Goal: Task Accomplishment & Management: Complete application form

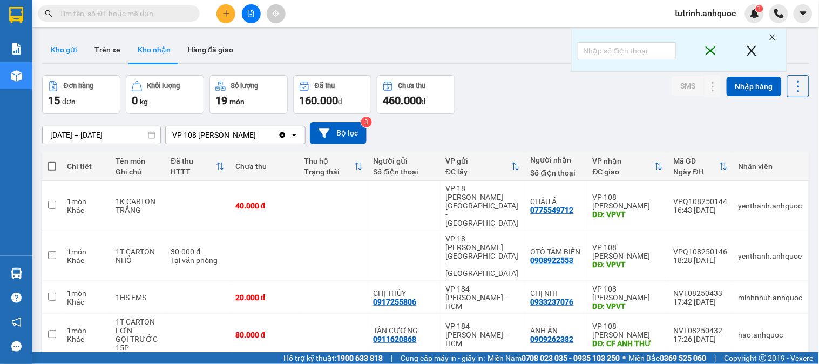
click at [58, 59] on button "Kho gửi" at bounding box center [64, 50] width 44 height 26
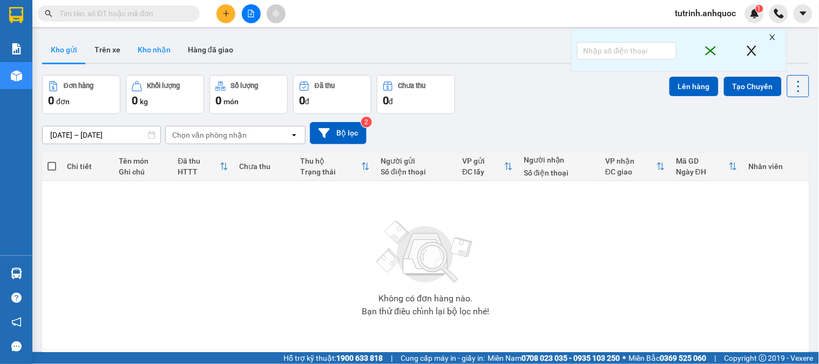
click at [149, 54] on button "Kho nhận" at bounding box center [154, 50] width 50 height 26
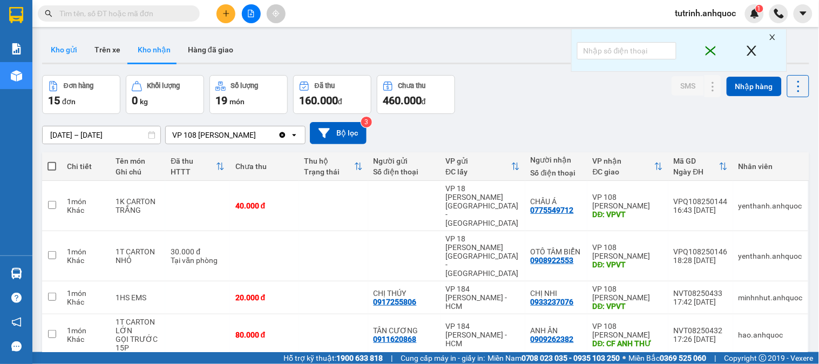
click at [65, 49] on button "Kho gửi" at bounding box center [64, 50] width 44 height 26
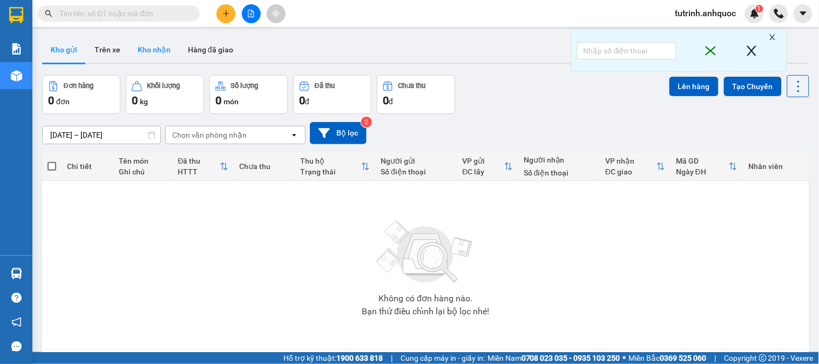
click at [143, 57] on button "Kho nhận" at bounding box center [154, 50] width 50 height 26
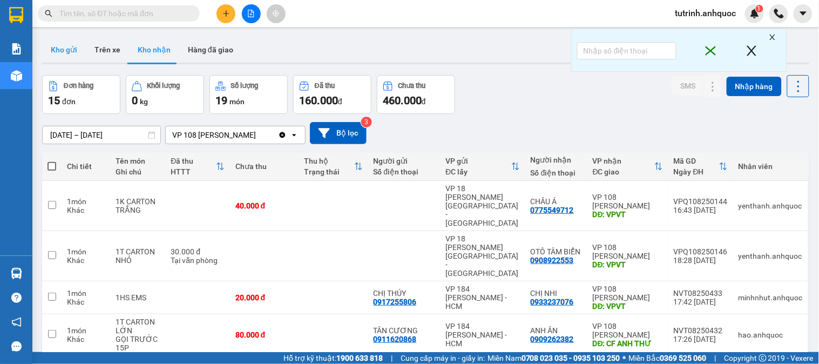
click at [63, 51] on button "Kho gửi" at bounding box center [64, 50] width 44 height 26
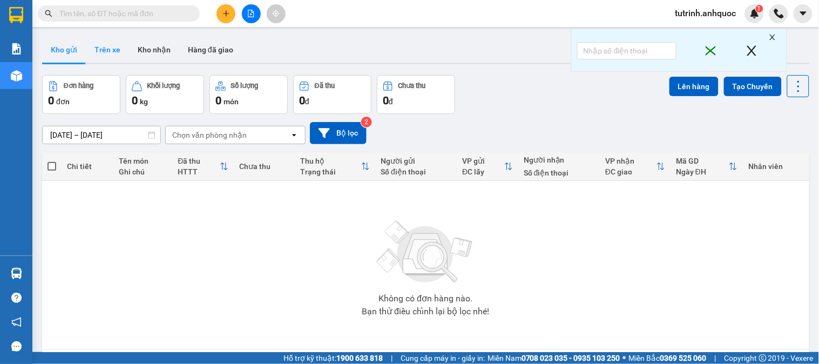
click at [106, 47] on button "Trên xe" at bounding box center [107, 50] width 43 height 26
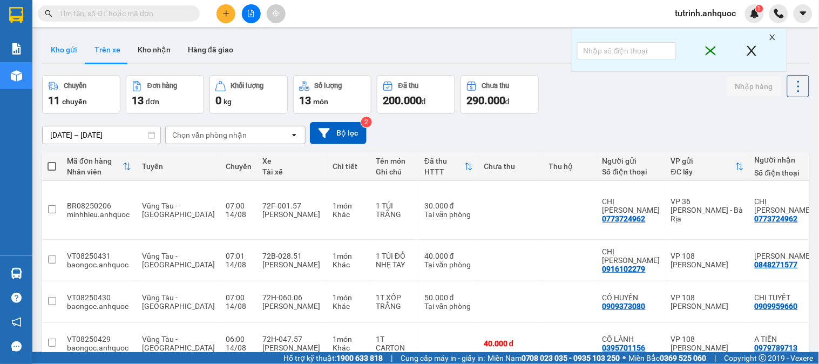
click at [72, 49] on button "Kho gửi" at bounding box center [64, 50] width 44 height 26
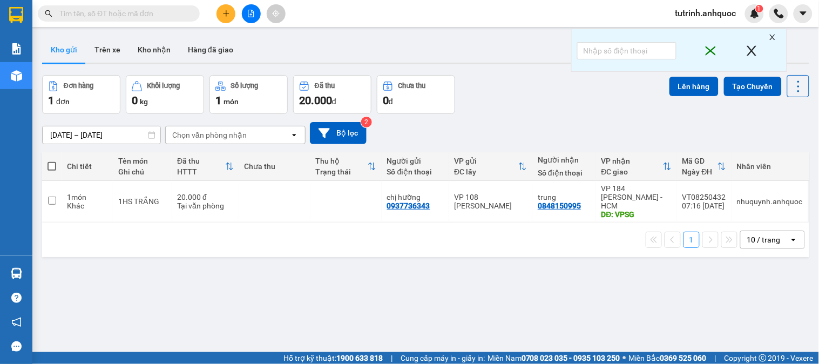
click at [50, 164] on span at bounding box center [52, 166] width 9 height 9
click at [52, 161] on input "checkbox" at bounding box center [52, 161] width 0 height 0
checkbox input "true"
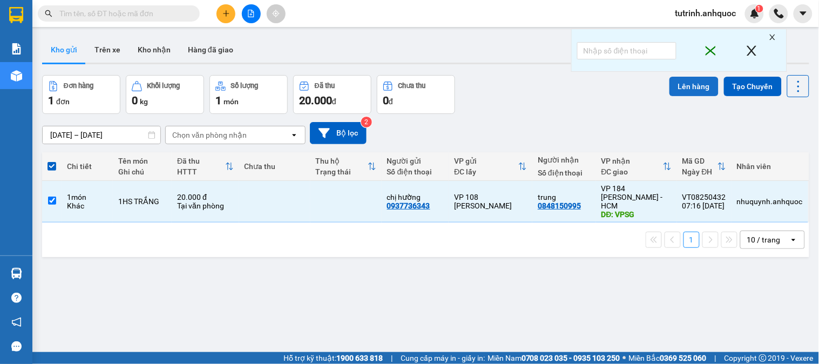
click at [687, 90] on button "Lên hàng" at bounding box center [694, 86] width 49 height 19
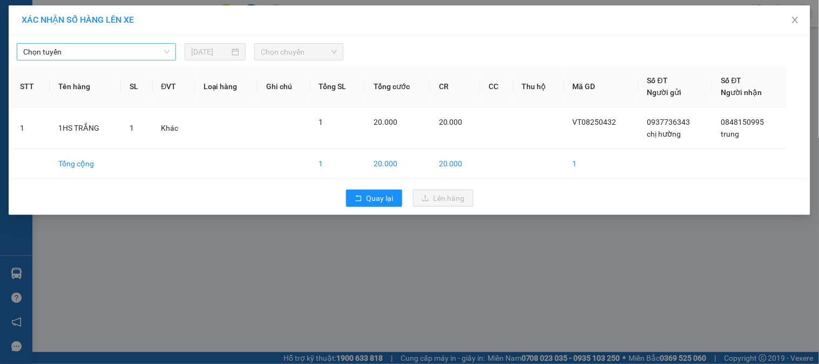
click at [66, 50] on span "Chọn tuyến" at bounding box center [96, 52] width 146 height 16
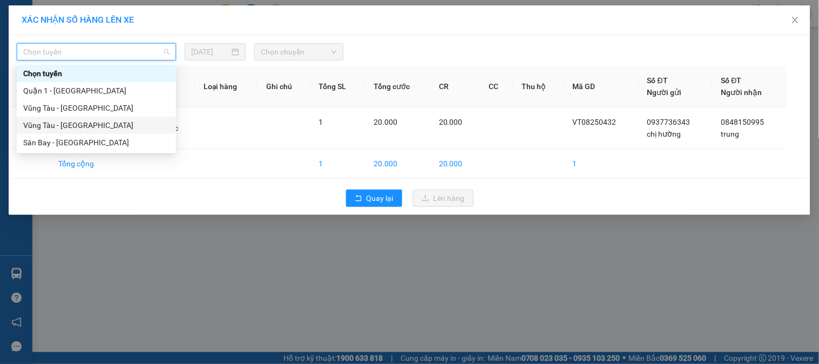
drag, startPoint x: 67, startPoint y: 123, endPoint x: 225, endPoint y: 85, distance: 162.2
click at [84, 123] on div "Vũng Tàu - [GEOGRAPHIC_DATA]" at bounding box center [96, 125] width 146 height 12
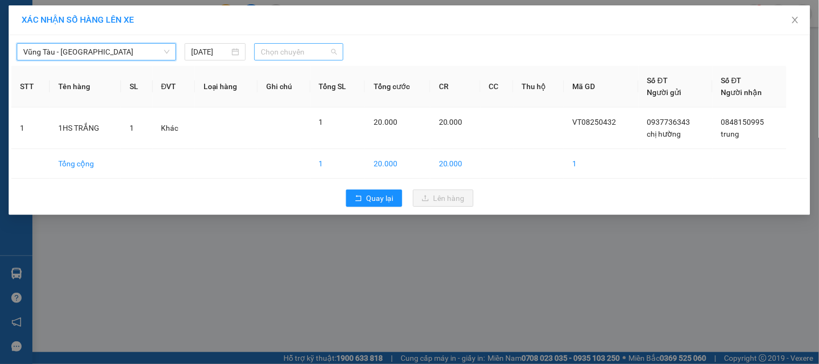
click at [319, 51] on span "Chọn chuyến" at bounding box center [299, 52] width 76 height 16
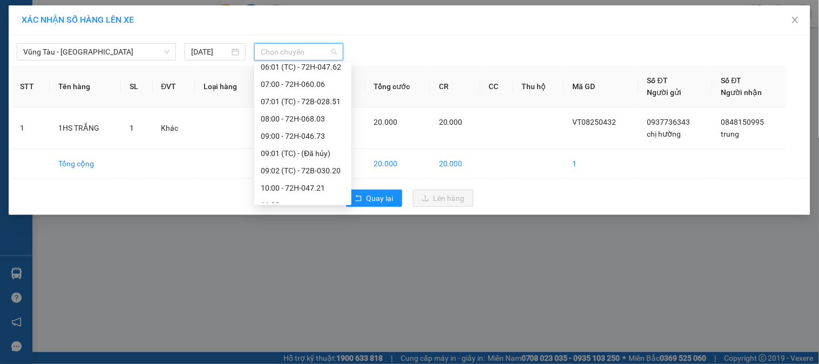
scroll to position [158, 0]
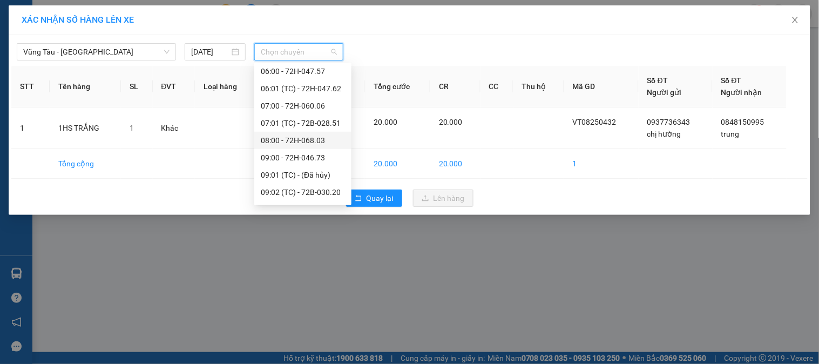
click at [308, 144] on div "08:00 - 72H-068.03" at bounding box center [303, 140] width 84 height 12
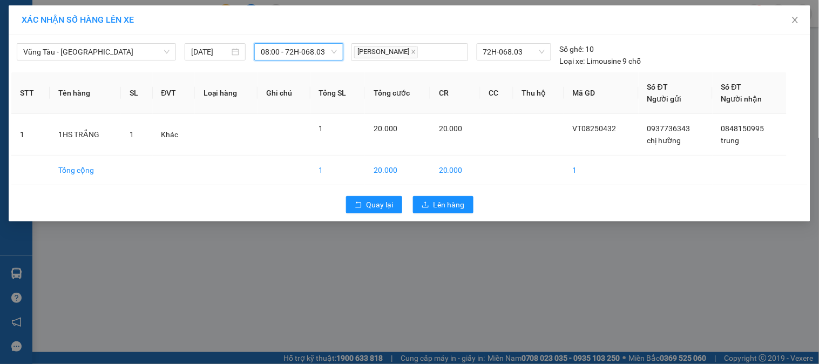
click at [466, 213] on div "Quay lại Lên hàng" at bounding box center [409, 205] width 797 height 28
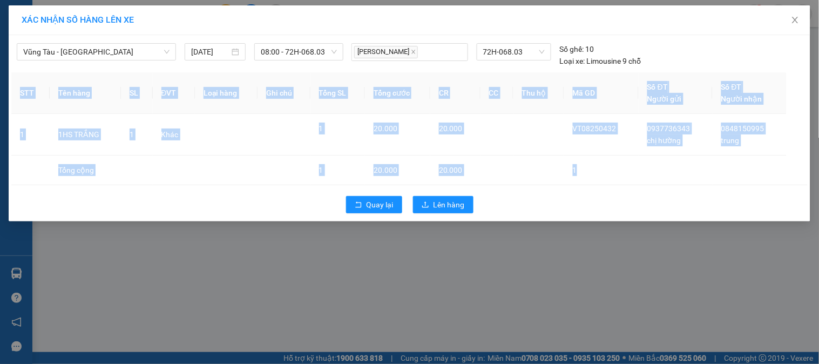
click at [465, 214] on div "Quay lại Lên hàng" at bounding box center [409, 205] width 797 height 28
click at [457, 206] on span "Lên hàng" at bounding box center [449, 205] width 31 height 12
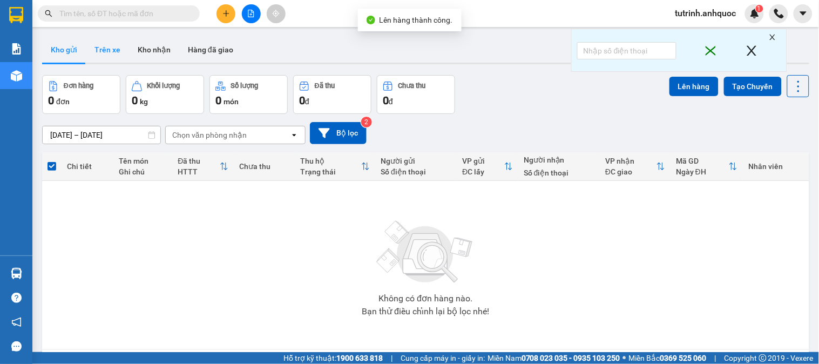
click at [114, 45] on button "Trên xe" at bounding box center [107, 50] width 43 height 26
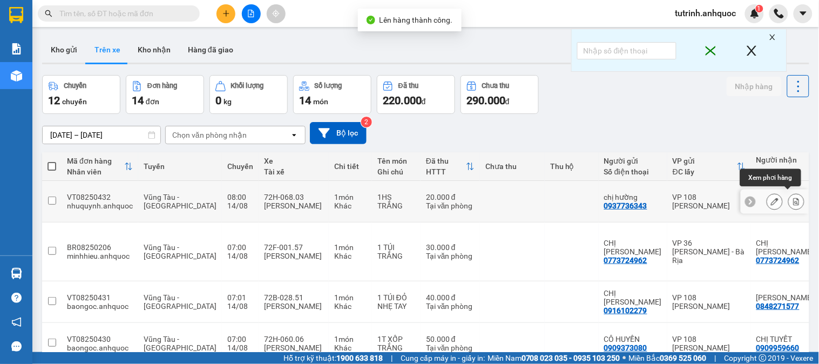
click at [793, 199] on icon at bounding box center [797, 202] width 8 height 8
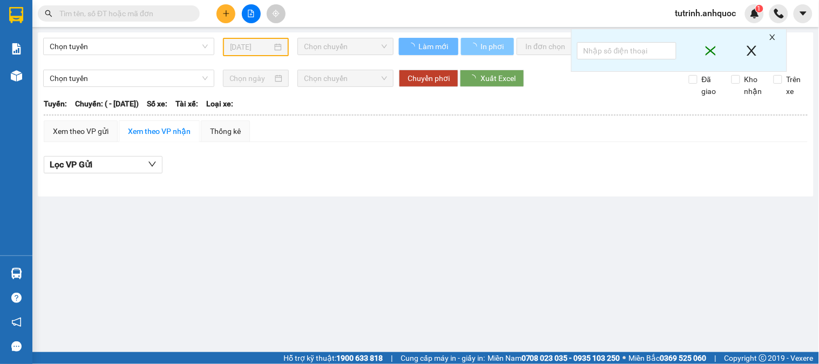
type input "[DATE]"
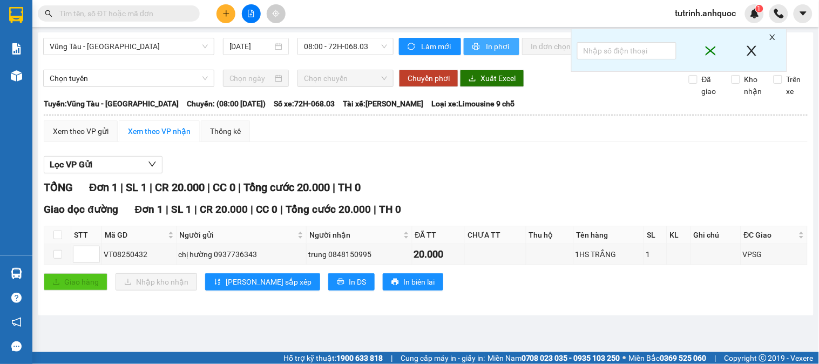
click at [477, 45] on icon "printer" at bounding box center [476, 46] width 7 height 7
click at [497, 55] on div "Làm mới In phơi In đơn chọn Thống kê" at bounding box center [544, 51] width 290 height 26
click at [497, 47] on span "In phơi" at bounding box center [498, 47] width 25 height 12
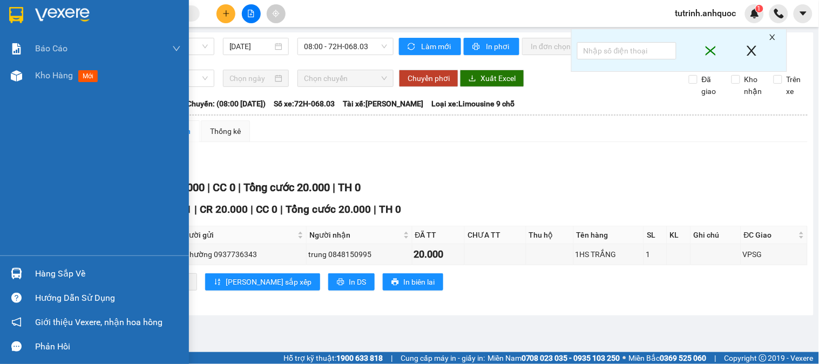
click at [0, 17] on div at bounding box center [94, 17] width 189 height 35
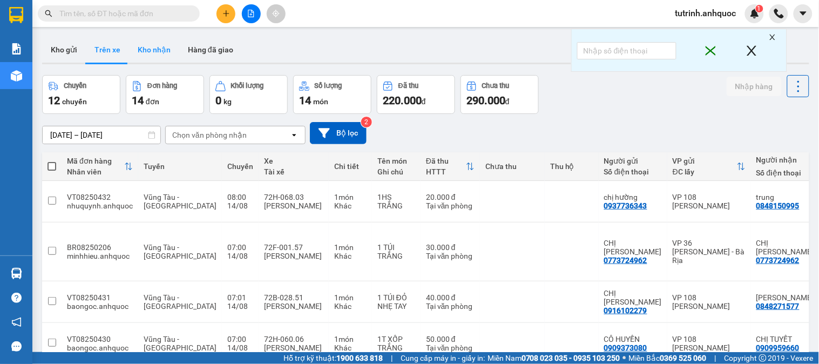
click at [159, 45] on button "Kho nhận" at bounding box center [154, 50] width 50 height 26
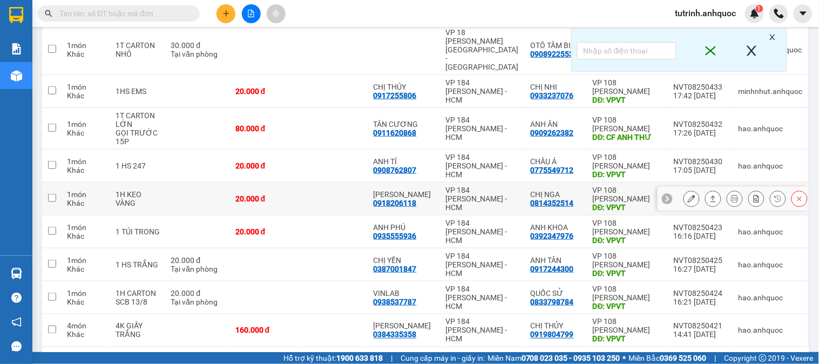
scroll to position [212, 0]
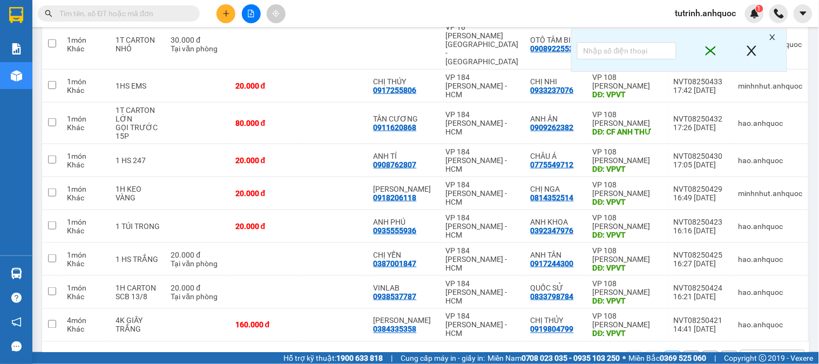
click at [684, 351] on button "2" at bounding box center [692, 359] width 16 height 16
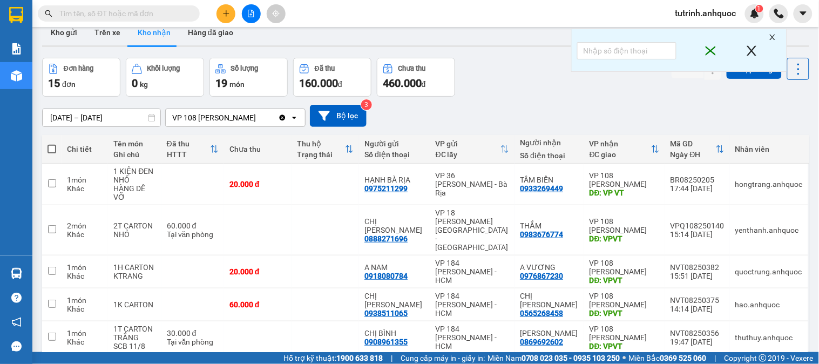
scroll to position [0, 0]
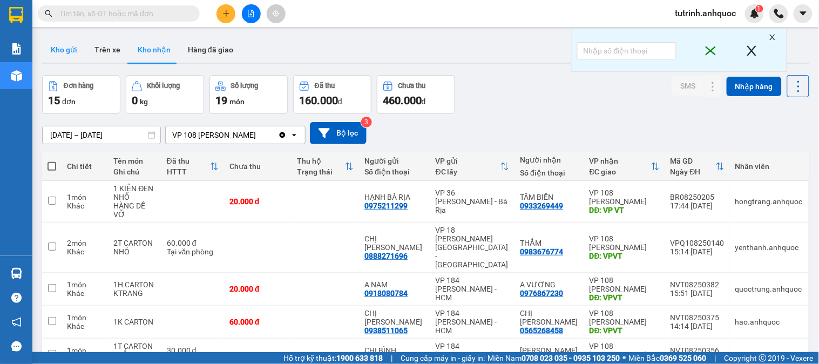
click at [71, 51] on button "Kho gửi" at bounding box center [64, 50] width 44 height 26
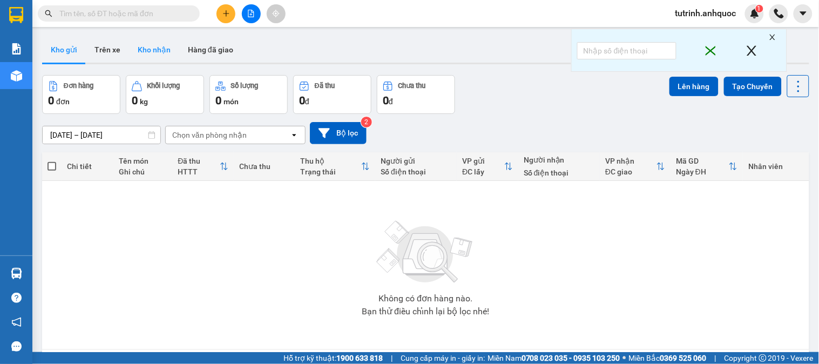
click at [157, 52] on button "Kho nhận" at bounding box center [154, 50] width 50 height 26
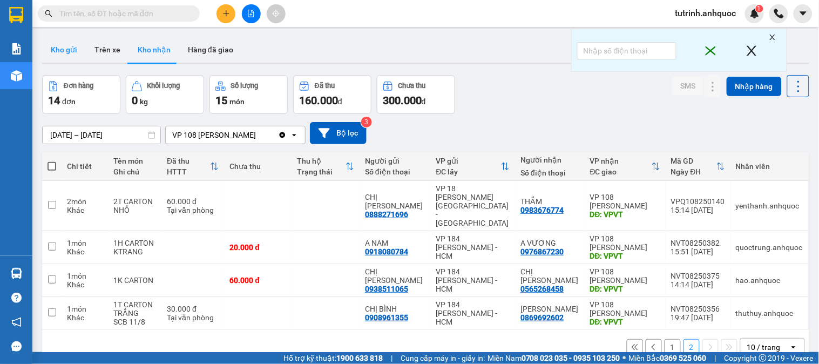
click at [75, 59] on button "Kho gửi" at bounding box center [64, 50] width 44 height 26
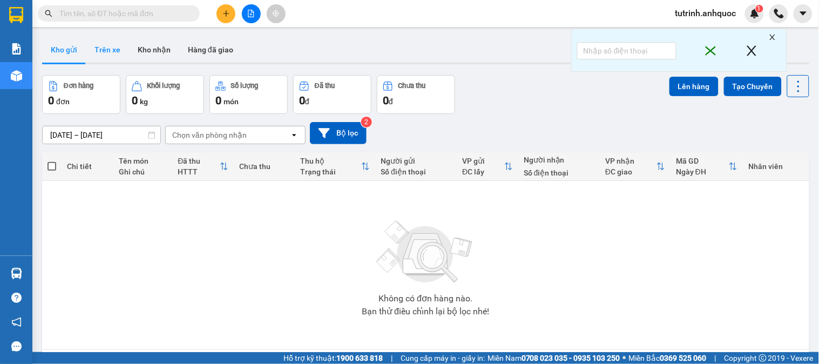
click at [118, 45] on button "Trên xe" at bounding box center [107, 50] width 43 height 26
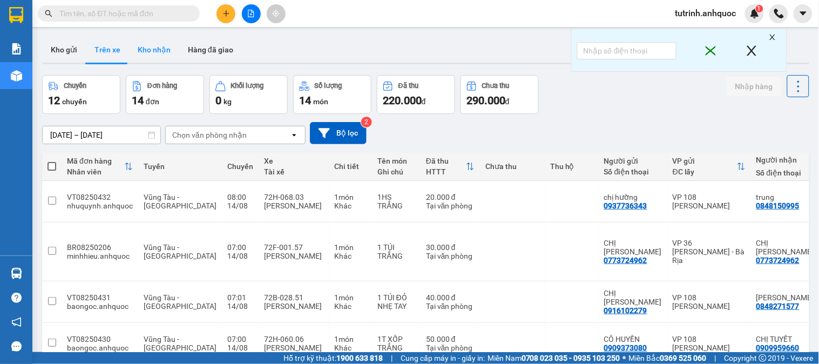
click at [174, 44] on button "Kho nhận" at bounding box center [154, 50] width 50 height 26
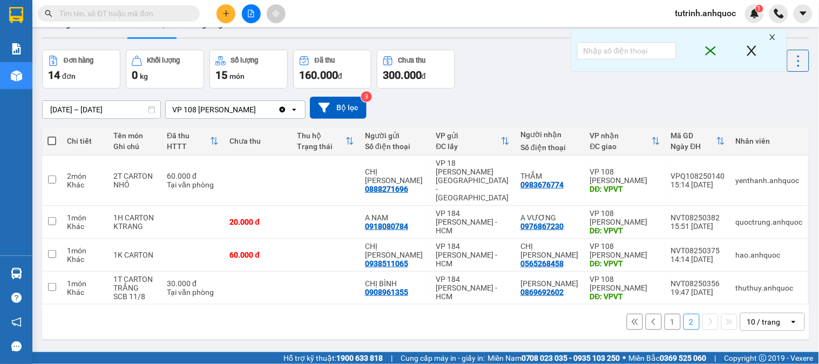
scroll to position [50, 0]
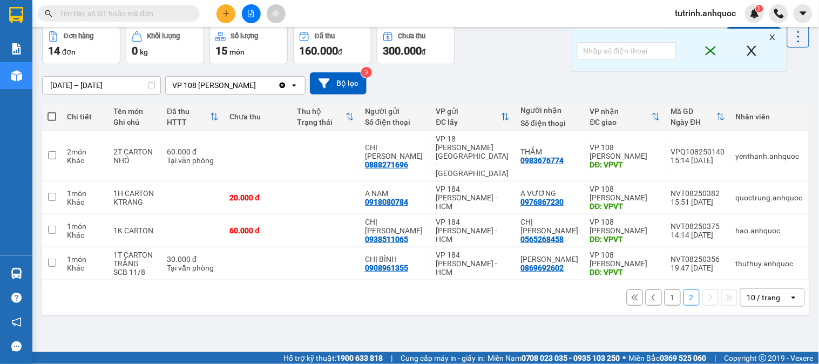
click at [665, 290] on button "1" at bounding box center [673, 298] width 16 height 16
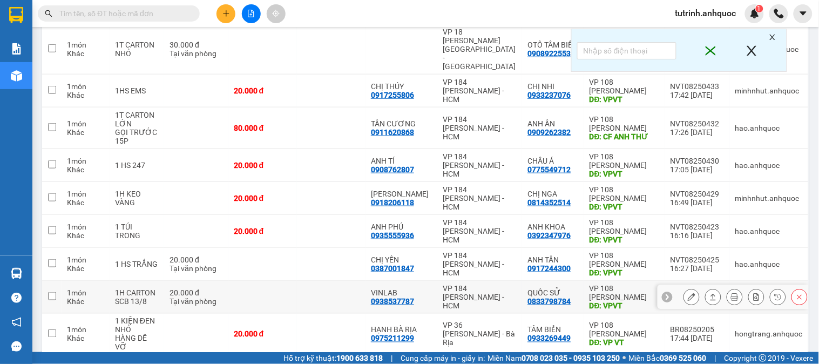
scroll to position [212, 0]
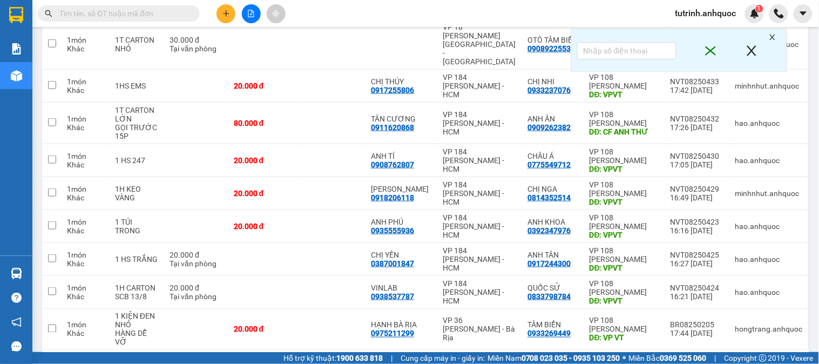
click at [684, 360] on button "2" at bounding box center [692, 368] width 16 height 16
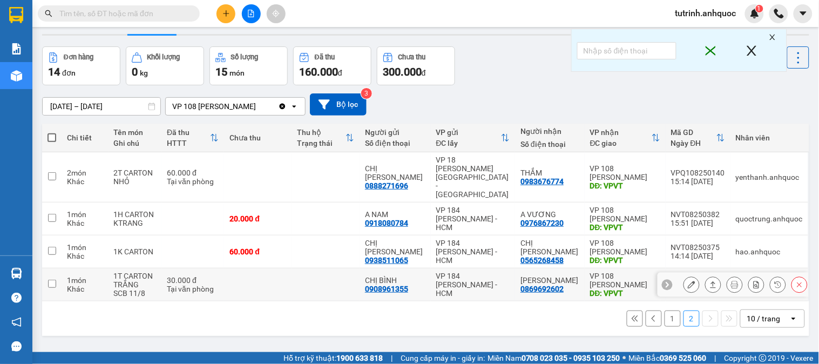
scroll to position [50, 0]
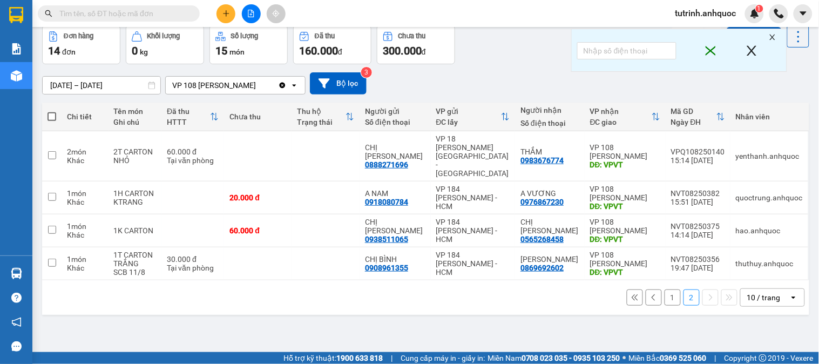
click at [665, 290] on button "1" at bounding box center [673, 298] width 16 height 16
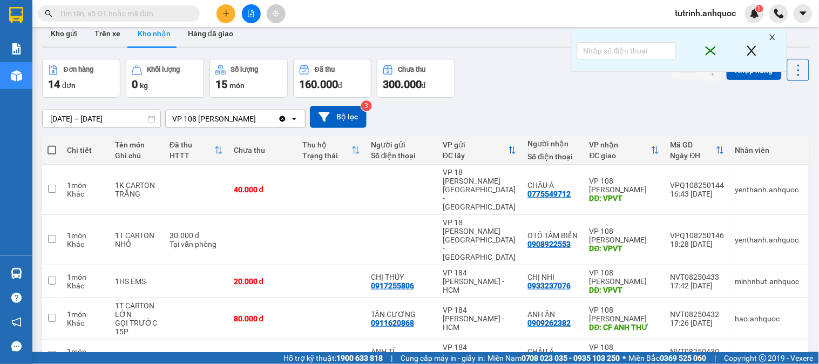
scroll to position [0, 0]
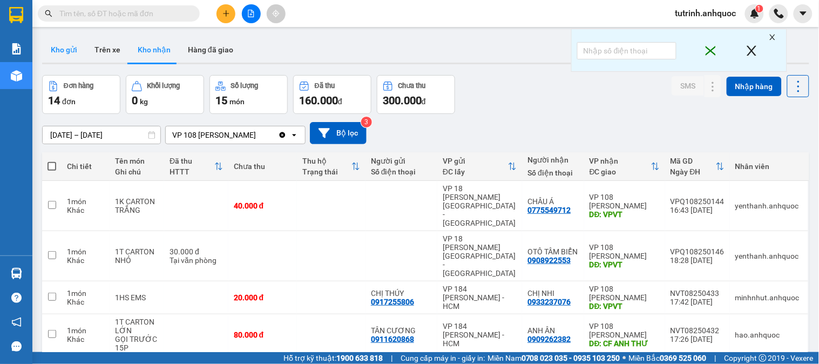
click at [58, 47] on button "Kho gửi" at bounding box center [64, 50] width 44 height 26
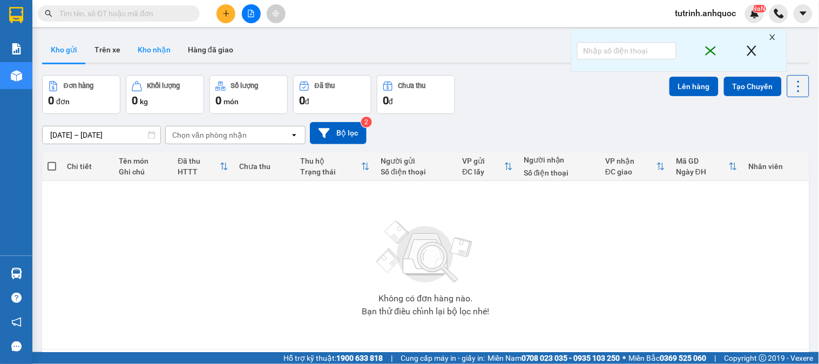
click at [153, 52] on button "Kho nhận" at bounding box center [154, 50] width 50 height 26
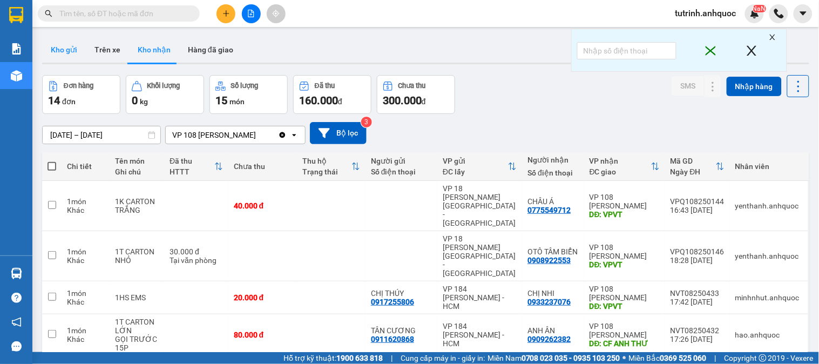
click at [79, 50] on button "Kho gửi" at bounding box center [64, 50] width 44 height 26
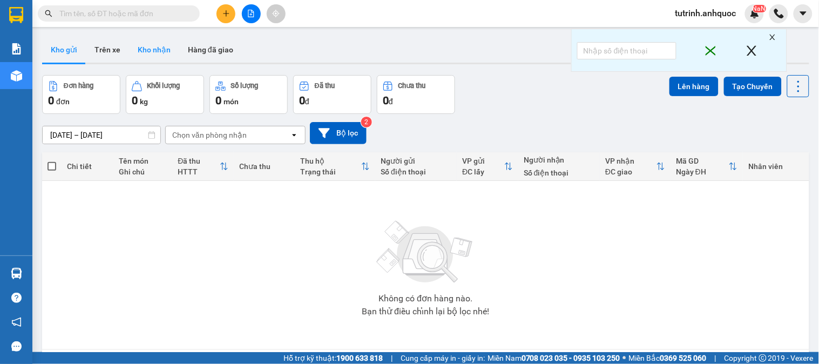
click at [136, 45] on button "Kho nhận" at bounding box center [154, 50] width 50 height 26
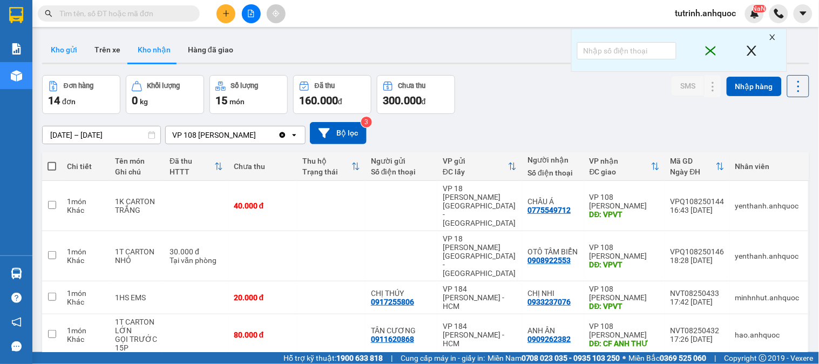
click at [75, 60] on button "Kho gửi" at bounding box center [64, 50] width 44 height 26
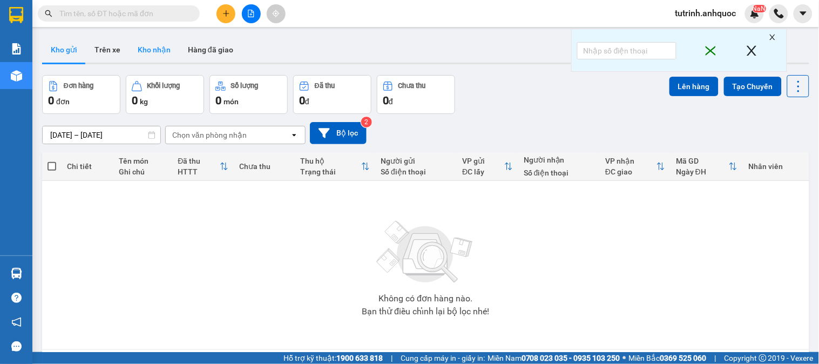
click at [159, 55] on button "Kho nhận" at bounding box center [154, 50] width 50 height 26
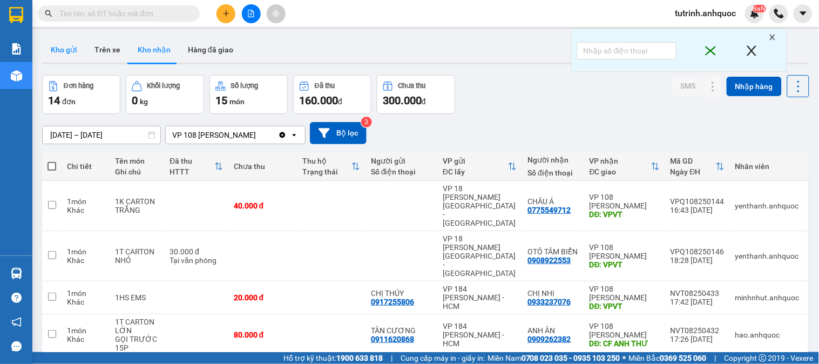
click at [76, 45] on button "Kho gửi" at bounding box center [64, 50] width 44 height 26
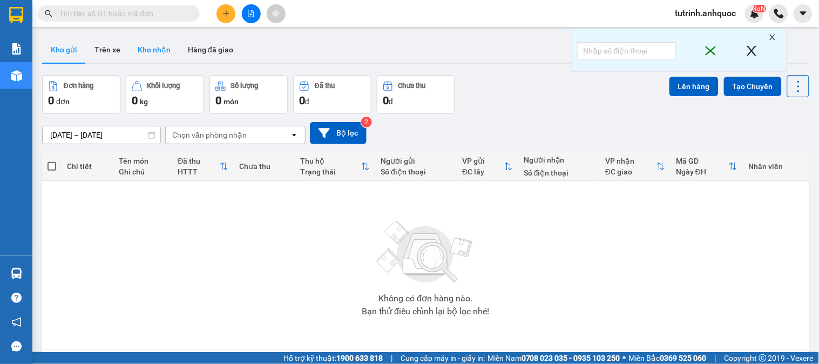
click at [166, 44] on button "Kho nhận" at bounding box center [154, 50] width 50 height 26
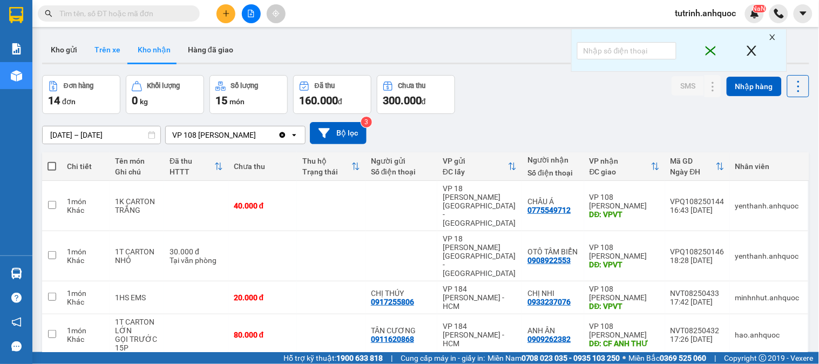
click at [104, 45] on button "Trên xe" at bounding box center [107, 50] width 43 height 26
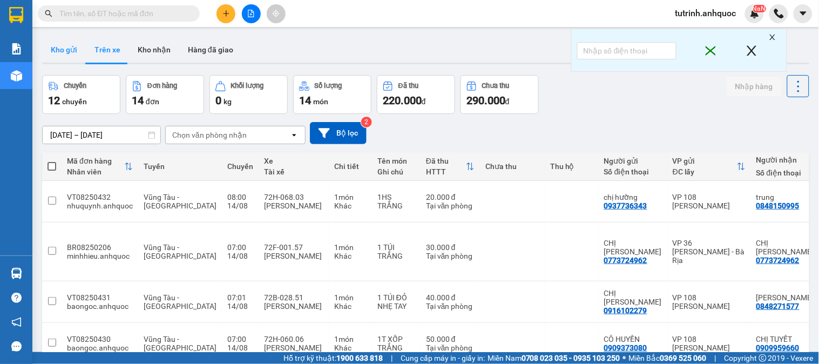
click at [78, 53] on button "Kho gửi" at bounding box center [64, 50] width 44 height 26
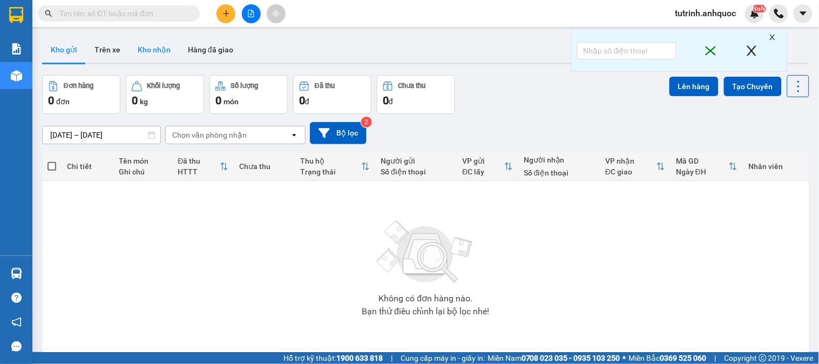
click at [137, 52] on button "Kho nhận" at bounding box center [154, 50] width 50 height 26
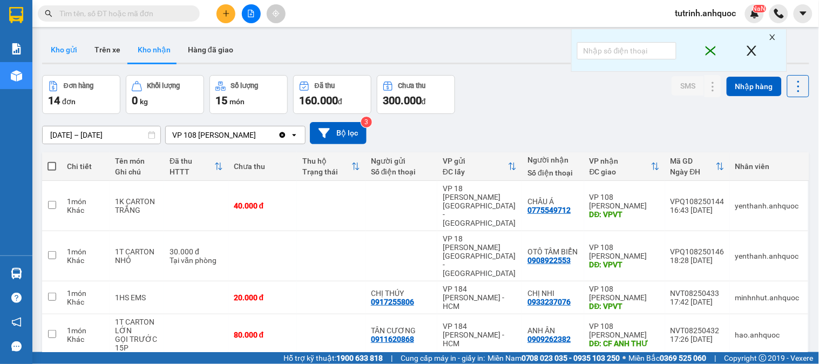
click at [65, 51] on button "Kho gửi" at bounding box center [64, 50] width 44 height 26
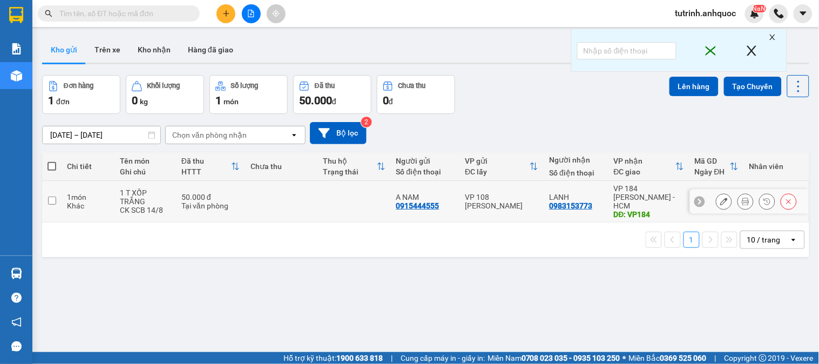
click at [721, 198] on icon at bounding box center [725, 202] width 8 height 8
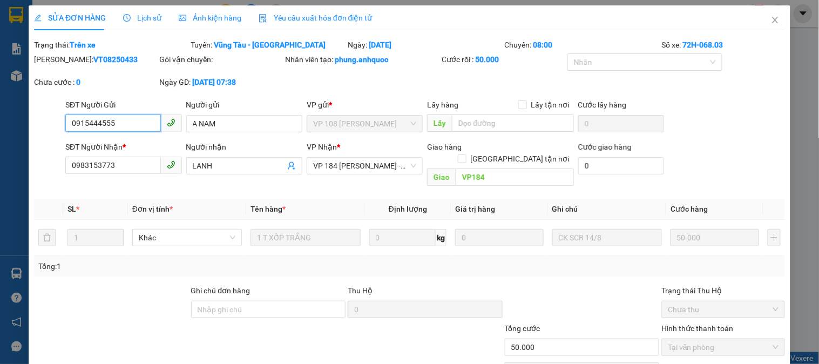
type input "0915444555"
type input "A NAM"
type input "0983153773"
type input "LANH"
type input "VP184"
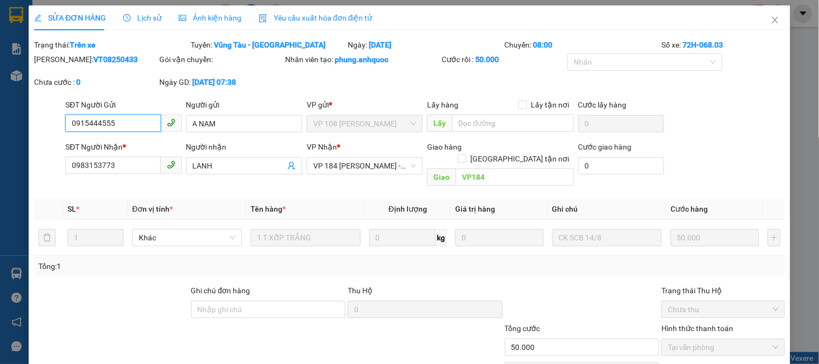
type input "50.000"
click at [96, 57] on b "VT08250433" at bounding box center [115, 59] width 44 height 9
copy b "VT08250433"
click at [117, 112] on div "SĐT Người Gửi" at bounding box center [123, 107] width 116 height 16
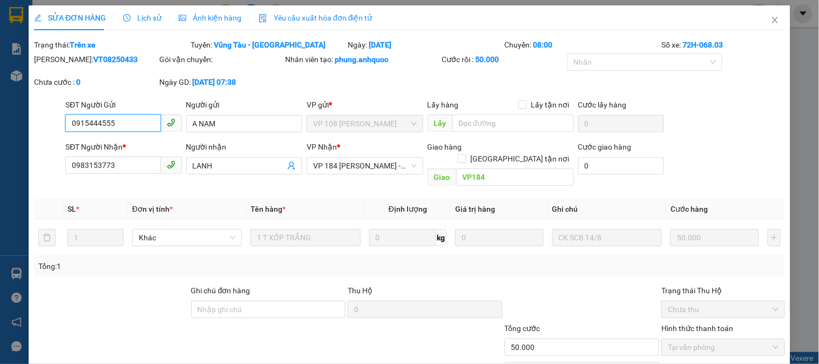
click at [121, 124] on input "0915444555" at bounding box center [112, 123] width 95 height 17
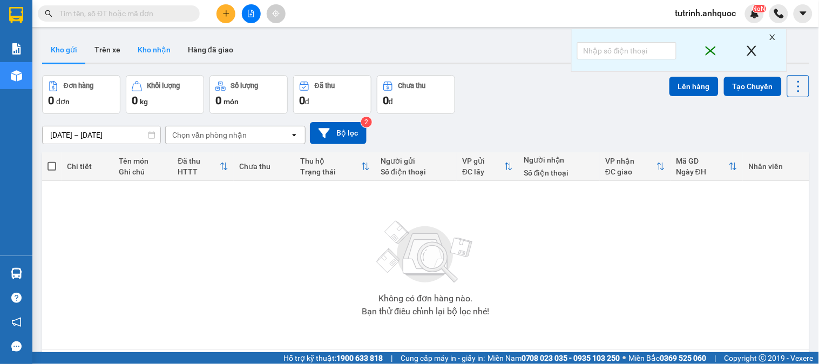
click at [131, 44] on button "Kho nhận" at bounding box center [154, 50] width 50 height 26
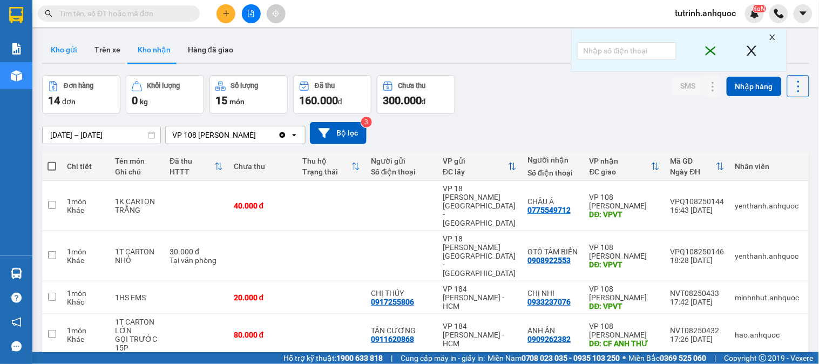
click at [60, 61] on button "Kho gửi" at bounding box center [64, 50] width 44 height 26
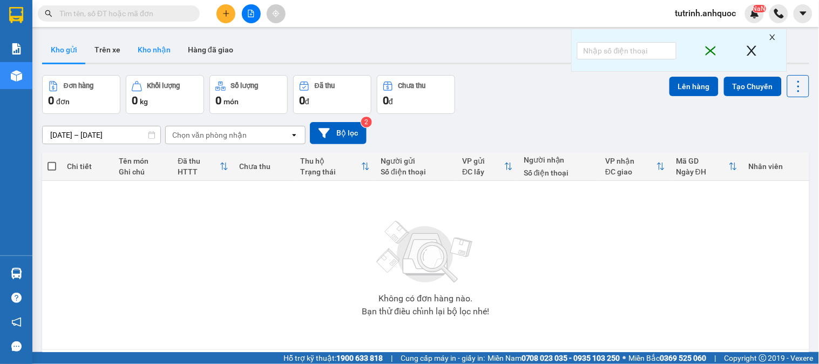
click at [156, 54] on button "Kho nhận" at bounding box center [154, 50] width 50 height 26
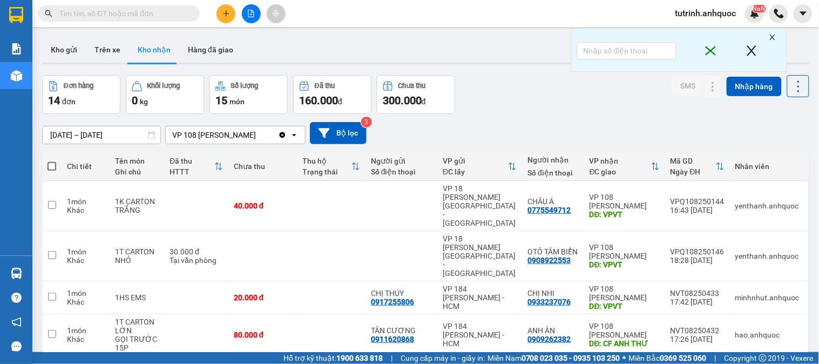
drag, startPoint x: 55, startPoint y: 45, endPoint x: 204, endPoint y: 112, distance: 163.4
click at [55, 45] on button "Kho gửi" at bounding box center [64, 50] width 44 height 26
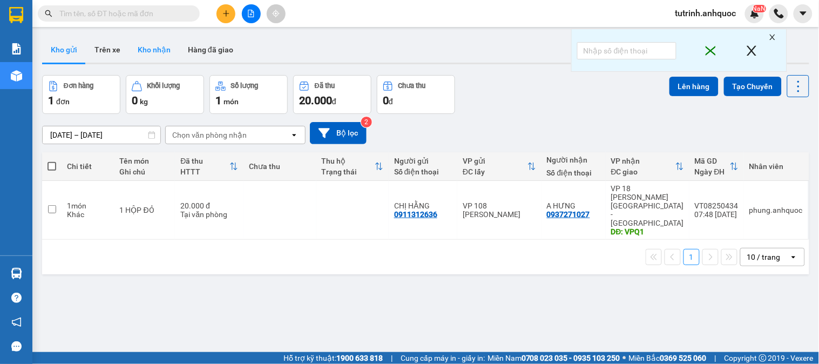
click at [138, 42] on button "Kho nhận" at bounding box center [154, 50] width 50 height 26
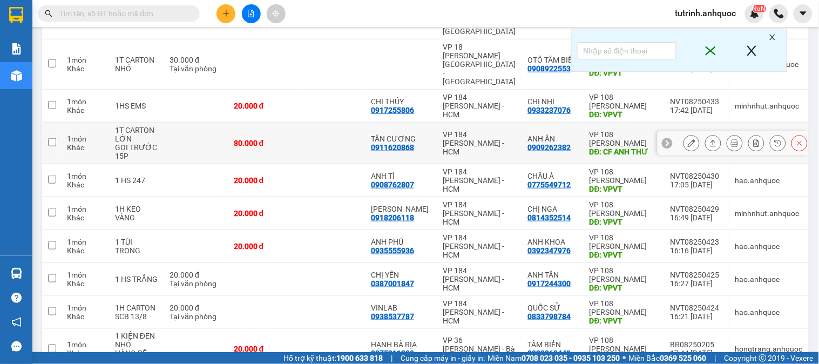
scroll to position [212, 0]
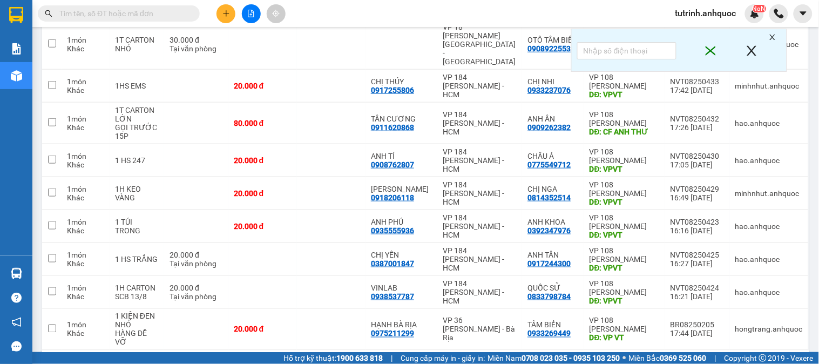
click at [684, 360] on button "2" at bounding box center [692, 368] width 16 height 16
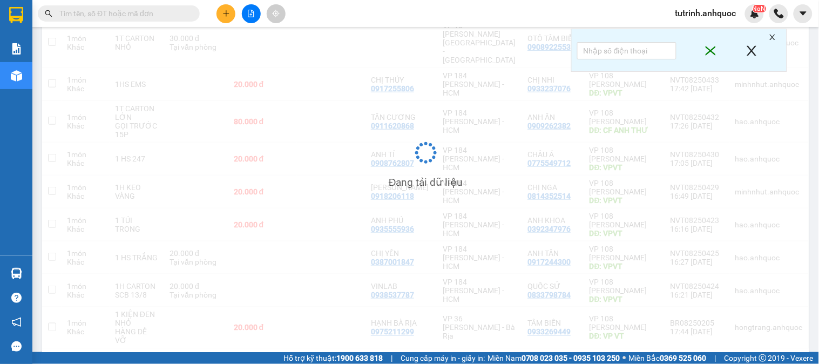
scroll to position [50, 0]
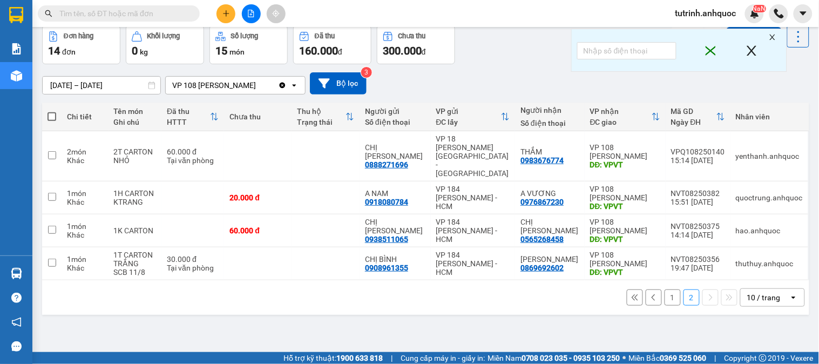
click at [223, 12] on icon "plus" at bounding box center [227, 14] width 8 height 8
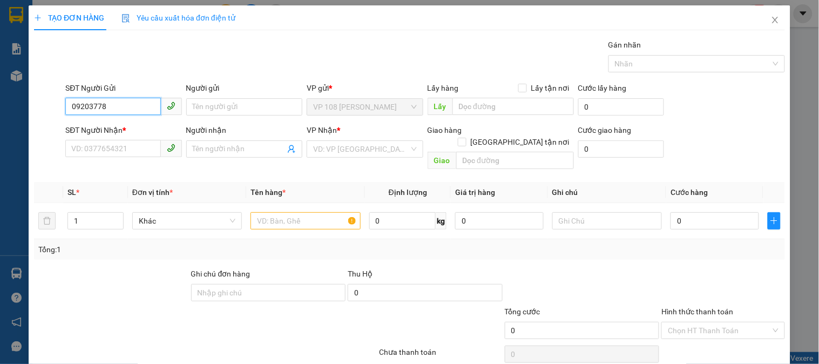
type input "092037781"
click at [142, 103] on input "092037781" at bounding box center [112, 106] width 95 height 17
click at [138, 127] on div "0921037781 - [PERSON_NAME]" at bounding box center [124, 129] width 106 height 12
type input "0921037781"
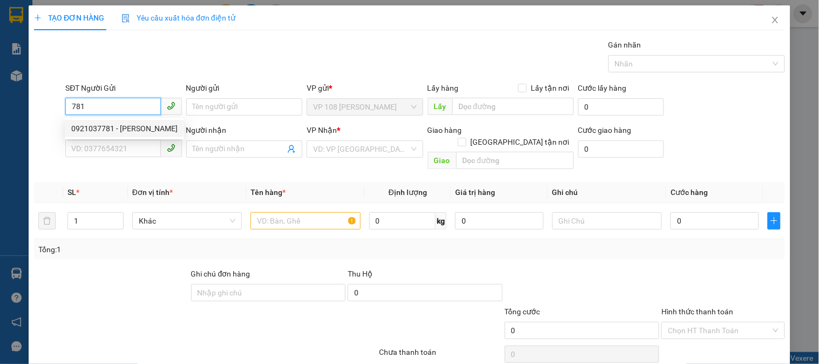
type input "[PERSON_NAME]"
type input "0988033595"
type input "TÚ ANH"
type input "VP NVT"
type input "TM 10/8 THỦY"
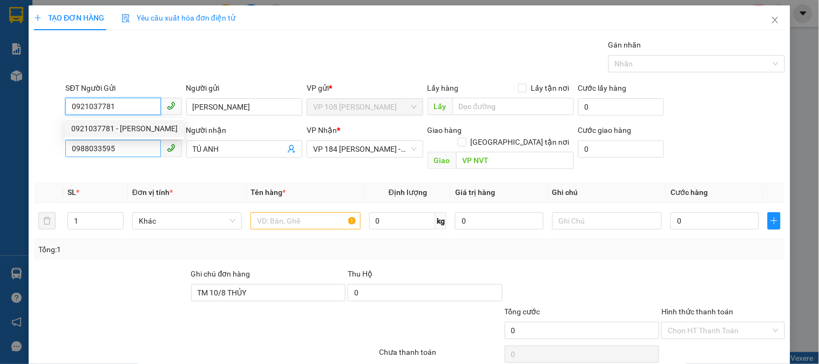
type input "30.000"
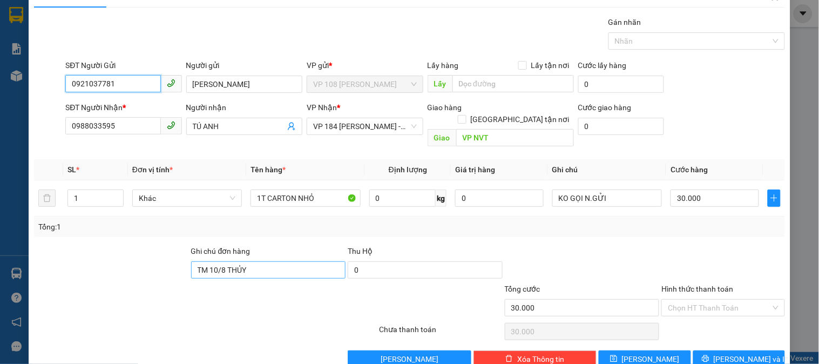
scroll to position [35, 0]
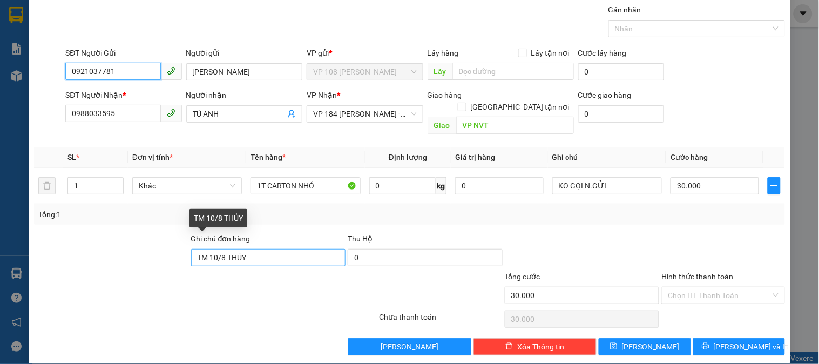
type input "0921037781"
click at [219, 249] on input "TM 10/8 THỦY" at bounding box center [268, 257] width 155 height 17
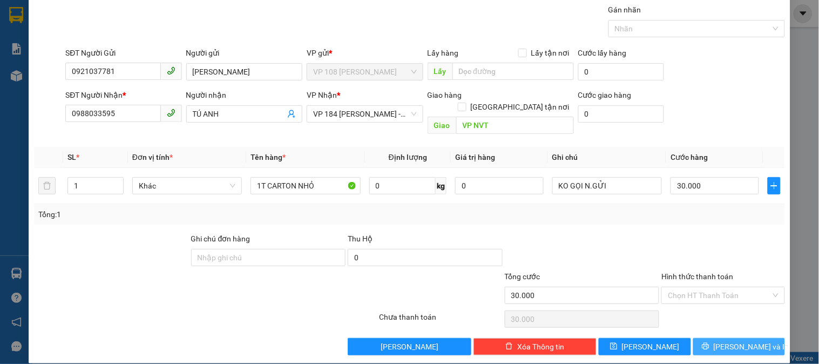
click at [709, 343] on icon "printer" at bounding box center [705, 346] width 7 height 7
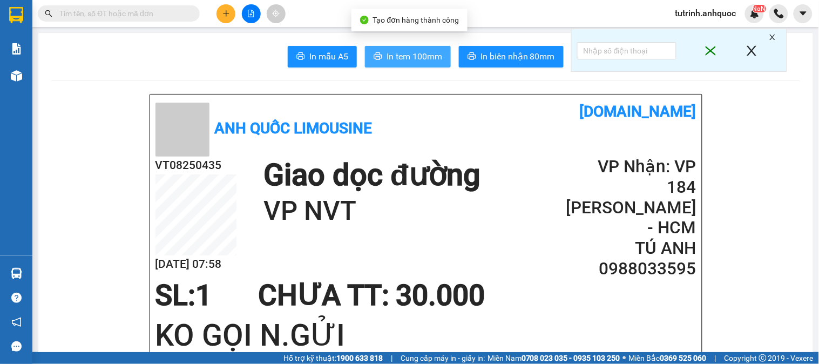
click at [419, 58] on span "In tem 100mm" at bounding box center [415, 57] width 56 height 14
click at [420, 53] on span "In tem 100mm" at bounding box center [415, 57] width 56 height 14
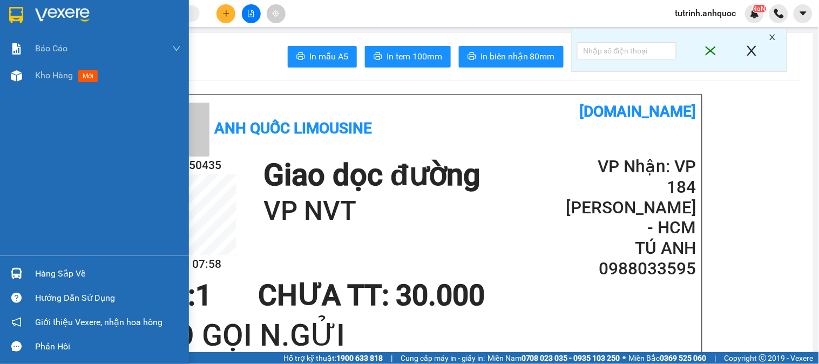
click at [2, 3] on div at bounding box center [94, 17] width 189 height 35
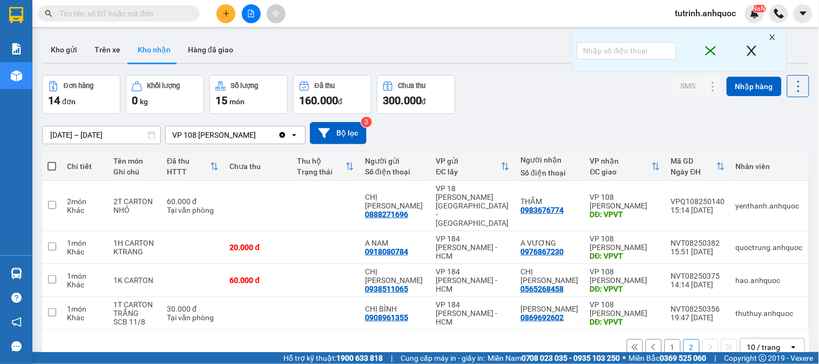
click at [665, 339] on button "1" at bounding box center [673, 347] width 16 height 16
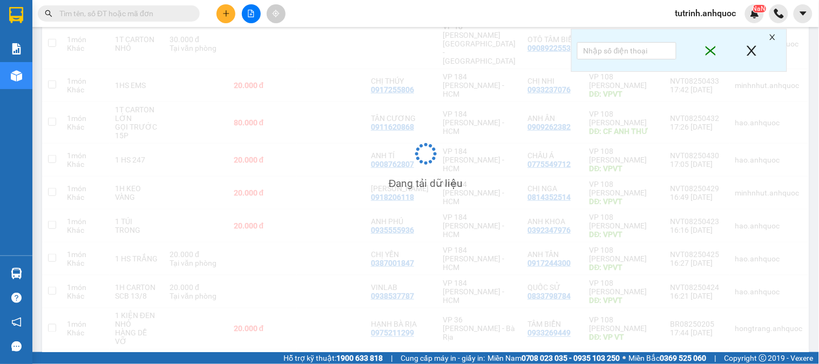
scroll to position [212, 0]
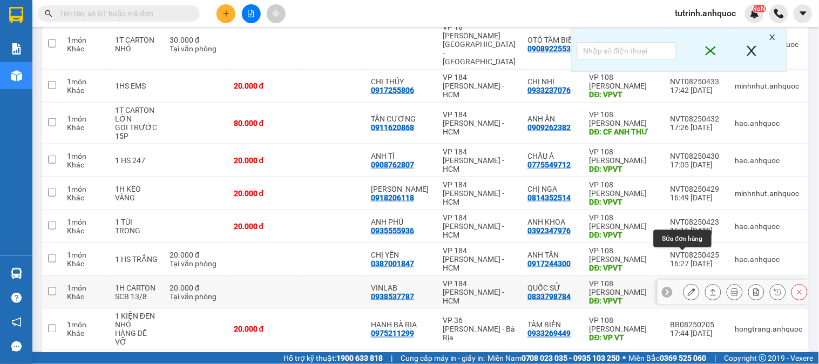
click at [688, 288] on icon at bounding box center [692, 292] width 8 height 8
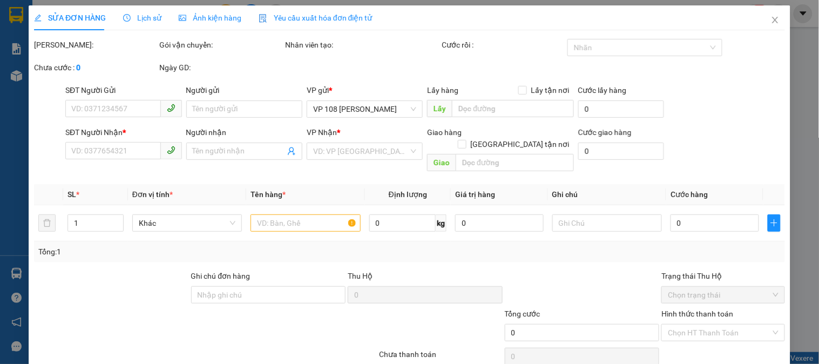
type input "0938537787"
type input "VINLAB"
type input "0833798784"
type input "QUỐC SỬ"
type input "VPVT"
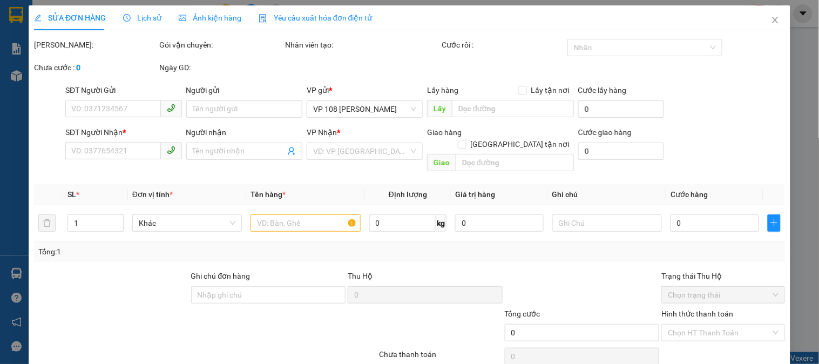
type input "20.000"
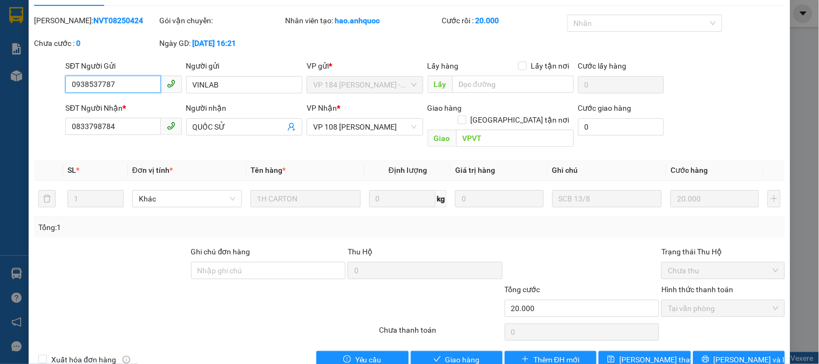
scroll to position [38, 0]
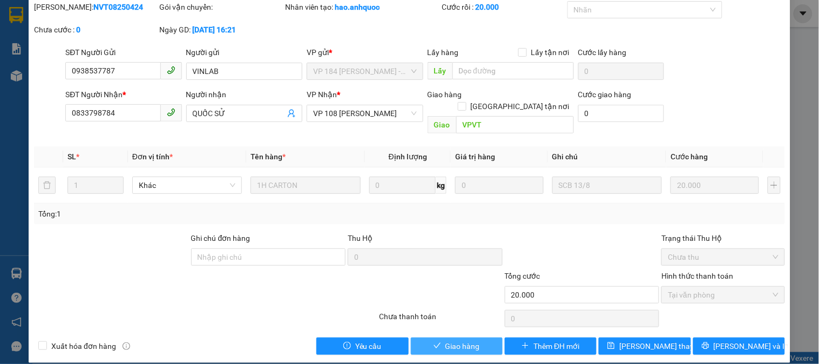
click at [472, 340] on span "Giao hàng" at bounding box center [463, 346] width 35 height 12
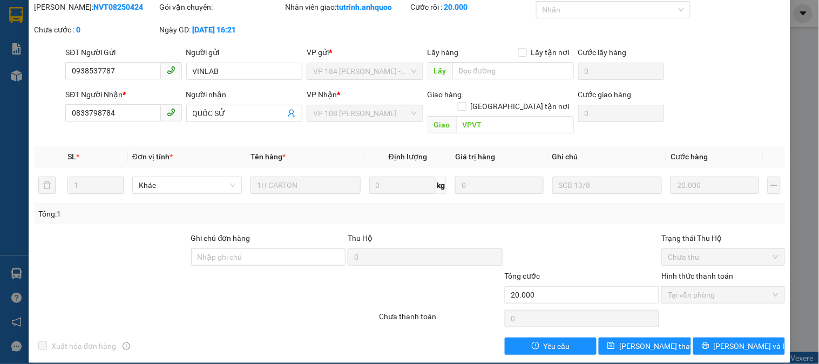
scroll to position [0, 0]
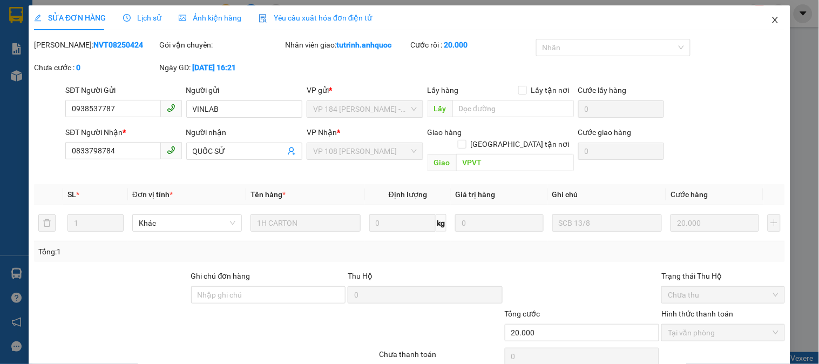
click at [771, 18] on span "Close" at bounding box center [776, 20] width 30 height 30
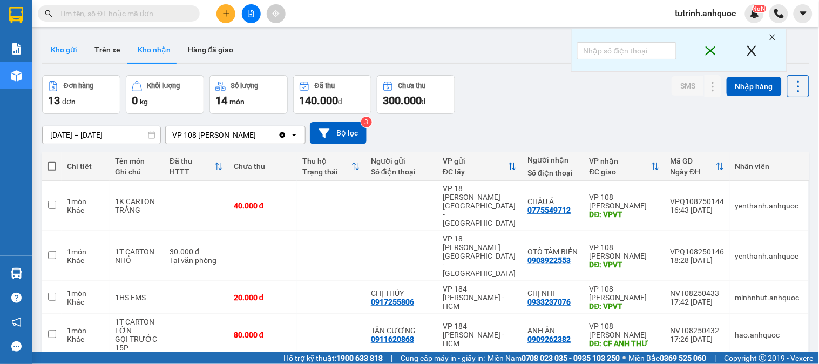
click at [66, 52] on button "Kho gửi" at bounding box center [64, 50] width 44 height 26
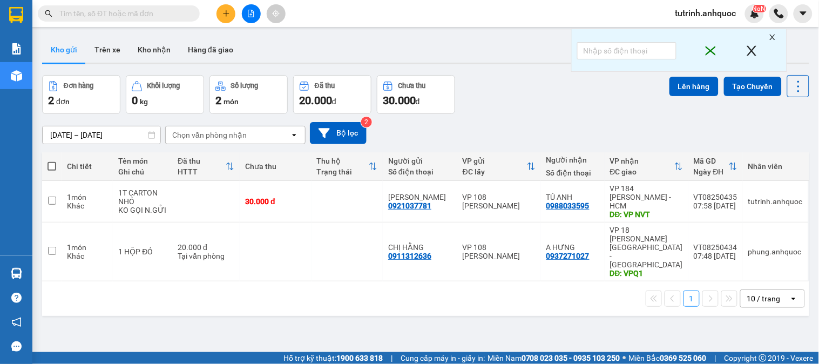
click at [224, 12] on icon "plus" at bounding box center [227, 14] width 8 height 8
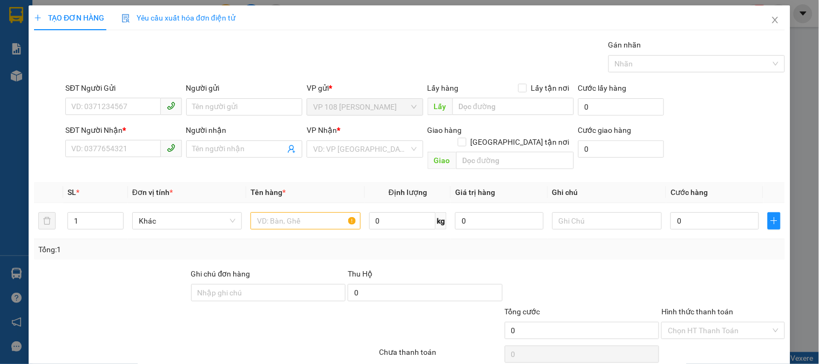
click at [117, 95] on div "SĐT Người Gửi" at bounding box center [123, 90] width 116 height 16
click at [116, 100] on input "SĐT Người Gửi" at bounding box center [112, 106] width 95 height 17
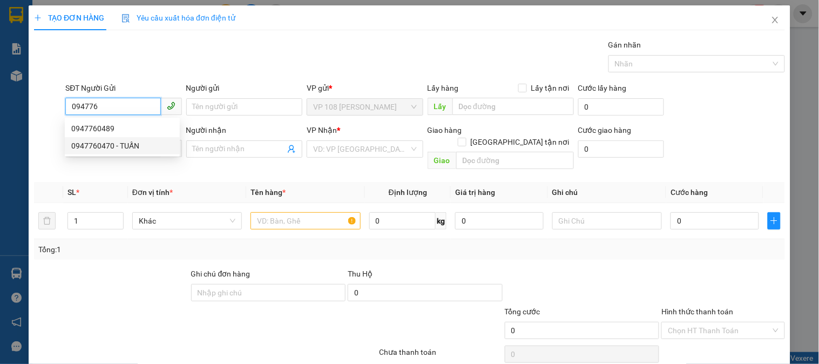
click at [153, 141] on div "0947760470 - TUẤN" at bounding box center [122, 146] width 102 height 12
type input "0947760470"
type input "TUẤN"
type input "0769654258"
type input "E NHƯ"
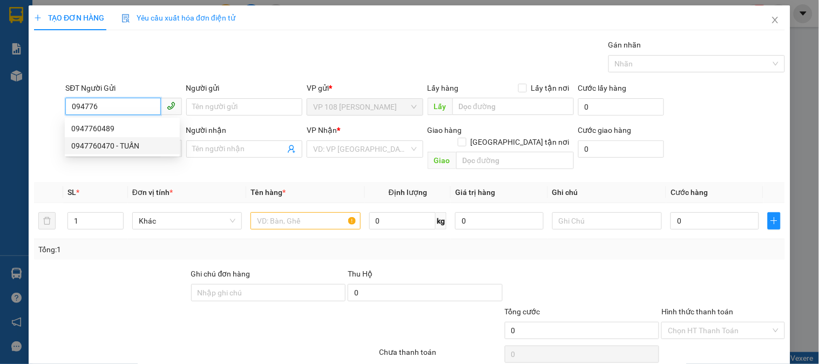
type input "VPSG"
type input "30.000"
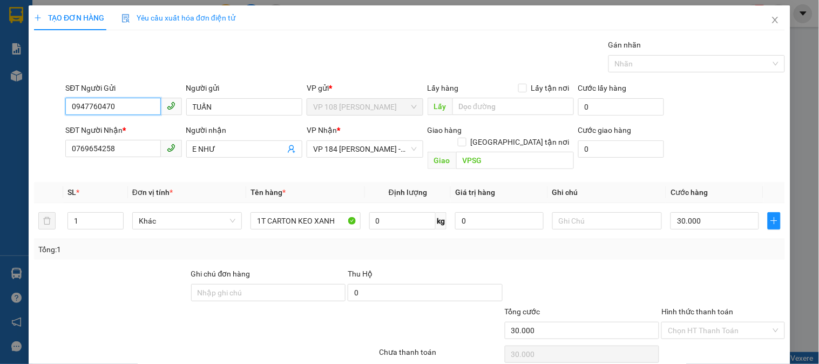
click at [127, 109] on input "0947760470" at bounding box center [112, 106] width 95 height 17
type input "0947347866"
click at [211, 106] on input "TUẤN" at bounding box center [244, 106] width 116 height 17
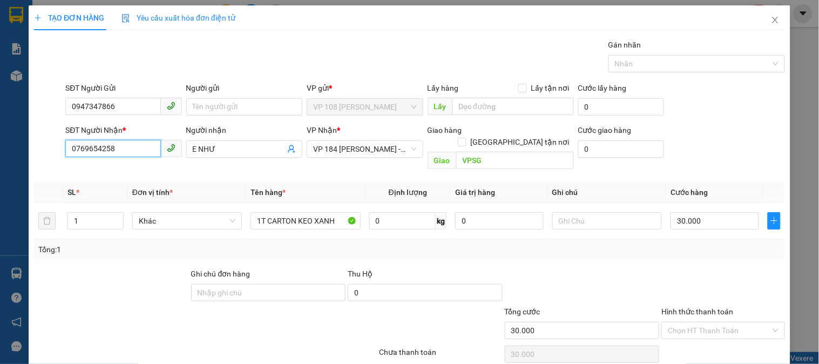
click at [141, 150] on input "0769654258" at bounding box center [112, 148] width 95 height 17
click at [141, 150] on input "SĐT Người Nhận *" at bounding box center [112, 148] width 95 height 17
type input "0825923233"
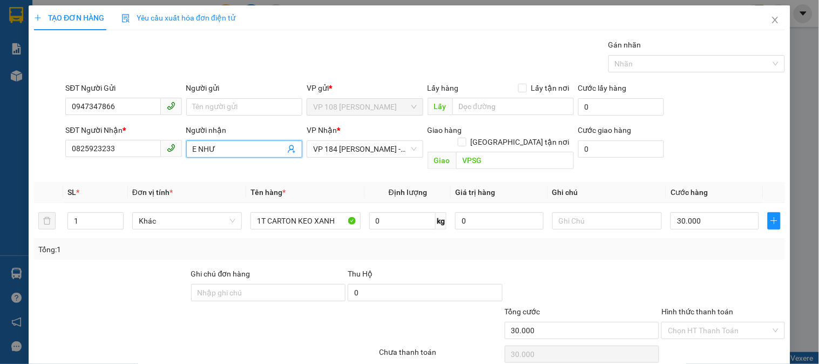
click at [235, 148] on input "E NHƯ" at bounding box center [239, 149] width 92 height 12
click at [215, 112] on input "Người gửi" at bounding box center [244, 106] width 116 height 17
click at [226, 147] on input "E NHƯ" at bounding box center [239, 149] width 92 height 12
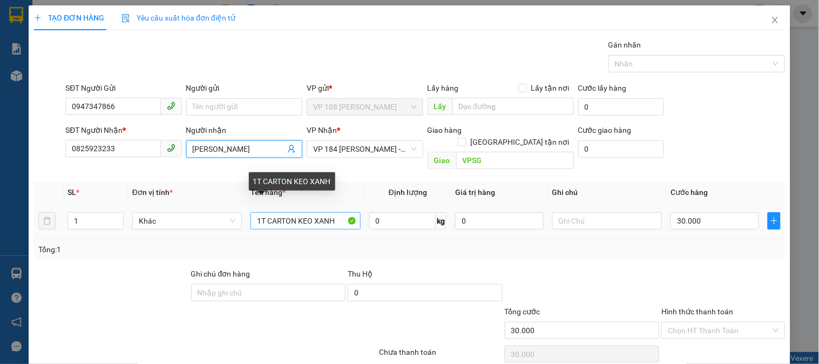
type input "[PERSON_NAME]"
click at [295, 212] on input "1T CARTON KEO XANH" at bounding box center [306, 220] width 110 height 17
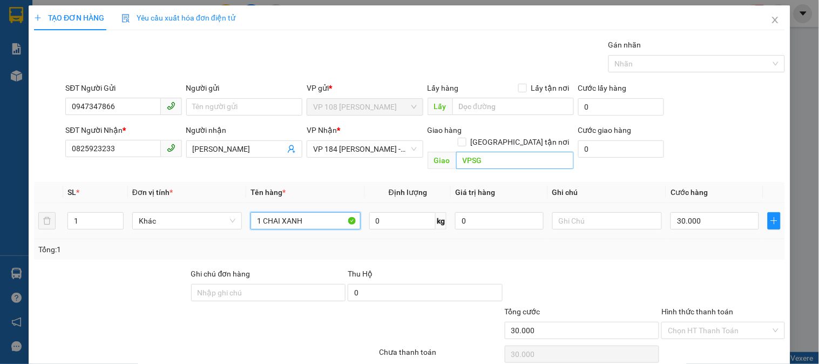
type input "1 CHAI XANH"
click at [467, 152] on input "VPSG" at bounding box center [515, 160] width 118 height 17
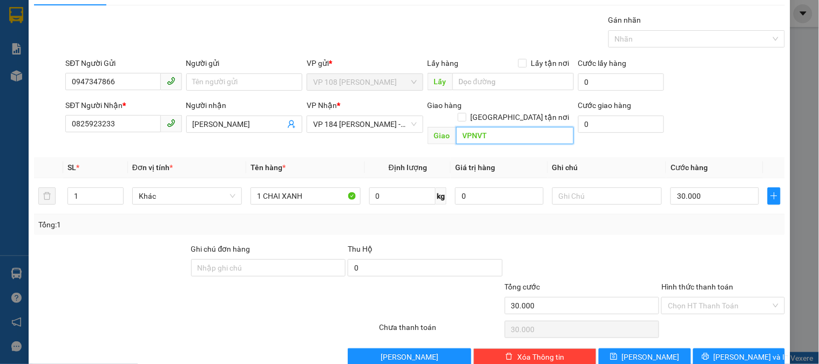
scroll to position [35, 0]
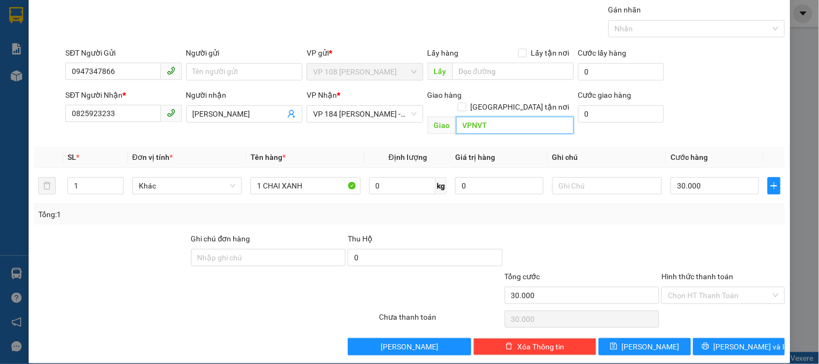
type input "VPNVT"
drag, startPoint x: 677, startPoint y: 267, endPoint x: 674, endPoint y: 286, distance: 19.8
click at [679, 272] on div "Hình thức thanh toán" at bounding box center [723, 279] width 123 height 16
click at [674, 287] on input "Hình thức thanh toán" at bounding box center [719, 295] width 103 height 16
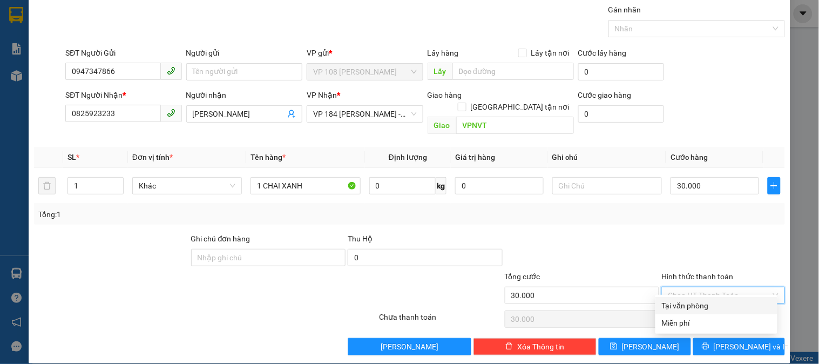
click at [692, 309] on div "Tại văn phòng" at bounding box center [716, 306] width 109 height 12
type input "0"
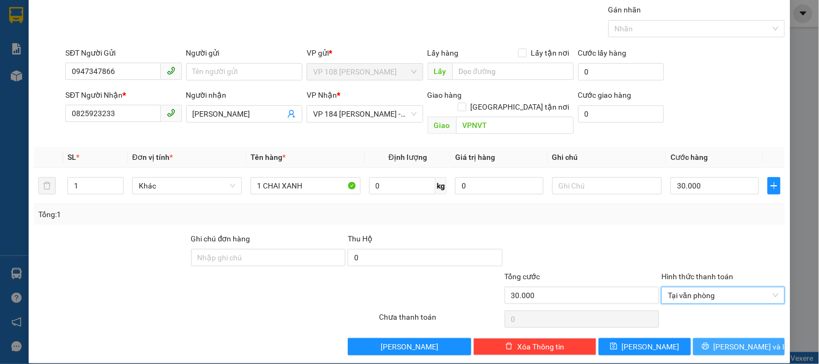
click at [710, 342] on icon "printer" at bounding box center [706, 346] width 8 height 8
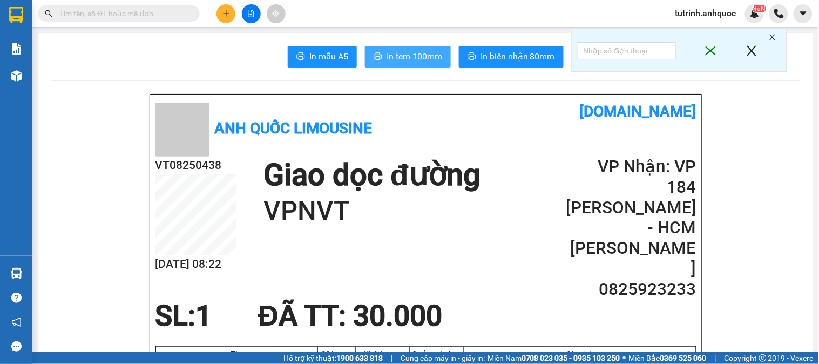
click at [402, 60] on span "In tem 100mm" at bounding box center [415, 57] width 56 height 14
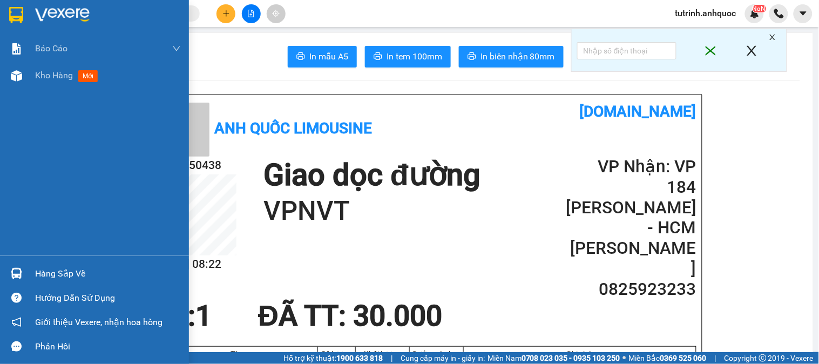
click at [16, 13] on img at bounding box center [16, 15] width 14 height 16
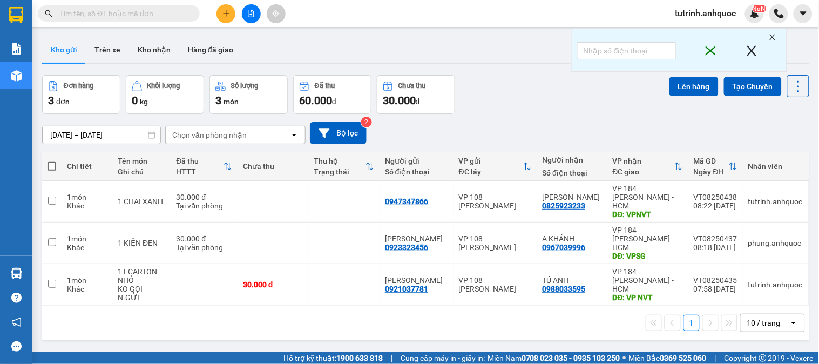
click at [55, 165] on span at bounding box center [52, 166] width 9 height 9
click at [52, 161] on input "checkbox" at bounding box center [52, 161] width 0 height 0
checkbox input "true"
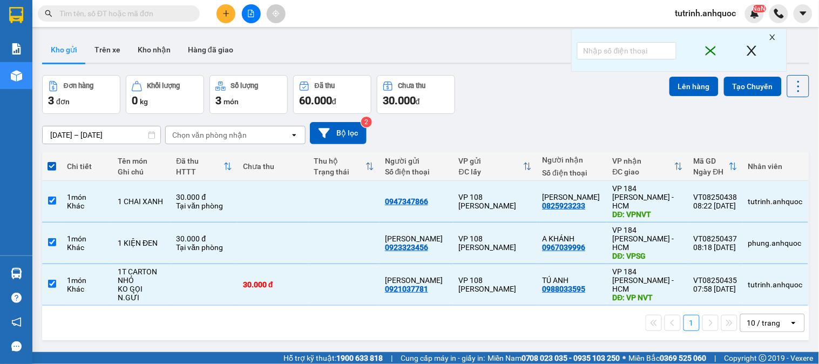
click at [711, 67] on div at bounding box center [701, 54] width 32 height 29
click at [690, 90] on button "Lên hàng" at bounding box center [694, 86] width 49 height 19
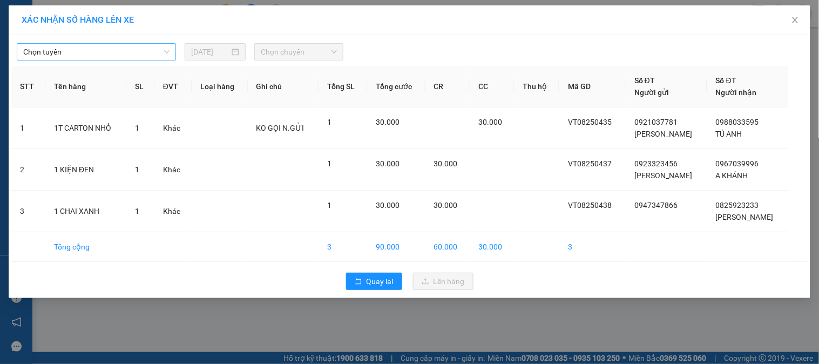
drag, startPoint x: 137, startPoint y: 52, endPoint x: 133, endPoint y: 60, distance: 8.9
click at [137, 53] on span "Chọn tuyến" at bounding box center [96, 52] width 146 height 16
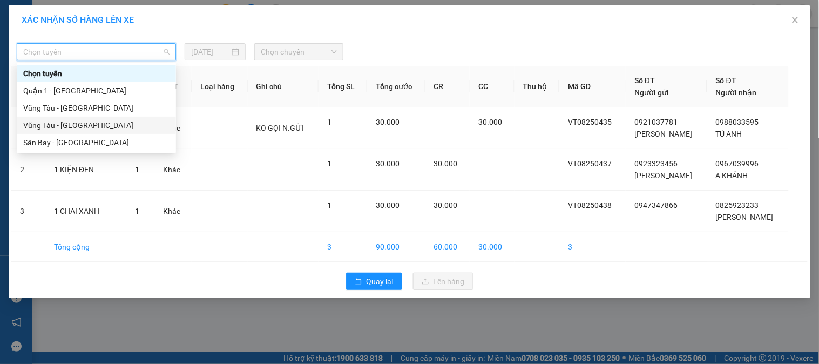
drag, startPoint x: 83, startPoint y: 125, endPoint x: 271, endPoint y: 58, distance: 199.0
click at [103, 117] on div "Vũng Tàu - [GEOGRAPHIC_DATA]" at bounding box center [96, 125] width 159 height 17
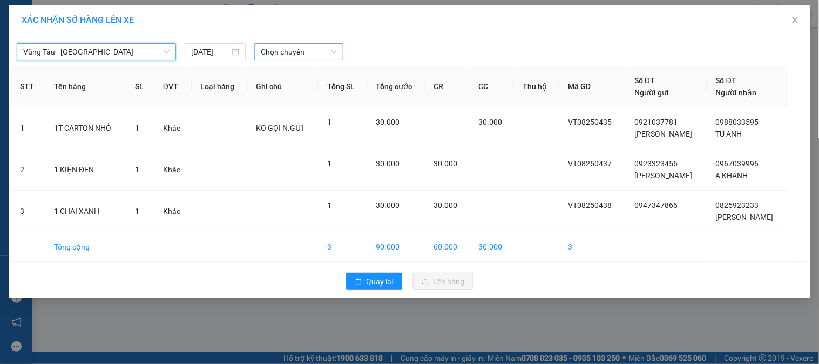
click at [295, 49] on span "Chọn chuyến" at bounding box center [299, 52] width 76 height 16
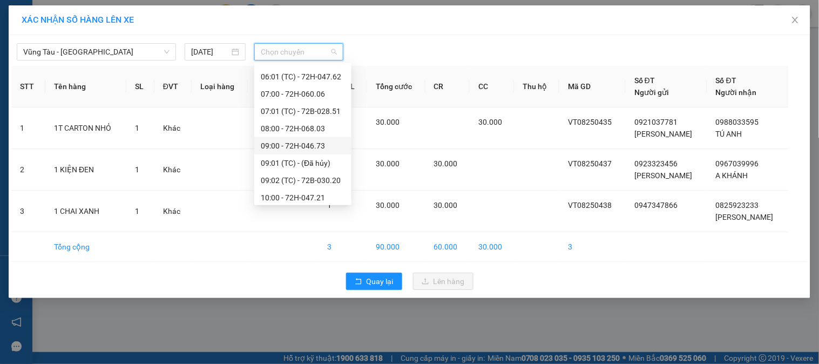
scroll to position [189, 0]
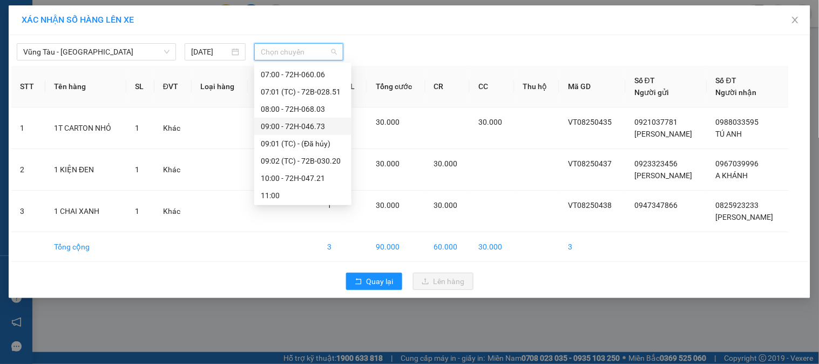
click at [308, 126] on div "09:00 - 72H-046.73" at bounding box center [303, 126] width 84 height 12
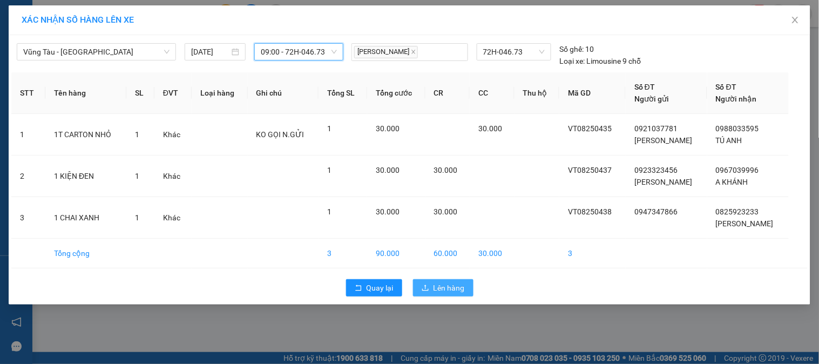
click at [443, 284] on span "Lên hàng" at bounding box center [449, 288] width 31 height 12
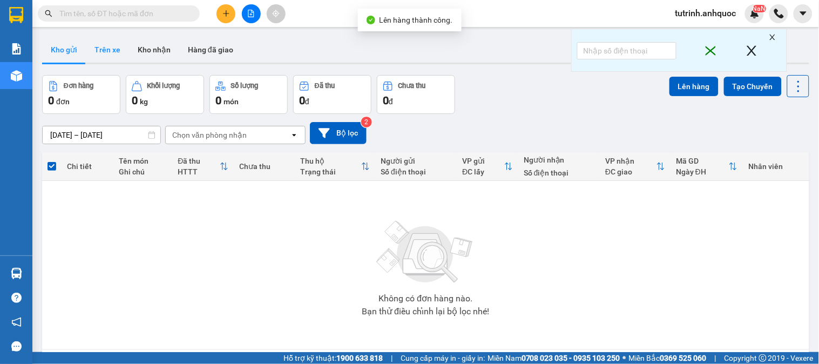
click at [116, 54] on button "Trên xe" at bounding box center [107, 50] width 43 height 26
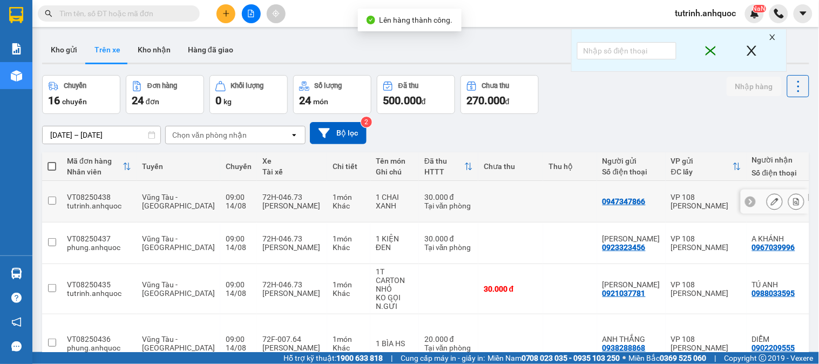
click at [793, 198] on icon at bounding box center [797, 202] width 8 height 8
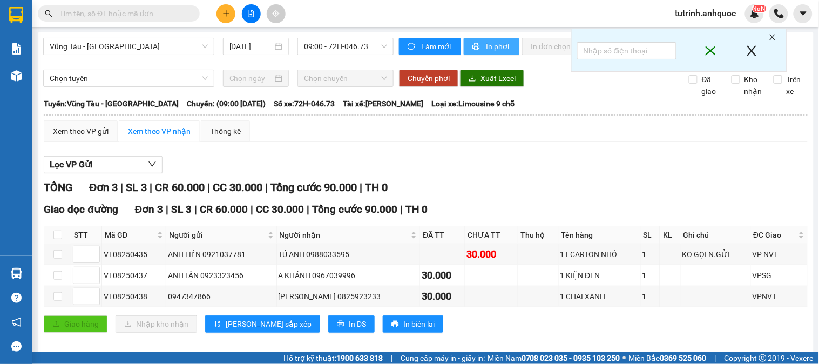
click at [502, 50] on span "In phơi" at bounding box center [498, 47] width 25 height 12
click at [486, 48] on span "In phơi" at bounding box center [498, 47] width 25 height 12
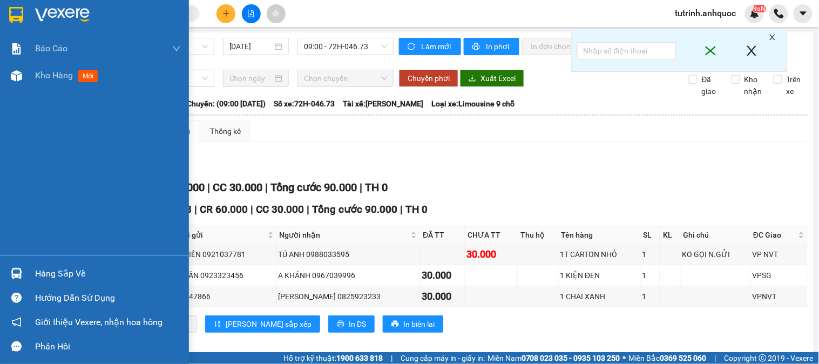
click at [21, 23] on div at bounding box center [16, 14] width 19 height 19
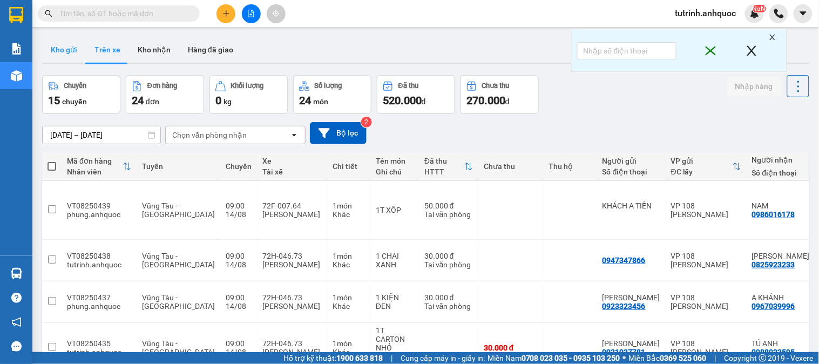
click at [60, 50] on button "Kho gửi" at bounding box center [64, 50] width 44 height 26
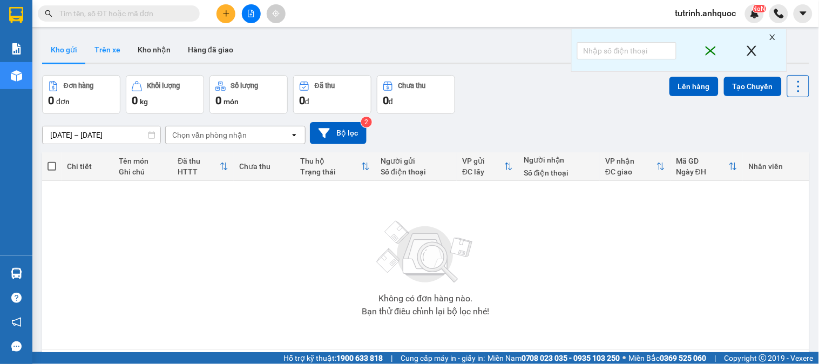
click at [107, 42] on button "Trên xe" at bounding box center [107, 50] width 43 height 26
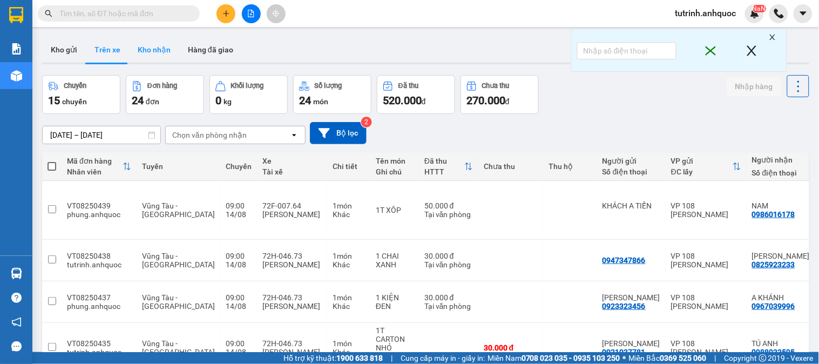
click at [154, 46] on button "Kho nhận" at bounding box center [154, 50] width 50 height 26
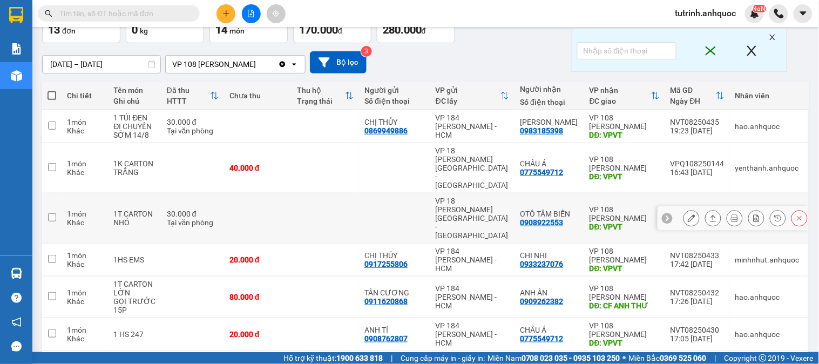
scroll to position [60, 0]
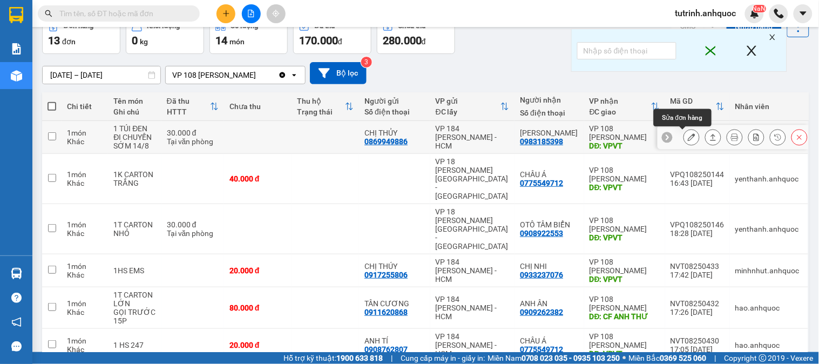
click at [688, 136] on icon at bounding box center [692, 137] width 8 height 8
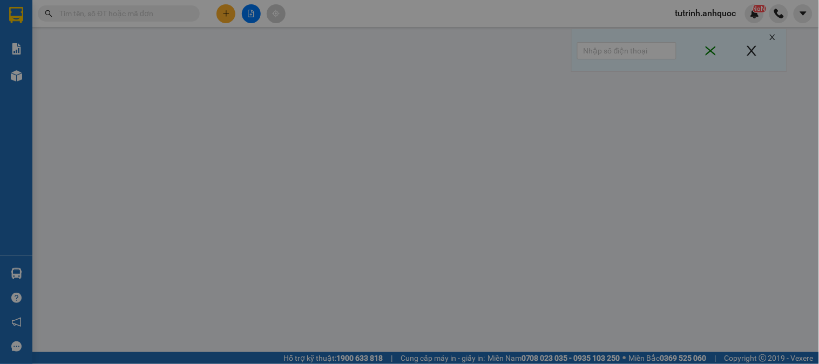
type input "0869949886"
type input "CHỊ THỦY"
type input "0983185398"
type input "[PERSON_NAME]"
type input "VPVT"
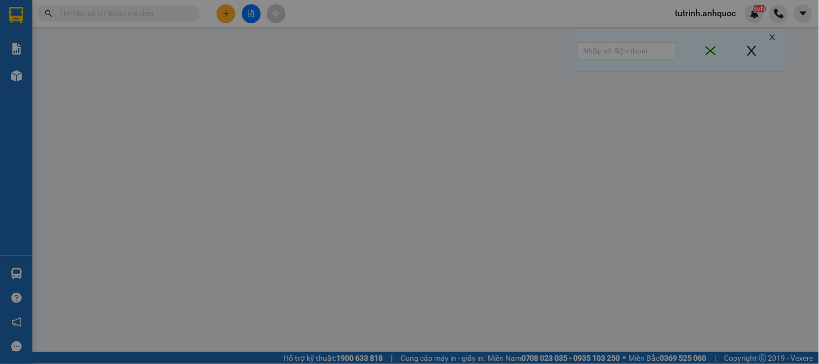
type input "TM 13/8 VP184 HẢO"
type input "30.000"
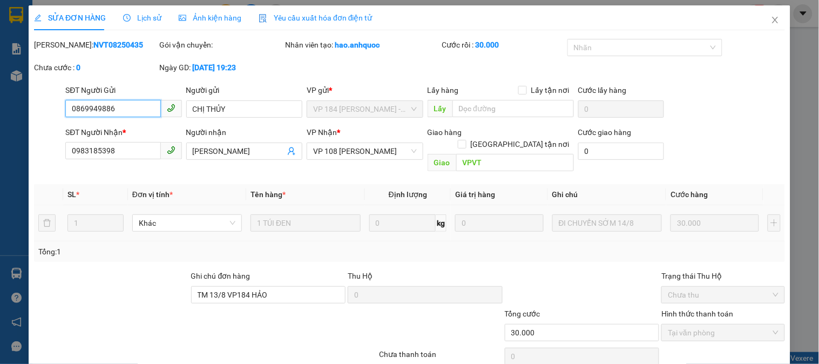
scroll to position [38, 0]
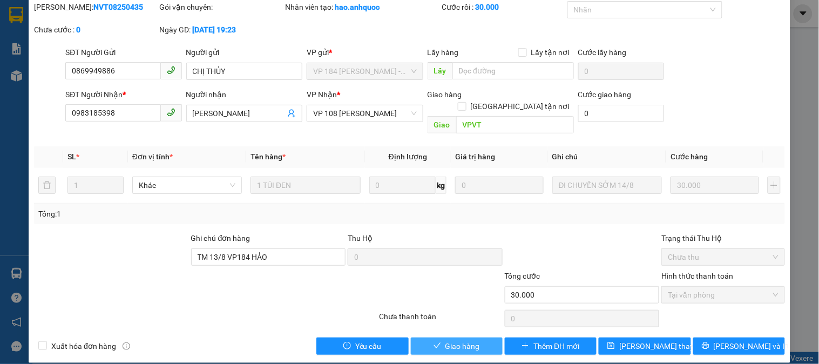
click at [447, 341] on button "Giao hàng" at bounding box center [457, 346] width 92 height 17
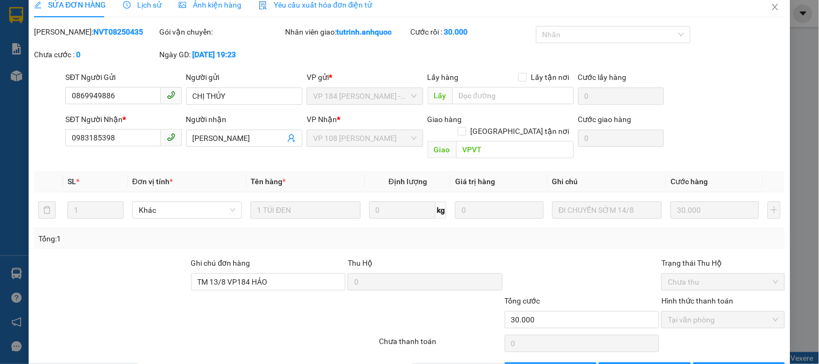
scroll to position [0, 0]
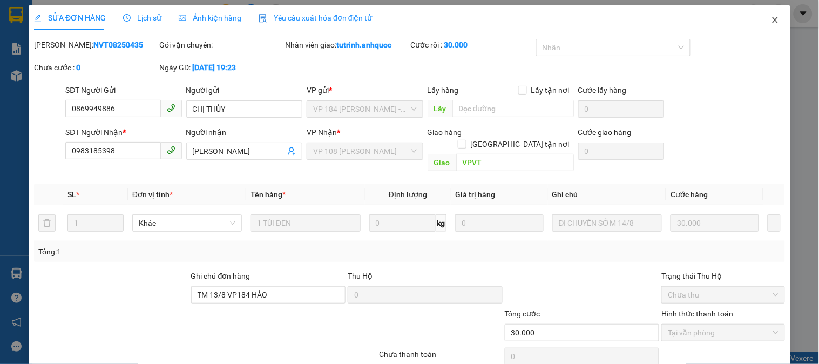
click at [771, 21] on icon "close" at bounding box center [775, 20] width 9 height 9
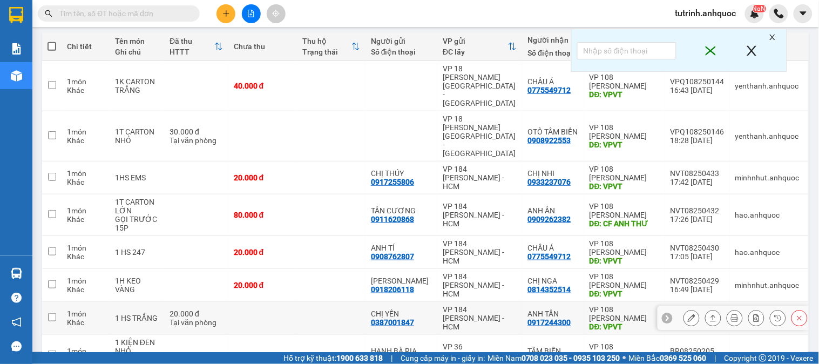
scroll to position [180, 0]
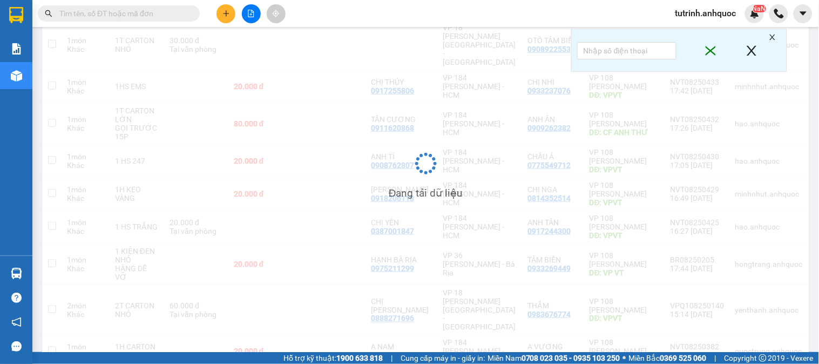
scroll to position [50, 0]
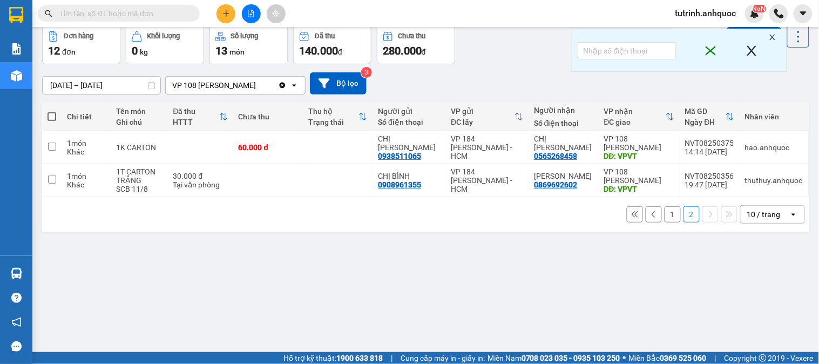
click at [665, 208] on button "1" at bounding box center [673, 214] width 16 height 16
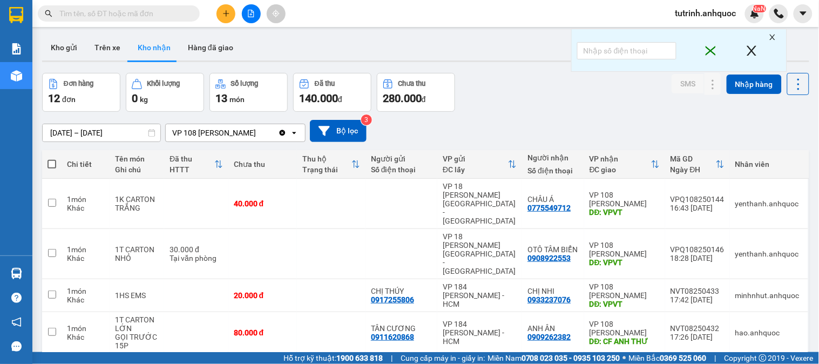
scroll to position [0, 0]
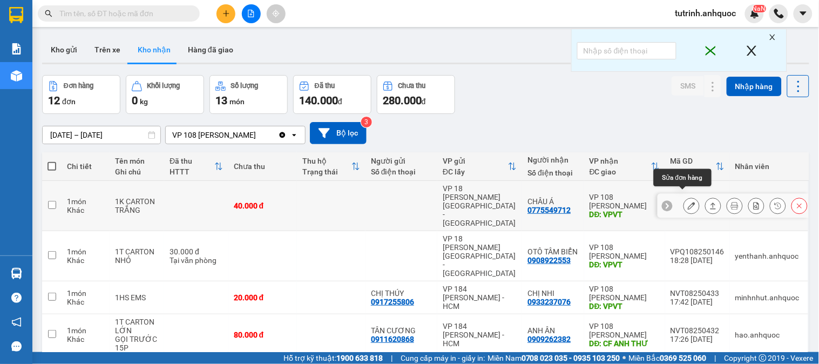
click at [688, 202] on icon at bounding box center [692, 206] width 8 height 8
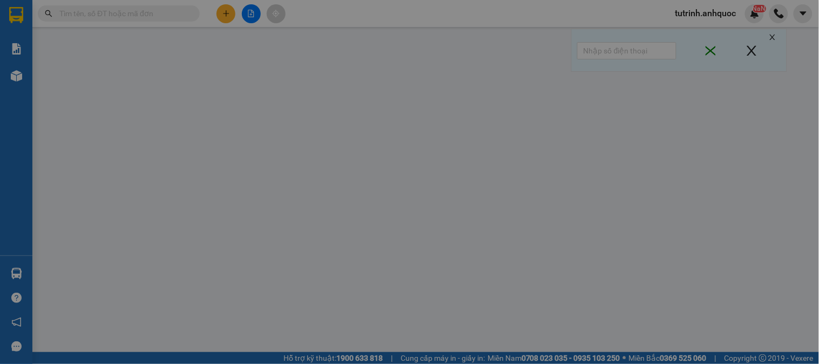
type input "0775549712"
type input "CHÂU Á"
type input "VPVT"
type input "40.000"
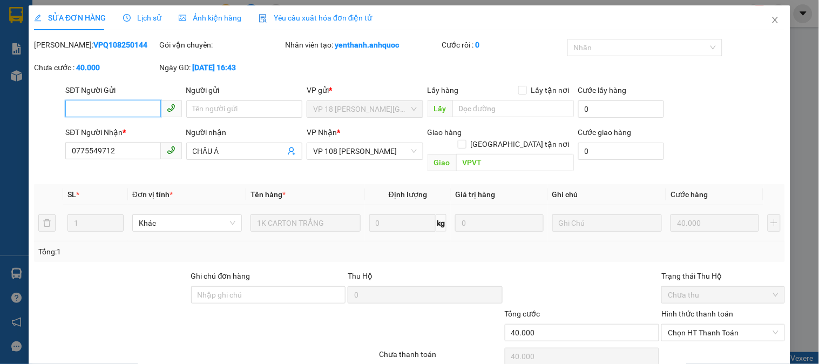
scroll to position [38, 0]
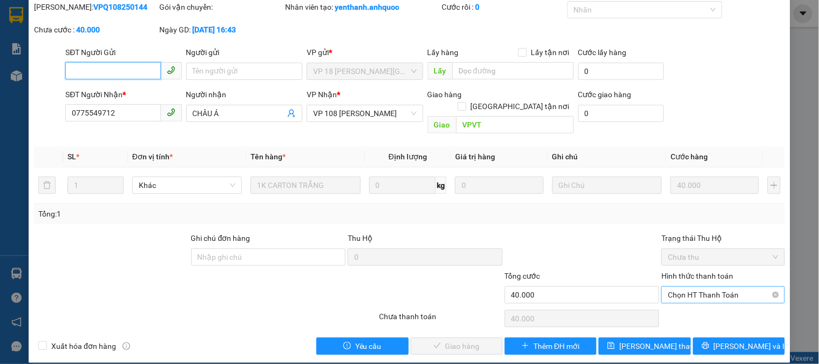
drag, startPoint x: 675, startPoint y: 283, endPoint x: 676, endPoint y: 292, distance: 9.2
click at [676, 287] on span "Chọn HT Thanh Toán" at bounding box center [723, 295] width 110 height 16
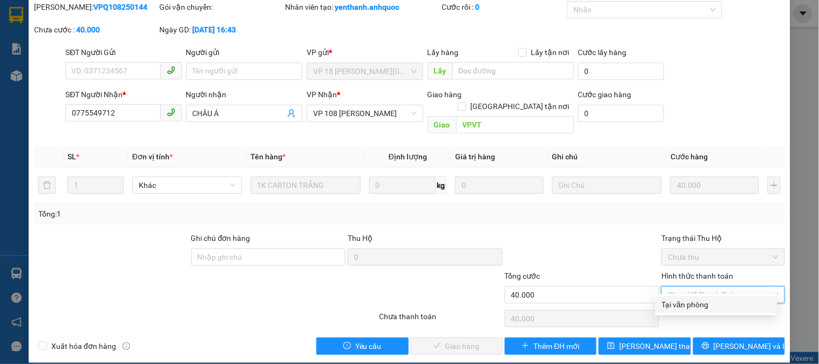
click at [681, 302] on div "Tại văn phòng" at bounding box center [716, 305] width 109 height 12
type input "0"
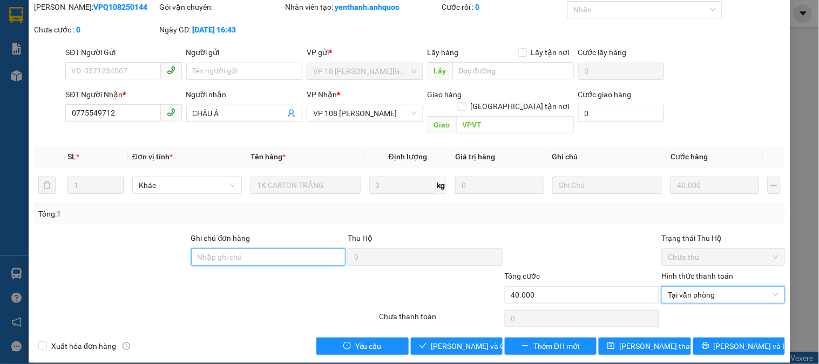
click at [257, 249] on input "Ghi chú đơn hàng" at bounding box center [268, 256] width 155 height 17
type input "CKSCB 14/8"
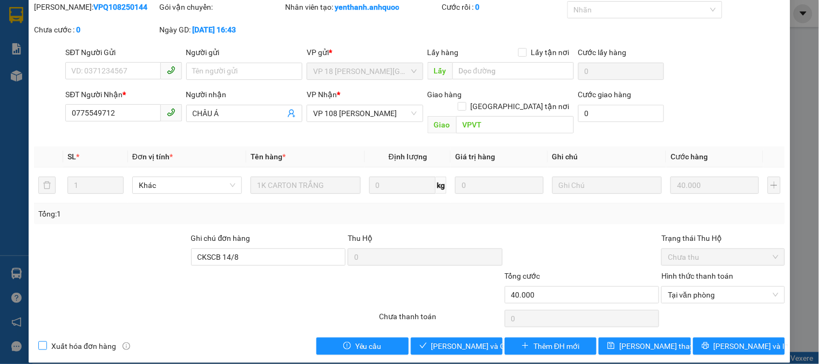
click at [83, 340] on span "Xuất hóa đơn hàng" at bounding box center [83, 346] width 73 height 12
click at [46, 341] on input "Xuất hóa đơn hàng" at bounding box center [42, 345] width 8 height 8
checkbox input "true"
click at [445, 338] on button "[PERSON_NAME] và Giao hàng" at bounding box center [457, 346] width 92 height 17
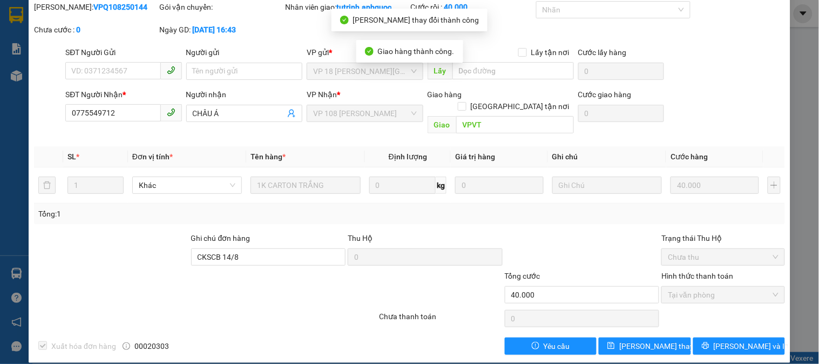
scroll to position [0, 0]
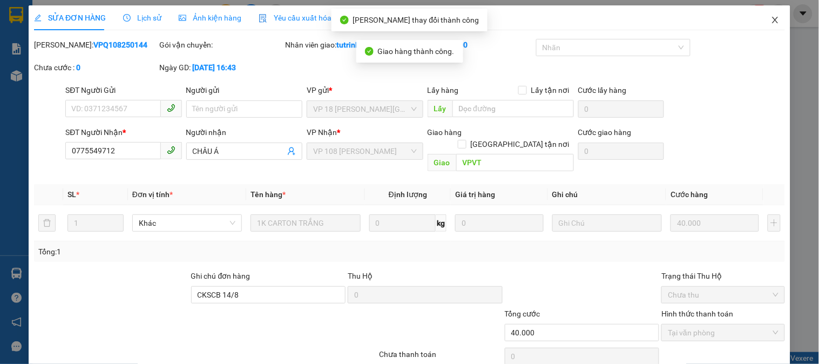
click at [773, 17] on span "Close" at bounding box center [776, 20] width 30 height 30
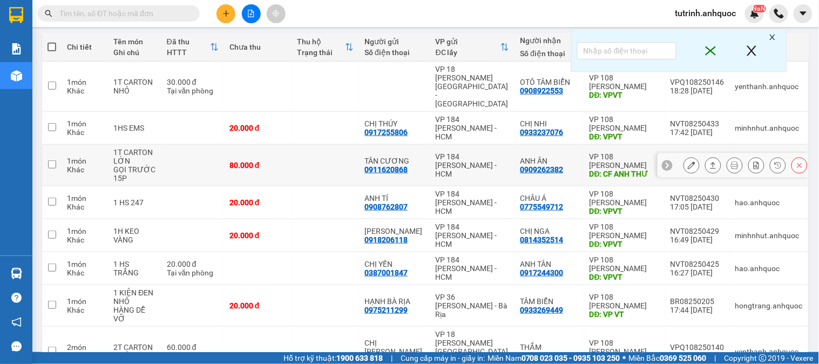
scroll to position [120, 0]
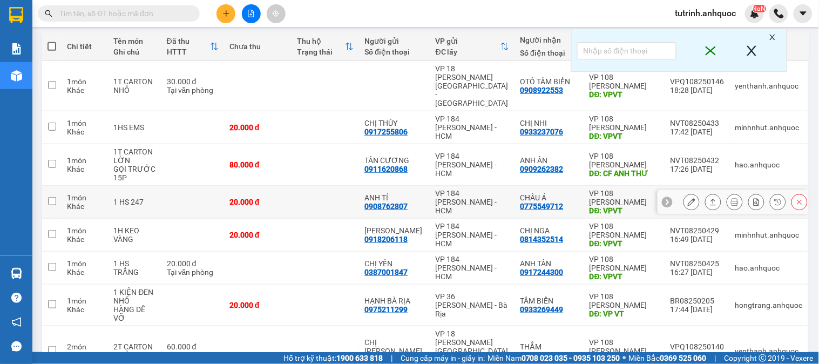
click at [688, 198] on icon at bounding box center [692, 202] width 8 height 8
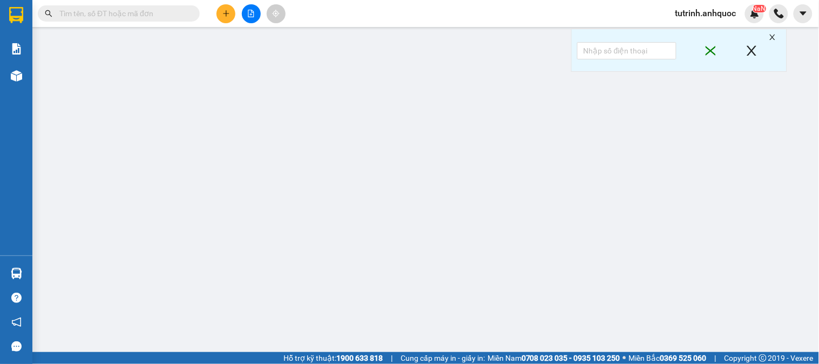
type input "0908762807"
type input "ANH TÍ"
type input "0775549712"
type input "CHÂU Á"
type input "VPVT"
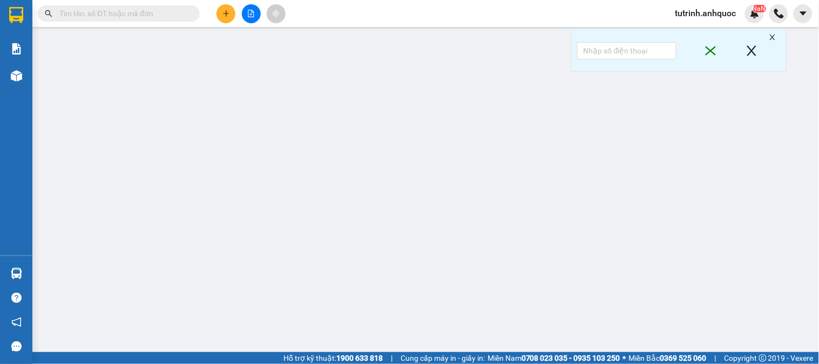
type input "20.000"
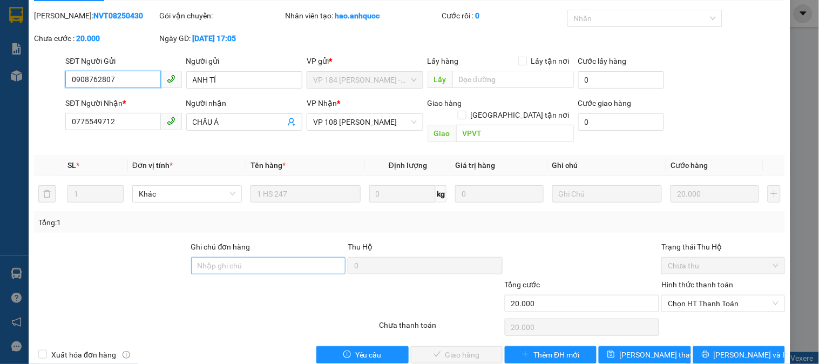
scroll to position [38, 0]
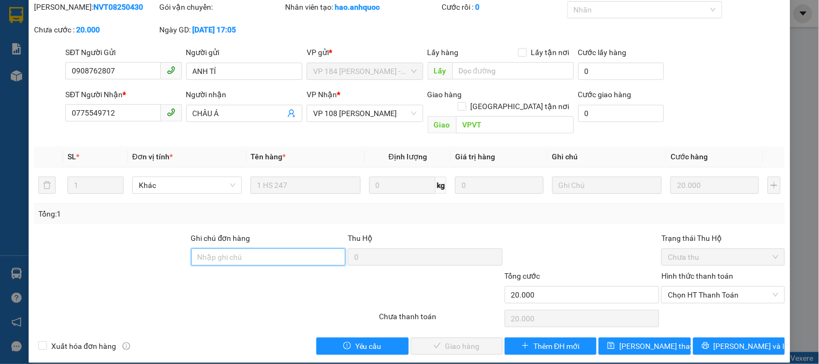
click at [285, 248] on input "Ghi chú đơn hàng" at bounding box center [268, 256] width 155 height 17
type input "CKSCB 14/8"
click at [95, 340] on span "Xuất hóa đơn hàng" at bounding box center [83, 346] width 73 height 12
click at [46, 341] on input "Xuất hóa đơn hàng" at bounding box center [42, 345] width 8 height 8
checkbox input "true"
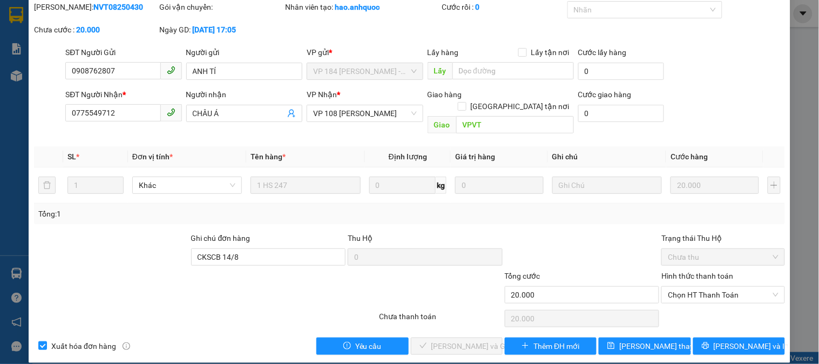
drag, startPoint x: 715, startPoint y: 279, endPoint x: 702, endPoint y: 299, distance: 23.8
click at [714, 287] on span "Chọn HT Thanh Toán" at bounding box center [723, 295] width 110 height 16
click at [692, 308] on div "Tại văn phòng" at bounding box center [716, 305] width 109 height 12
type input "0"
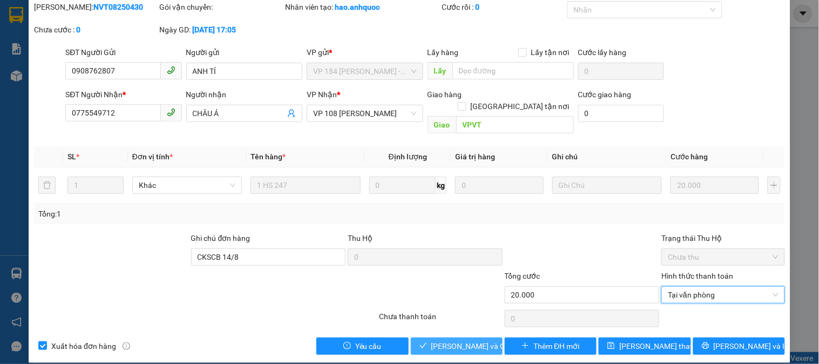
click at [458, 340] on span "[PERSON_NAME] và Giao hàng" at bounding box center [484, 346] width 104 height 12
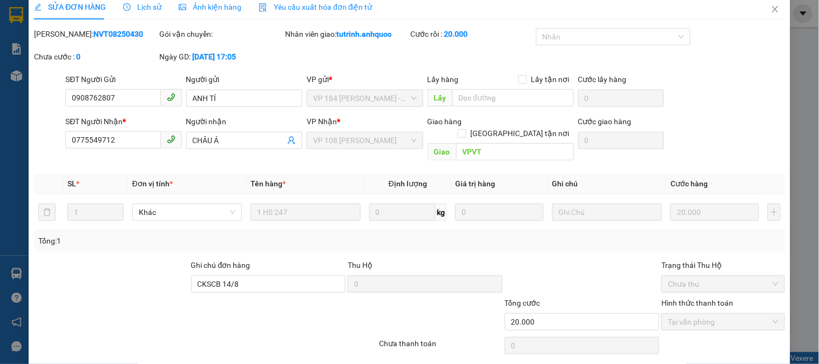
scroll to position [0, 0]
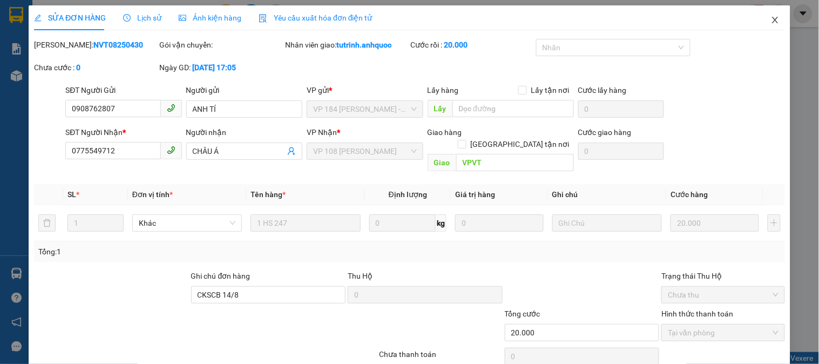
click at [771, 18] on icon "close" at bounding box center [775, 20] width 9 height 9
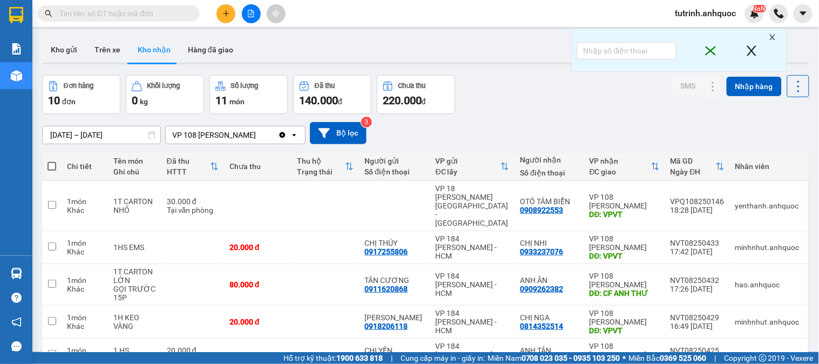
click at [125, 17] on input "text" at bounding box center [122, 14] width 127 height 12
paste input "0902209555"
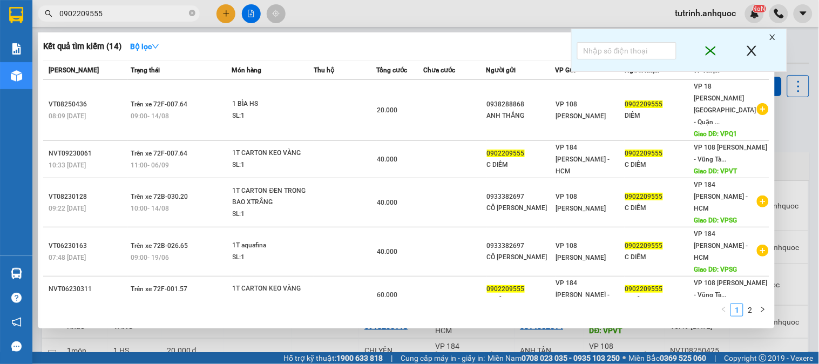
type input "0902209555"
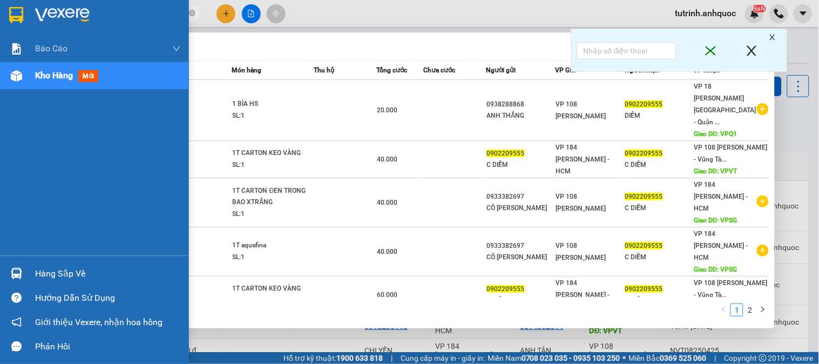
click at [21, 12] on img at bounding box center [16, 15] width 14 height 16
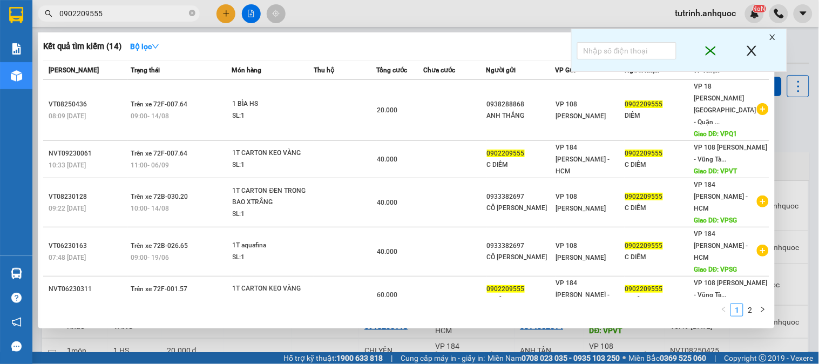
click at [775, 36] on icon "close" at bounding box center [773, 37] width 8 height 8
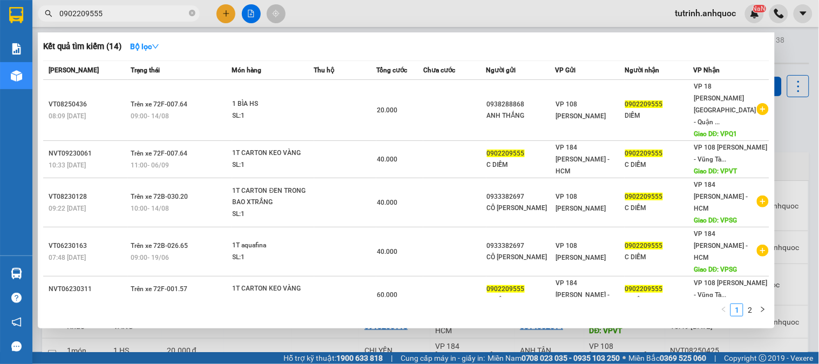
click at [792, 119] on div at bounding box center [409, 182] width 819 height 364
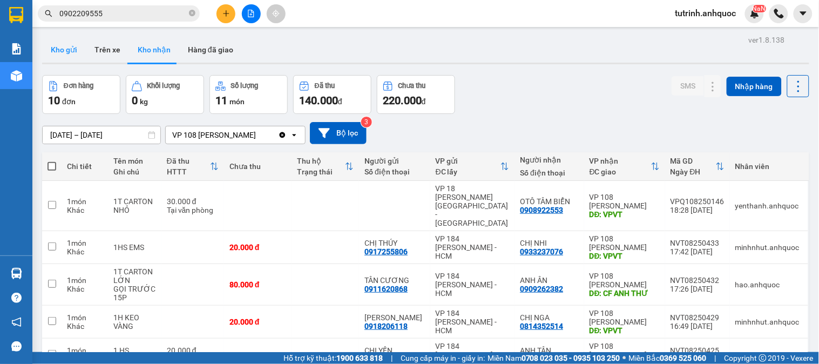
click at [78, 51] on button "Kho gửi" at bounding box center [64, 50] width 44 height 26
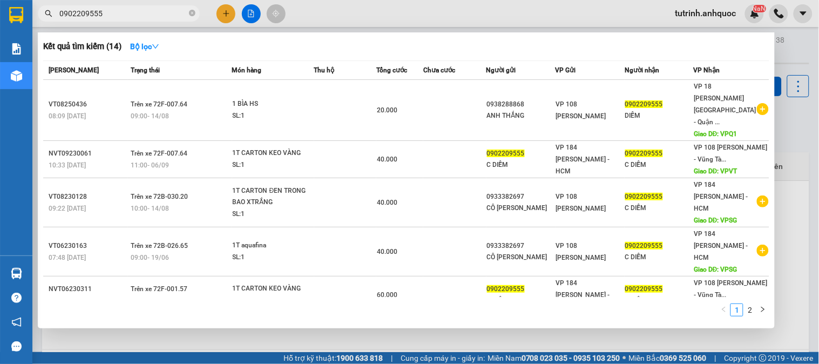
drag, startPoint x: 192, startPoint y: 15, endPoint x: 168, endPoint y: 7, distance: 24.9
click at [192, 15] on icon "close-circle" at bounding box center [192, 13] width 6 height 6
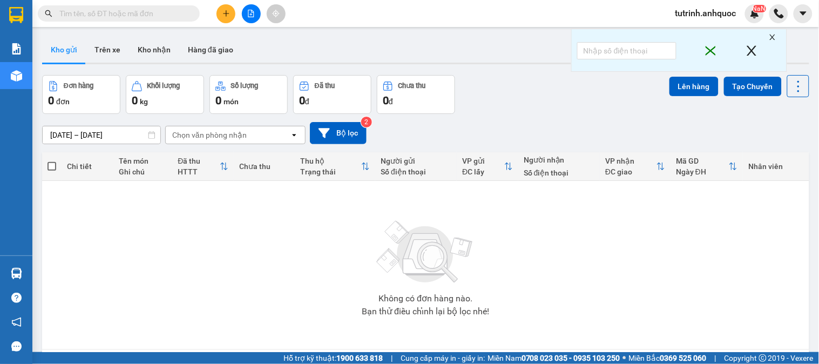
click at [230, 8] on button at bounding box center [226, 13] width 19 height 19
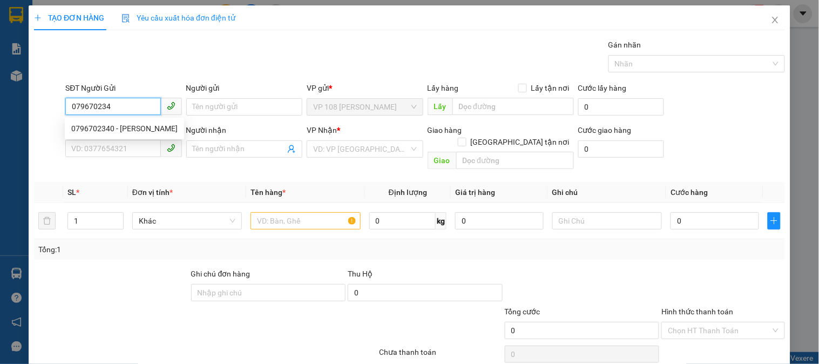
type input "0796702340"
drag, startPoint x: 133, startPoint y: 125, endPoint x: 137, endPoint y: 135, distance: 10.2
click at [134, 125] on div "0796702340 - [PERSON_NAME]" at bounding box center [124, 129] width 106 height 12
type input "[PERSON_NAME]"
type input "0906944932"
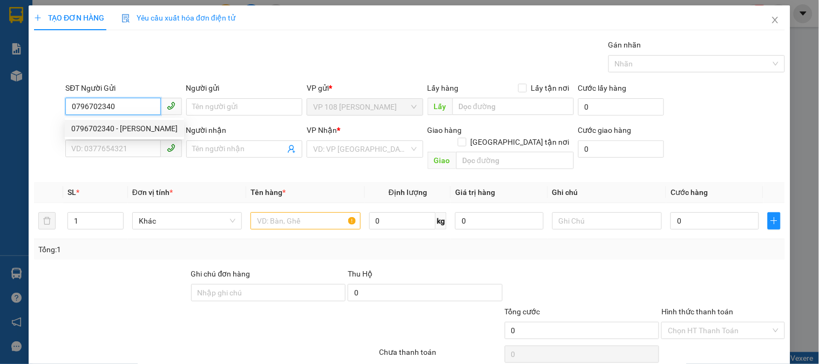
type input "ÁNH"
type input "VP184"
type input "SCB [DATE] 11:11"
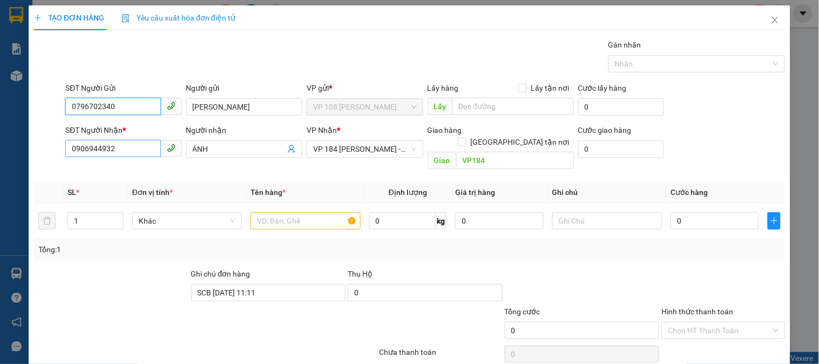
type input "100.000"
type input "0796702340"
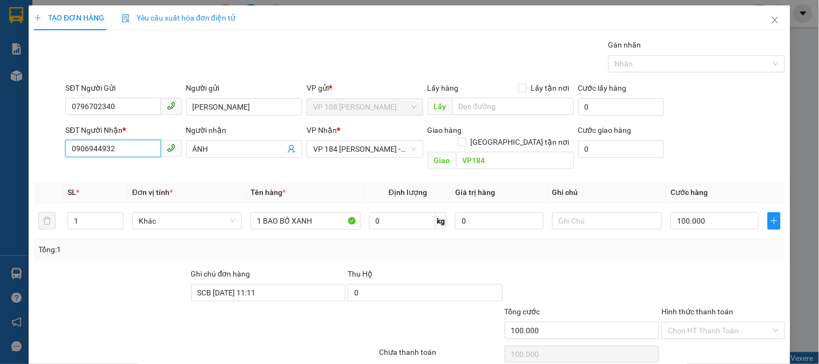
click at [137, 153] on input "0906944932" at bounding box center [112, 148] width 95 height 17
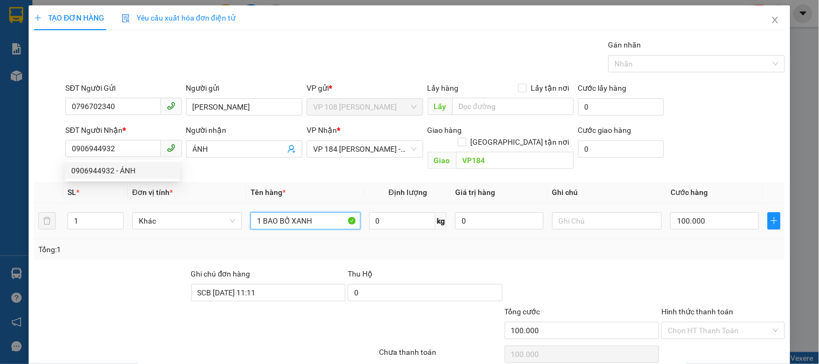
click at [301, 212] on input "1 BAO BỐ XANH" at bounding box center [306, 220] width 110 height 17
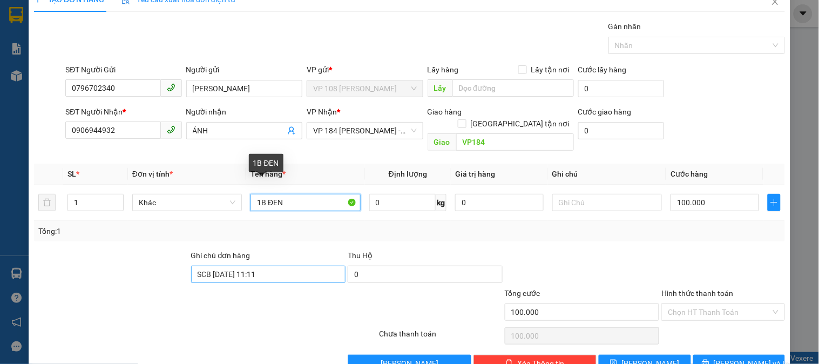
scroll to position [35, 0]
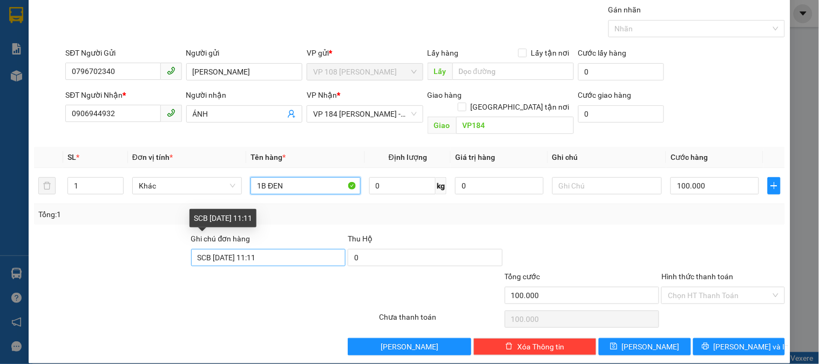
type input "1B ĐEN"
click at [276, 249] on input "SCB [DATE] 11:11" at bounding box center [268, 257] width 155 height 17
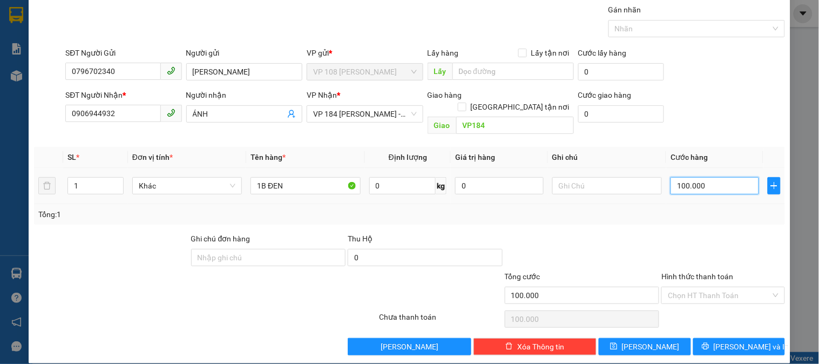
click at [701, 179] on input "100.000" at bounding box center [715, 185] width 89 height 17
type input "3"
type input "30"
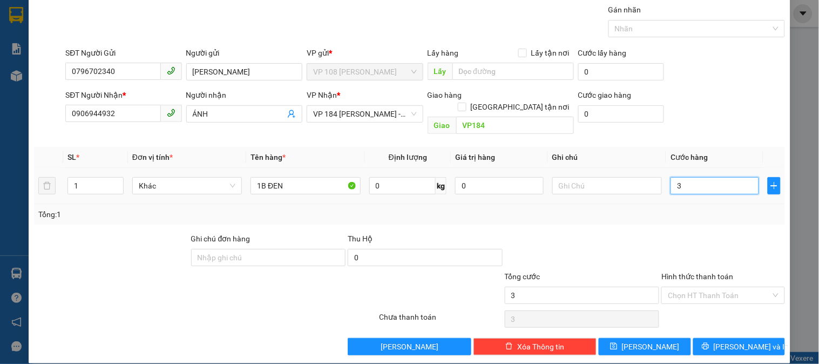
type input "30"
type input "300"
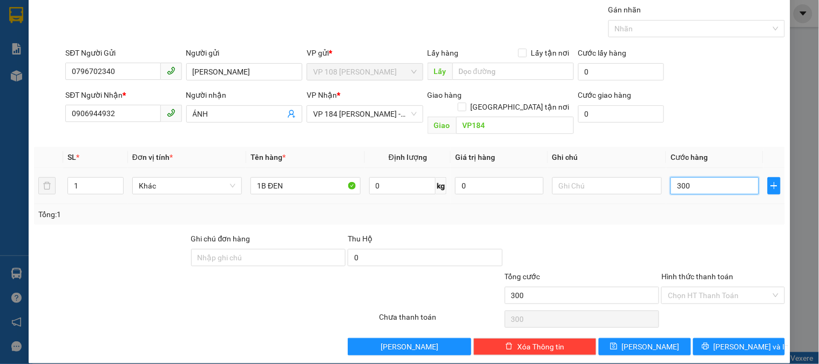
type input "3.000"
type input "30.000"
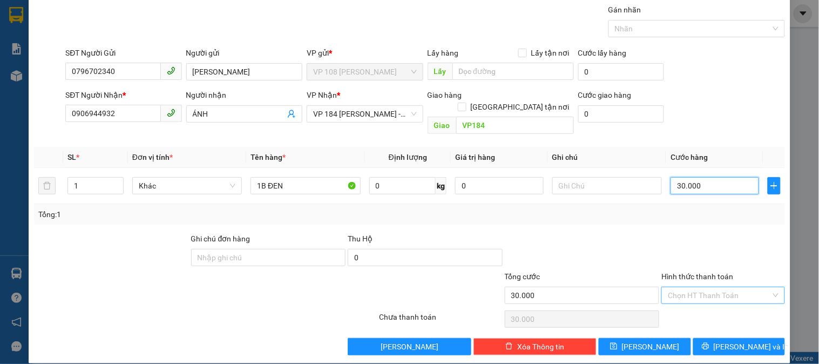
type input "30.000"
click at [682, 287] on input "Hình thức thanh toán" at bounding box center [719, 295] width 103 height 16
click at [675, 298] on div "Tại văn phòng" at bounding box center [717, 305] width 122 height 17
type input "0"
click at [744, 341] on span "[PERSON_NAME] và In" at bounding box center [752, 347] width 76 height 12
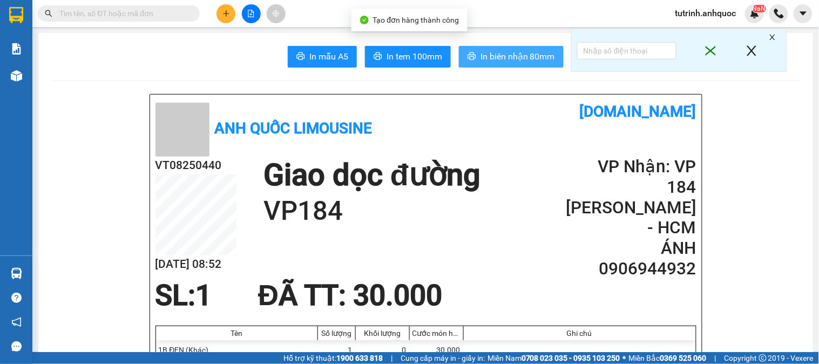
click at [544, 55] on span "In biên nhận 80mm" at bounding box center [518, 57] width 75 height 14
drag, startPoint x: 463, startPoint y: 45, endPoint x: 470, endPoint y: 49, distance: 8.2
click at [465, 46] on button "In biên nhận 80mm" at bounding box center [511, 57] width 105 height 22
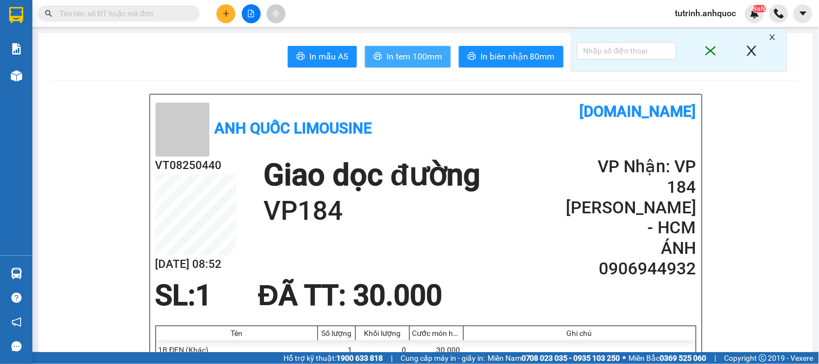
click at [374, 58] on icon "printer" at bounding box center [378, 56] width 9 height 9
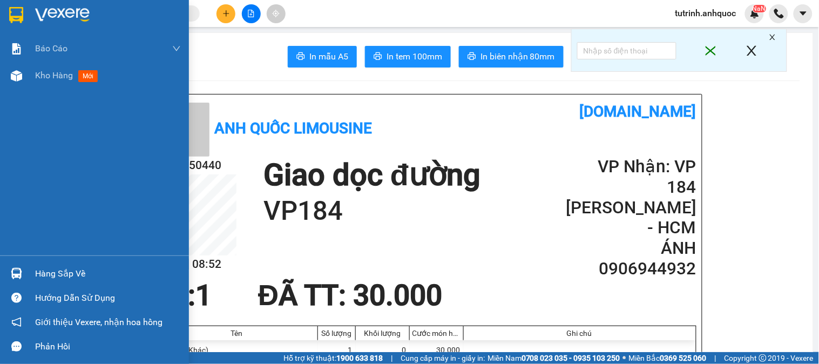
click at [17, 24] on div at bounding box center [16, 14] width 19 height 19
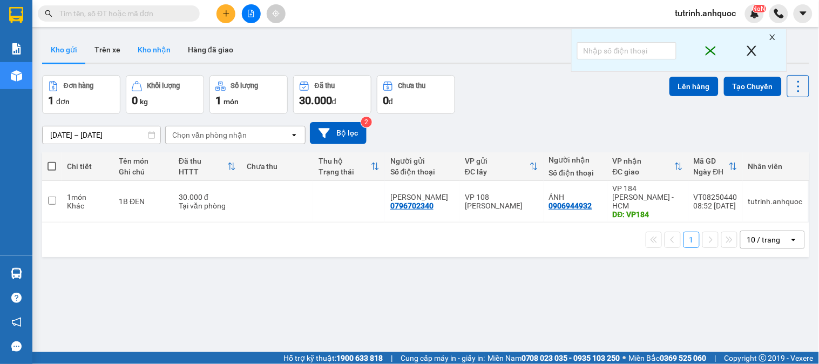
click at [154, 45] on button "Kho nhận" at bounding box center [154, 50] width 50 height 26
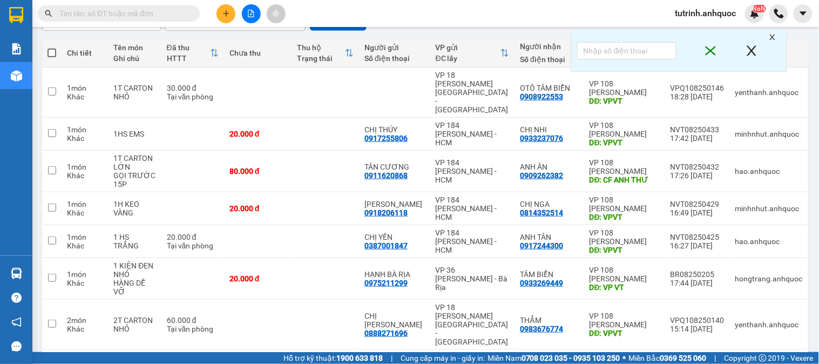
scroll to position [92, 0]
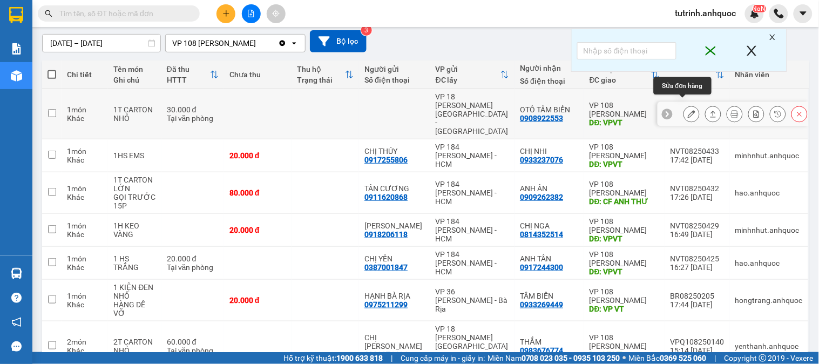
click at [688, 110] on icon at bounding box center [692, 114] width 8 height 8
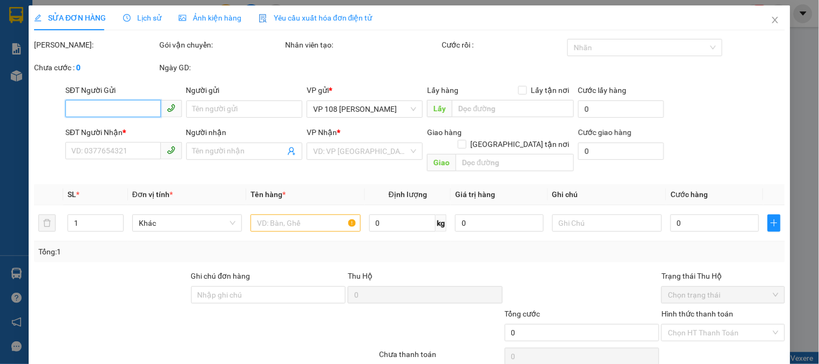
type input "0908922553"
type input "OTÔ TÂM BIỂN"
type input "VPVT"
type input "TM 13/8 THANH"
type input "30.000"
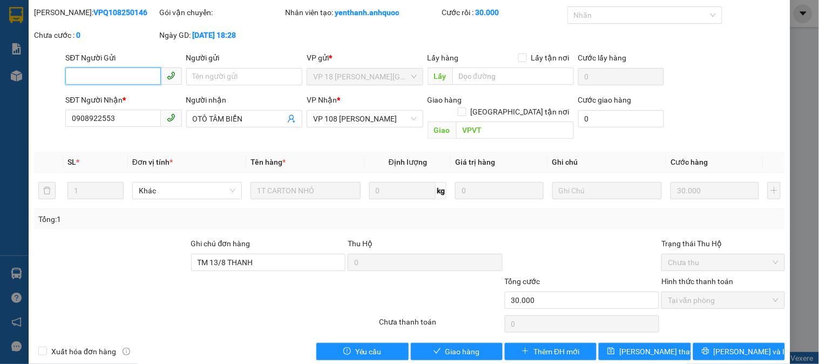
scroll to position [38, 0]
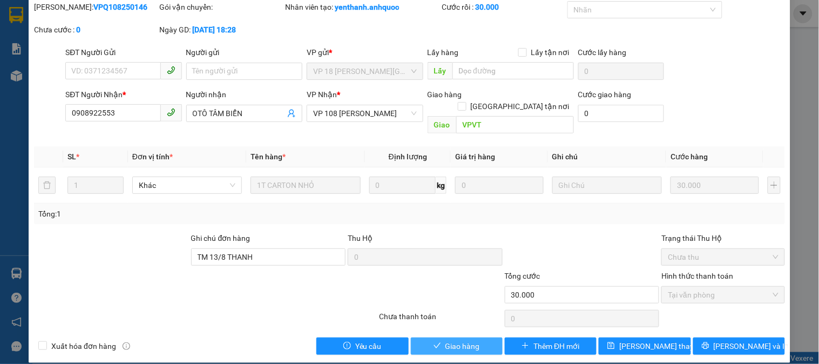
click at [438, 338] on button "Giao hàng" at bounding box center [457, 346] width 92 height 17
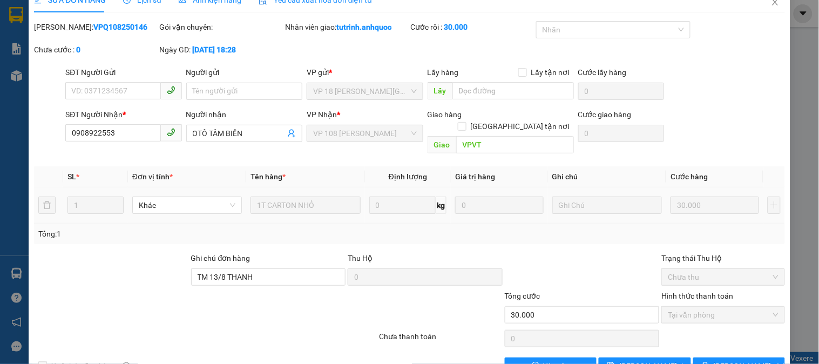
scroll to position [0, 0]
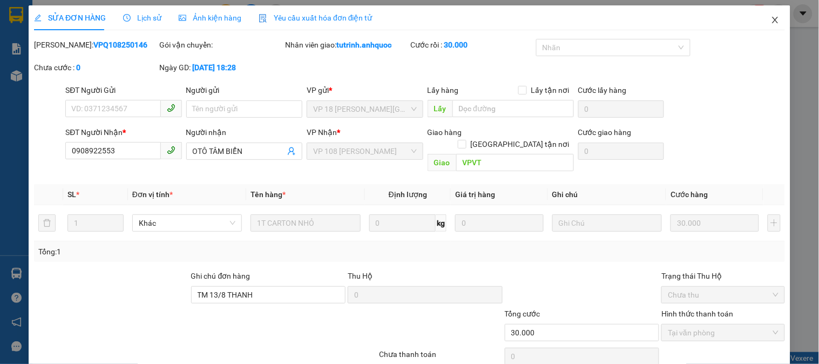
click at [771, 19] on icon "close" at bounding box center [775, 20] width 9 height 9
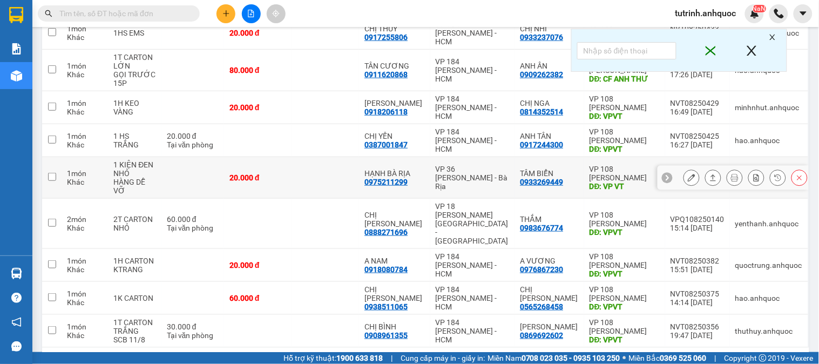
scroll to position [179, 0]
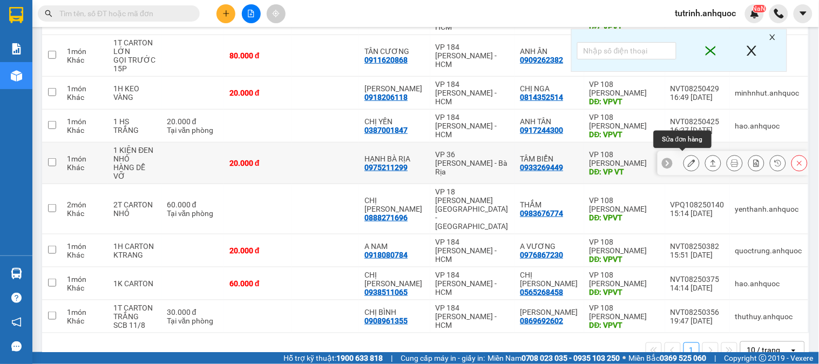
click at [684, 155] on button at bounding box center [691, 163] width 15 height 19
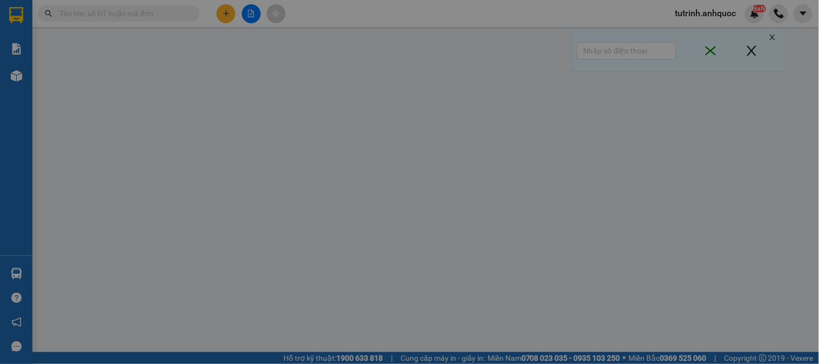
type input "0975211299"
type input "HẠNH BÀ RỊA"
type input "0933269449"
type input "TÂM BIỂN"
type input "VP VT"
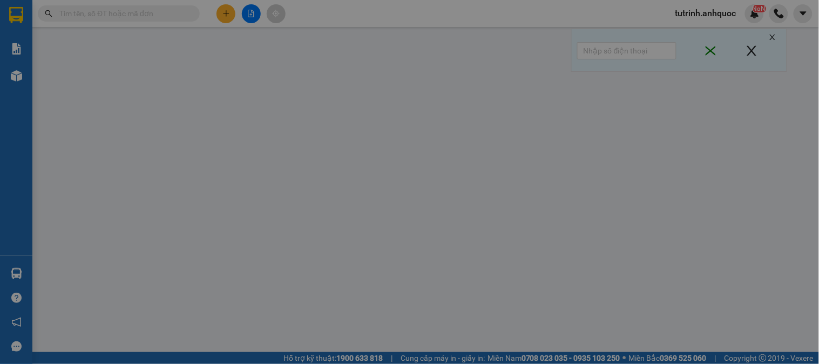
type input "20.000"
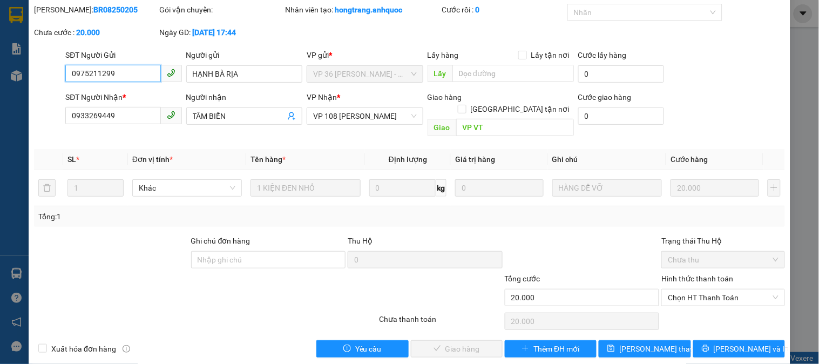
scroll to position [38, 0]
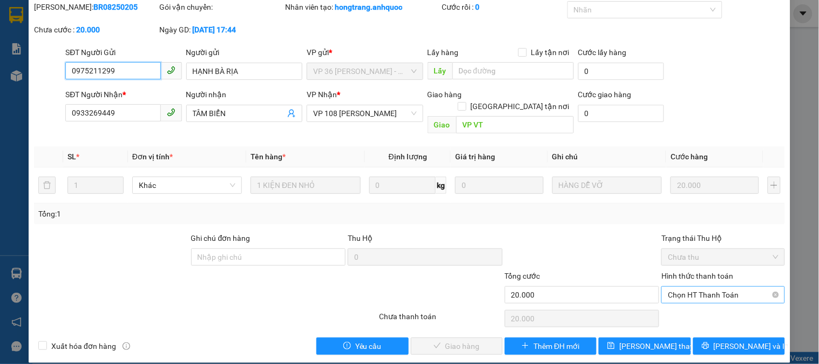
click at [698, 287] on span "Chọn HT Thanh Toán" at bounding box center [723, 295] width 110 height 16
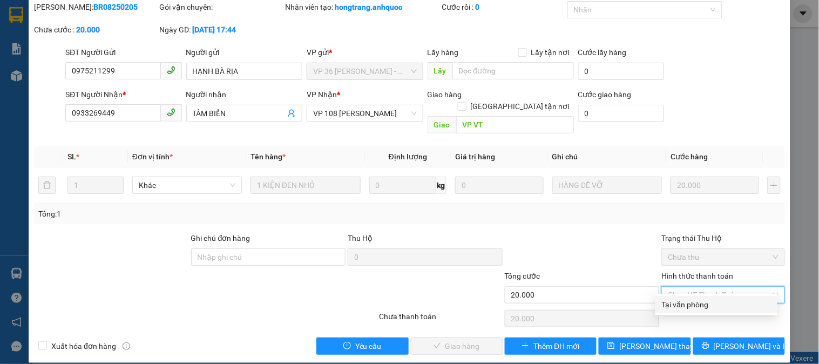
click at [685, 302] on div "Tại văn phòng" at bounding box center [716, 305] width 109 height 12
type input "0"
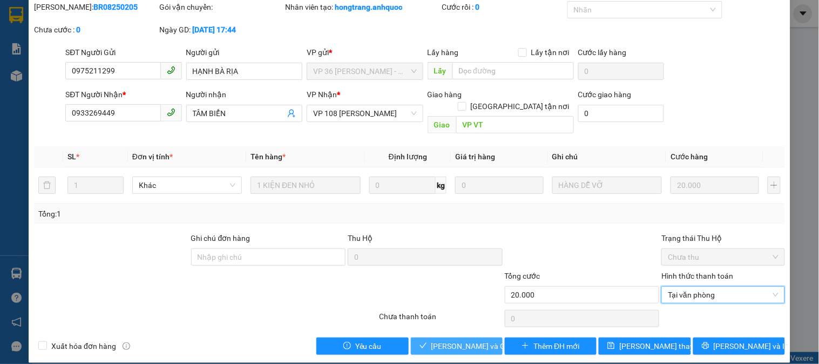
click at [468, 340] on span "[PERSON_NAME] và Giao hàng" at bounding box center [484, 346] width 104 height 12
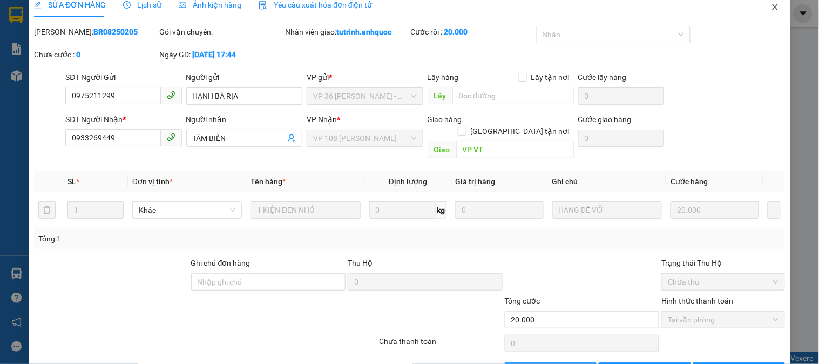
scroll to position [0, 0]
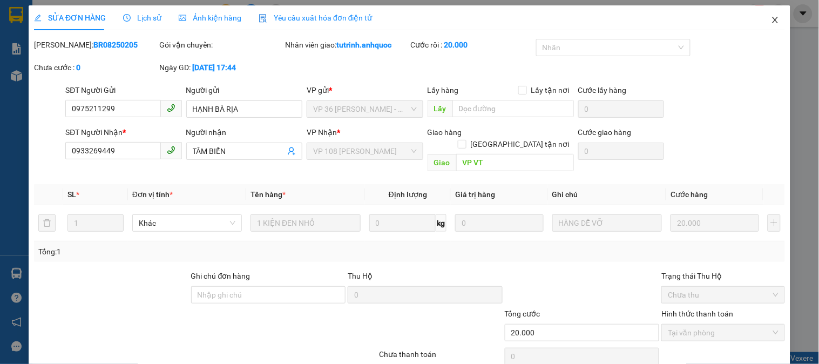
click at [772, 20] on icon "close" at bounding box center [775, 20] width 6 height 6
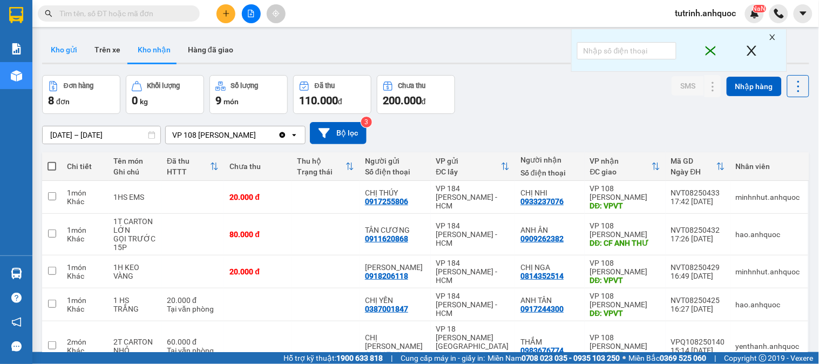
click at [73, 54] on button "Kho gửi" at bounding box center [64, 50] width 44 height 26
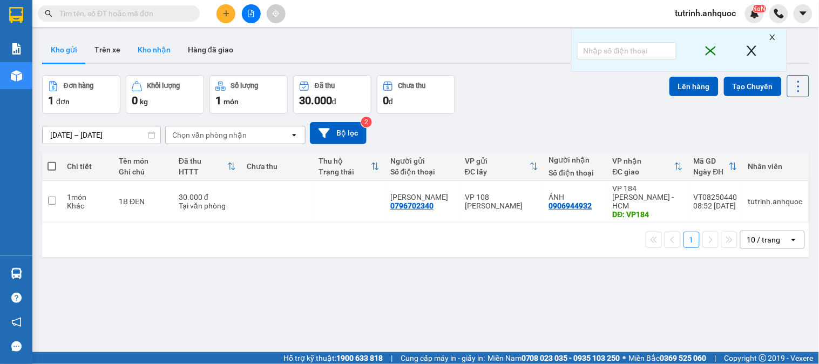
click at [157, 50] on button "Kho nhận" at bounding box center [154, 50] width 50 height 26
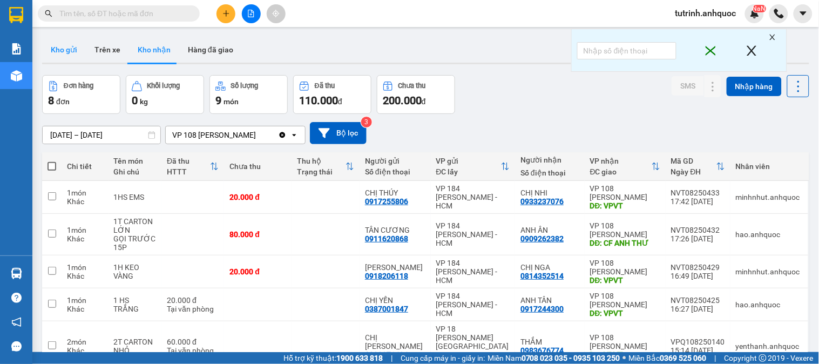
click at [73, 54] on button "Kho gửi" at bounding box center [64, 50] width 44 height 26
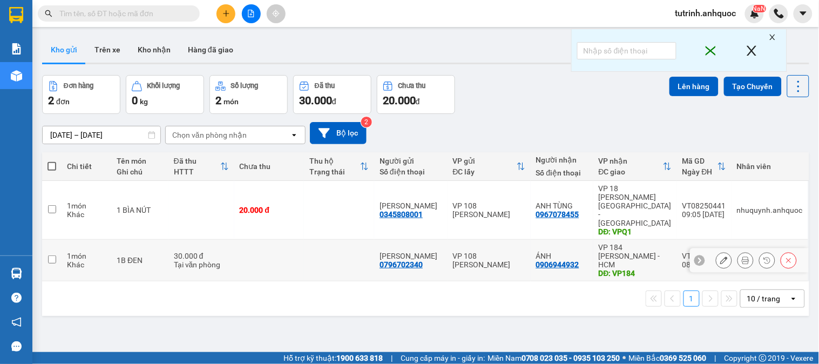
click at [53, 255] on input "checkbox" at bounding box center [52, 259] width 8 height 8
checkbox input "true"
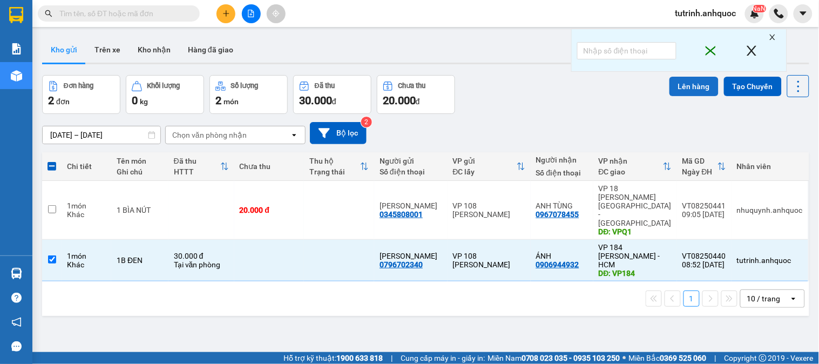
click at [689, 84] on button "Lên hàng" at bounding box center [694, 86] width 49 height 19
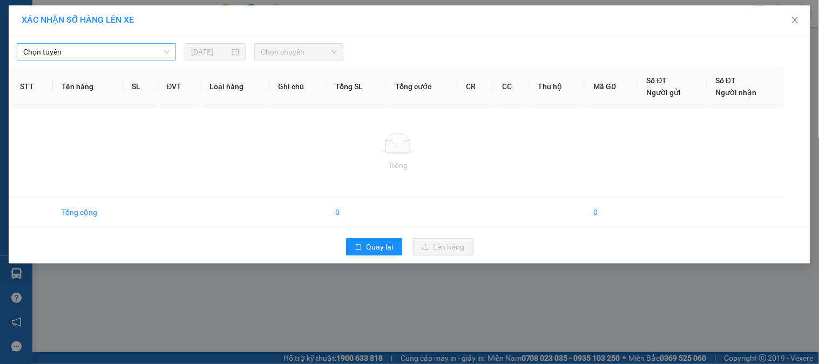
click at [123, 56] on span "Chọn tuyến" at bounding box center [96, 52] width 146 height 16
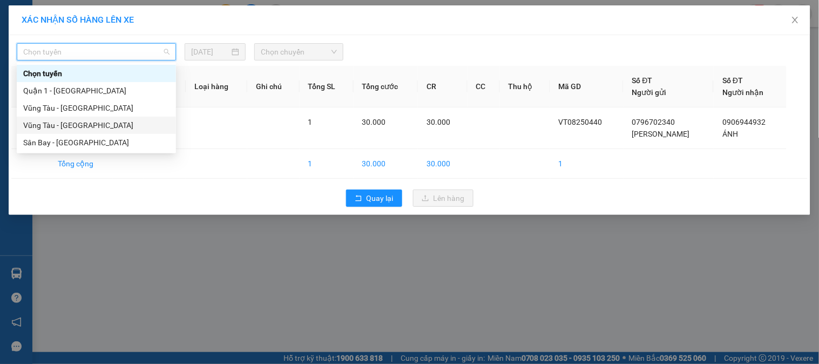
click at [83, 121] on div "Vũng Tàu - [GEOGRAPHIC_DATA]" at bounding box center [96, 125] width 146 height 12
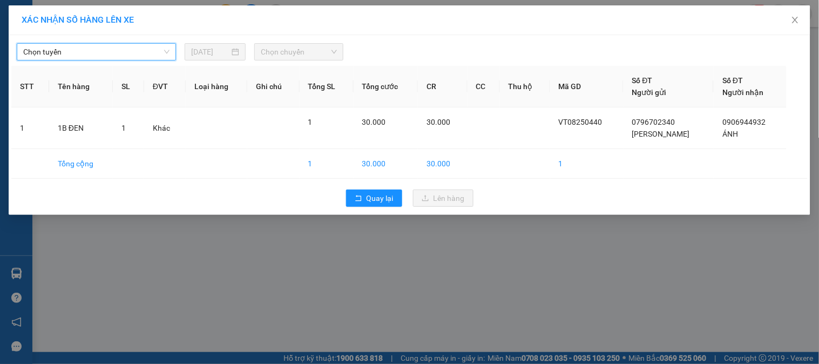
click at [289, 49] on span "Chọn chuyến" at bounding box center [299, 52] width 76 height 16
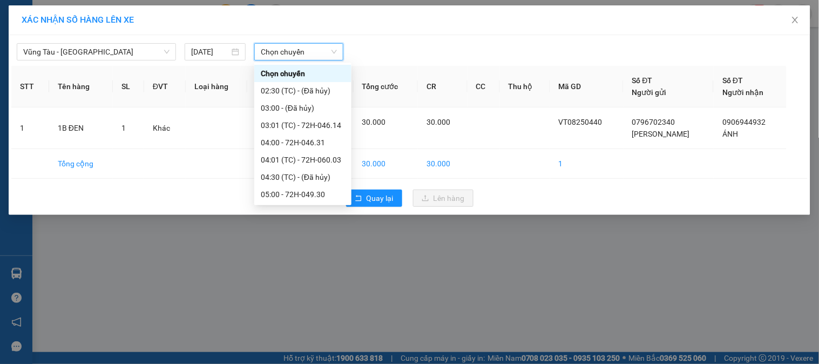
click at [294, 50] on span "Chọn chuyến" at bounding box center [299, 52] width 76 height 16
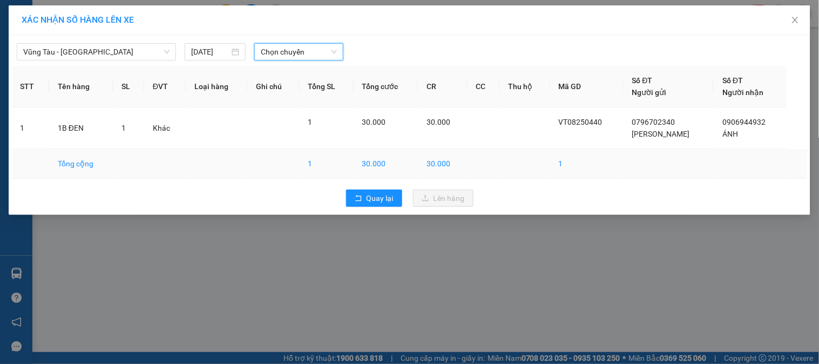
click at [295, 51] on span "Chọn chuyến" at bounding box center [299, 52] width 76 height 16
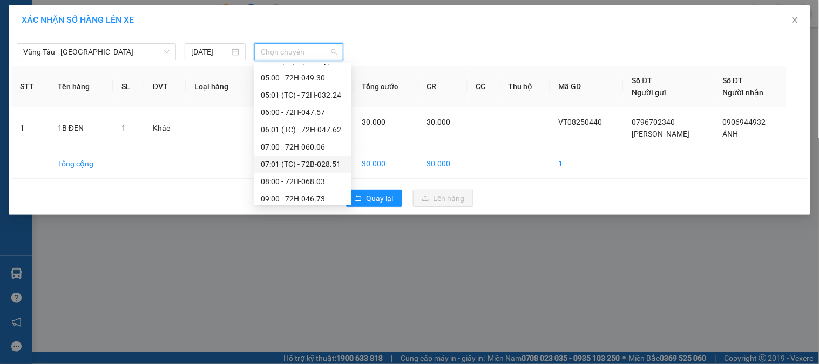
scroll to position [240, 0]
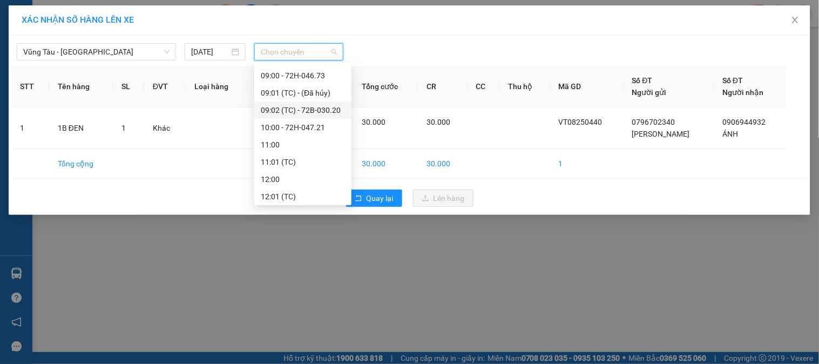
click at [301, 105] on div "09:02 (TC) - 72B-030.20" at bounding box center [303, 110] width 84 height 12
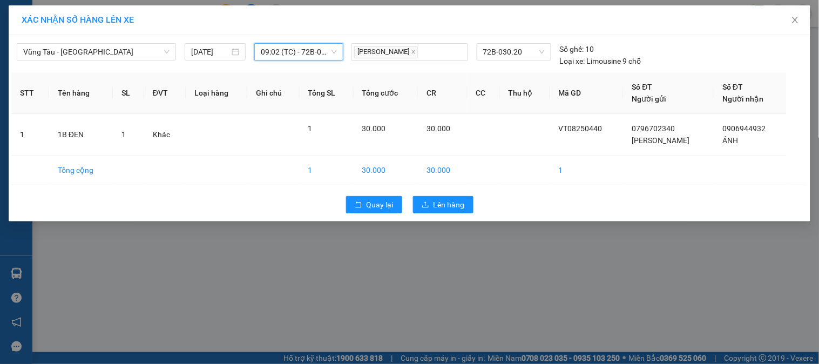
click at [293, 55] on span "09:02 (TC) - 72B-030.20" at bounding box center [299, 52] width 76 height 16
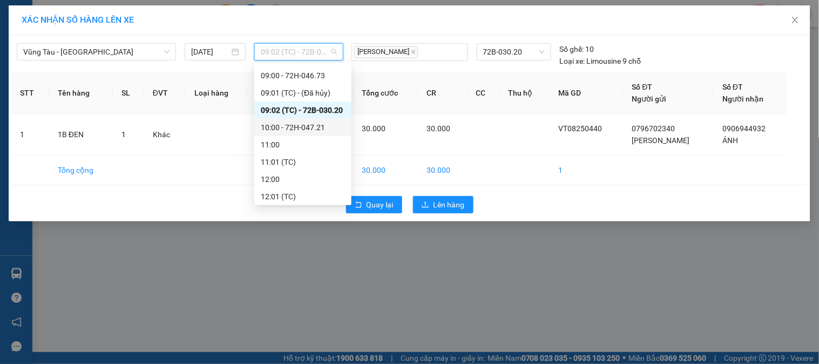
click at [287, 130] on div "10:00 - 72H-047.21" at bounding box center [303, 128] width 84 height 12
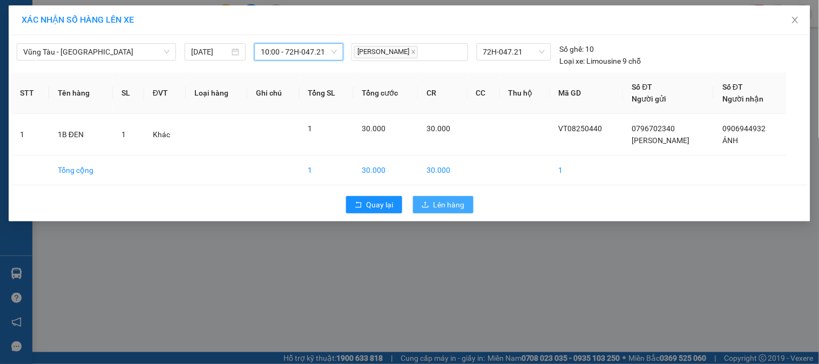
click at [433, 199] on button "Lên hàng" at bounding box center [443, 204] width 60 height 17
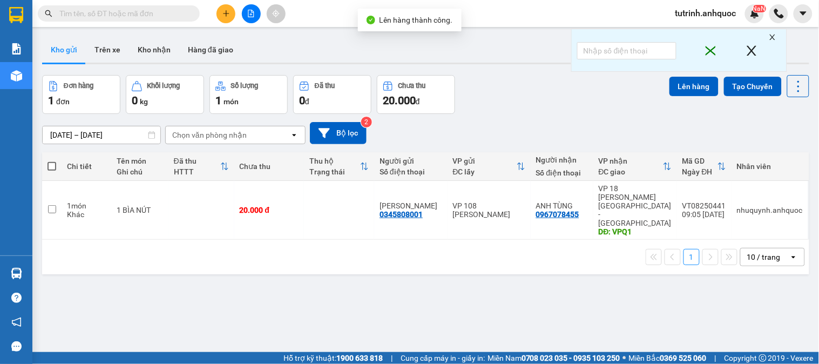
click at [56, 165] on th at bounding box center [51, 166] width 19 height 29
click at [56, 164] on span at bounding box center [52, 166] width 9 height 9
click at [52, 161] on input "checkbox" at bounding box center [52, 161] width 0 height 0
checkbox input "true"
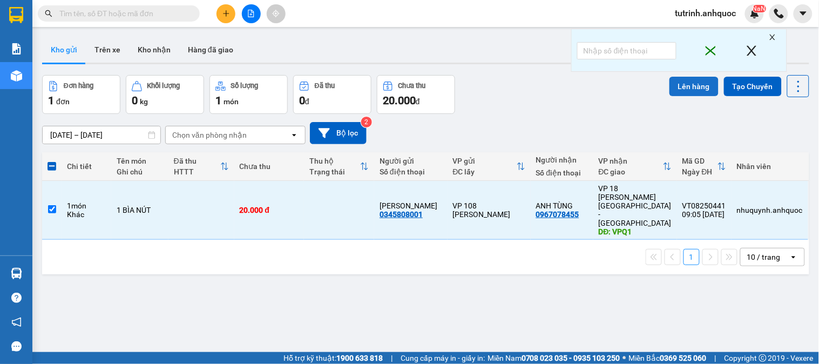
click at [674, 79] on button "Lên hàng" at bounding box center [694, 86] width 49 height 19
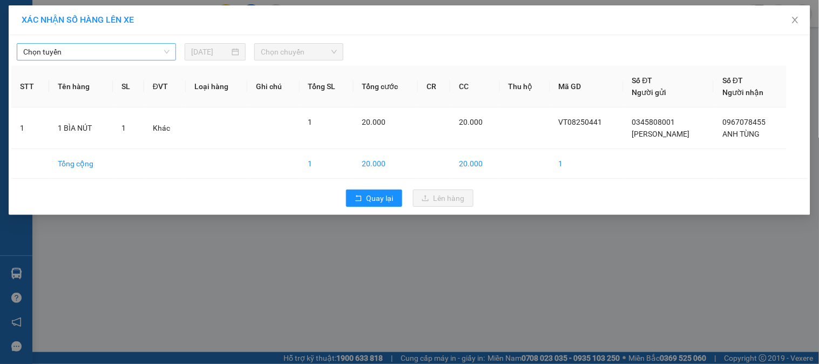
click at [153, 49] on span "Chọn tuyến" at bounding box center [96, 52] width 146 height 16
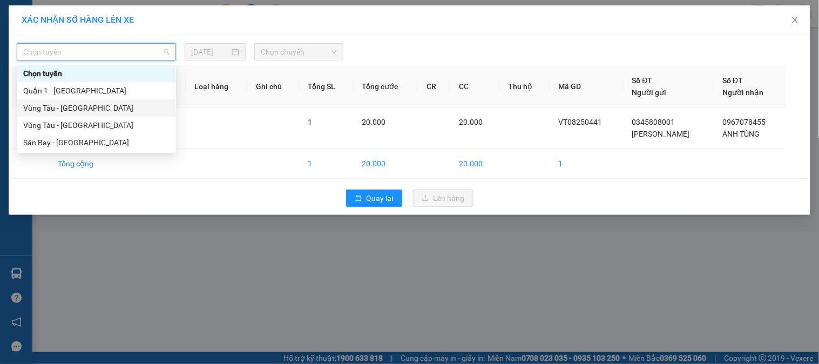
click at [99, 108] on div "Vũng Tàu - [GEOGRAPHIC_DATA]" at bounding box center [96, 108] width 146 height 12
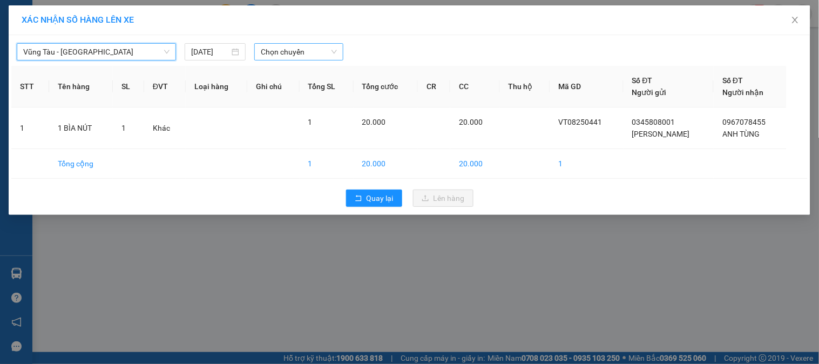
click at [267, 54] on span "Chọn chuyến" at bounding box center [299, 52] width 76 height 16
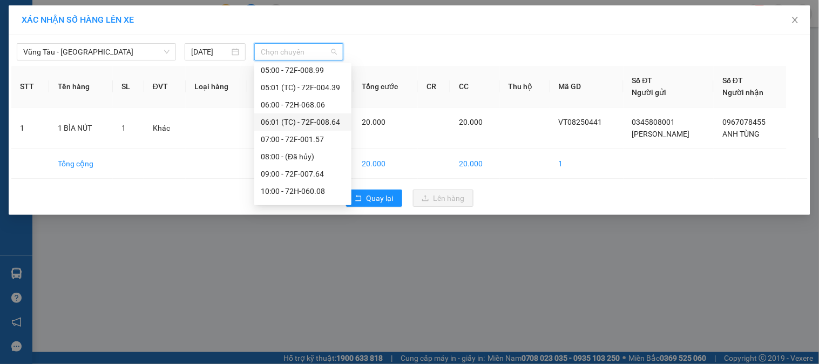
scroll to position [71, 0]
click at [306, 169] on div "10:00 - 72H-060.08" at bounding box center [303, 175] width 84 height 12
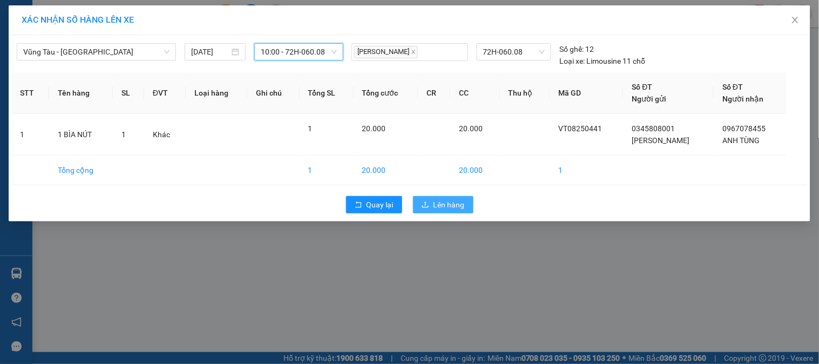
click at [448, 211] on span "Lên hàng" at bounding box center [449, 205] width 31 height 12
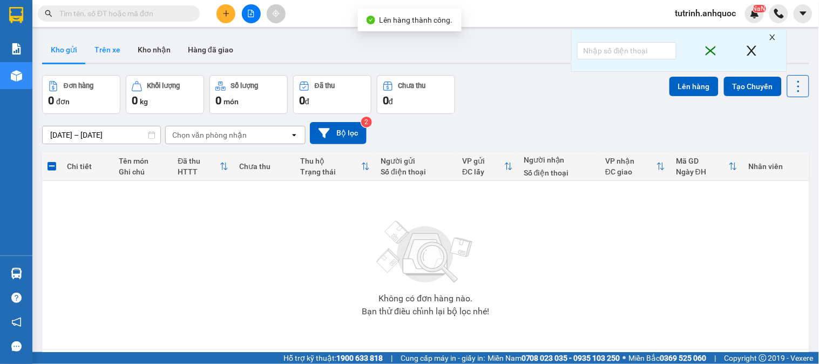
click at [93, 53] on button "Trên xe" at bounding box center [107, 50] width 43 height 26
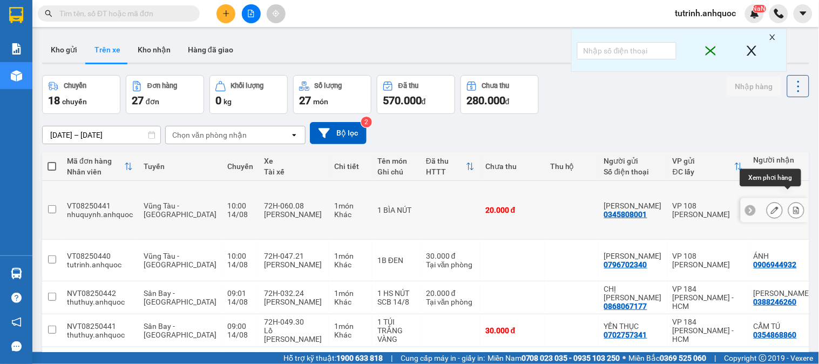
click at [793, 206] on icon at bounding box center [797, 210] width 8 height 8
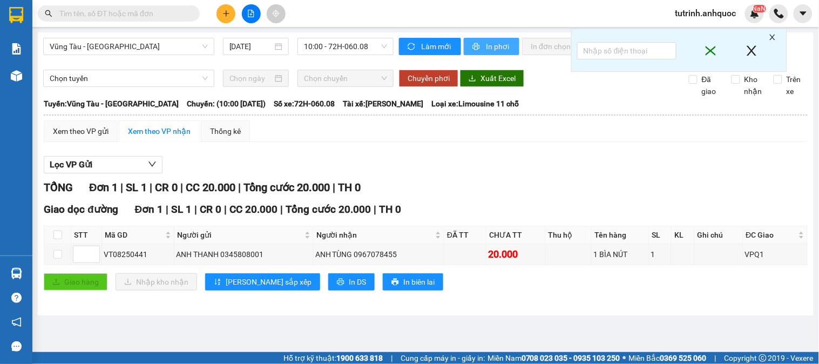
click at [494, 46] on span "In phơi" at bounding box center [498, 47] width 25 height 12
click at [119, 46] on span "Vũng Tàu - [GEOGRAPHIC_DATA]" at bounding box center [129, 46] width 158 height 16
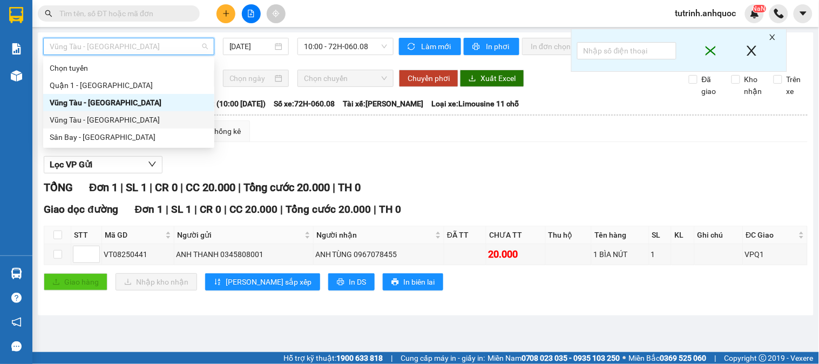
click at [100, 120] on div "Vũng Tàu - [GEOGRAPHIC_DATA]" at bounding box center [129, 120] width 158 height 12
type input "[DATE]"
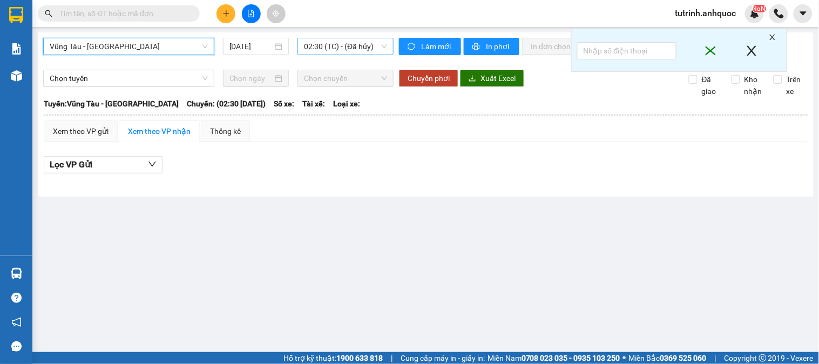
click at [332, 51] on span "02:30 (TC) - (Đã hủy)" at bounding box center [345, 46] width 83 height 16
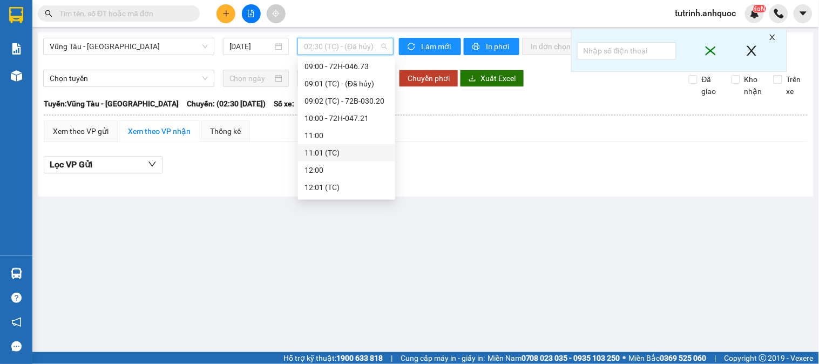
scroll to position [300, 0]
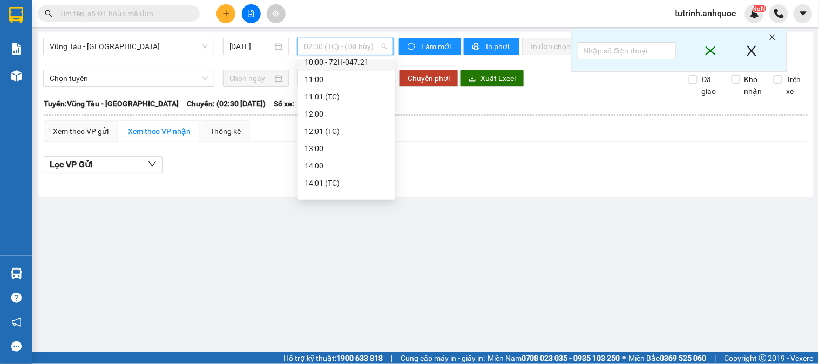
click at [346, 64] on div "10:00 - 72H-047.21" at bounding box center [347, 62] width 84 height 12
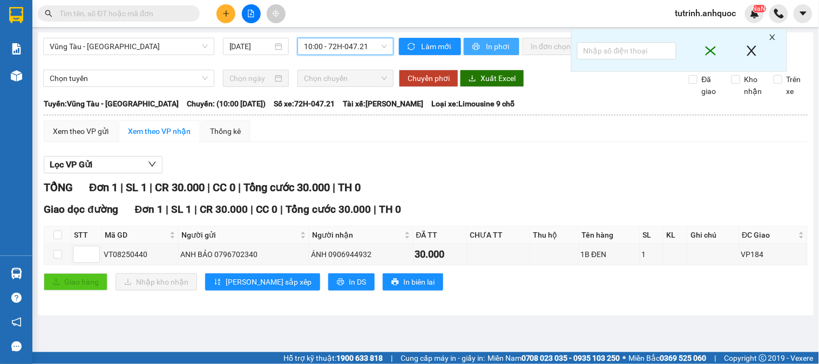
click at [490, 45] on span "In phơi" at bounding box center [498, 47] width 25 height 12
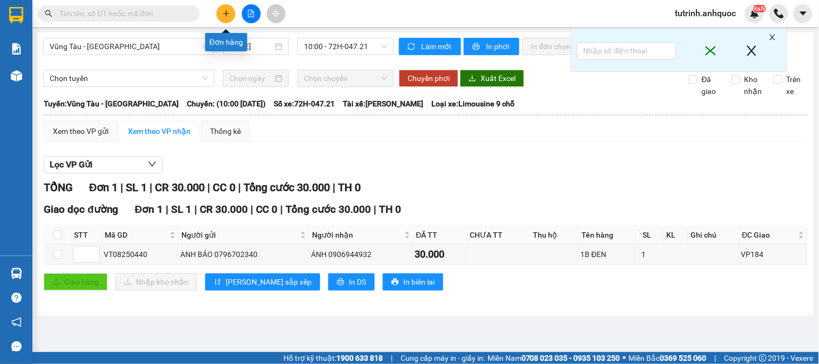
click at [231, 9] on button at bounding box center [226, 13] width 19 height 19
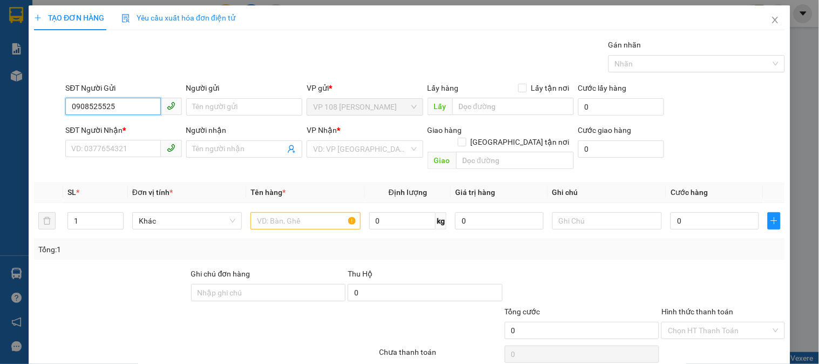
click at [102, 105] on input "0908525525" at bounding box center [112, 106] width 95 height 17
click at [107, 109] on input "0908525525" at bounding box center [112, 106] width 95 height 17
type input "0908525535"
click at [121, 126] on div "0908525535 - A DUY" at bounding box center [122, 129] width 102 height 12
type input "A DUY"
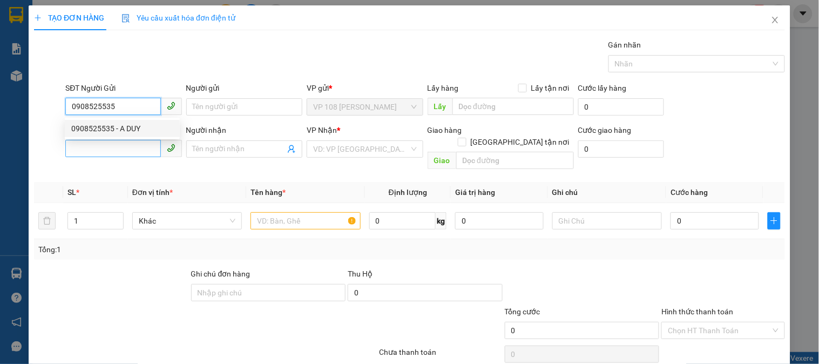
type input "0982364696"
type input "A ĐÔ"
type input "VPSG"
type input "50.000"
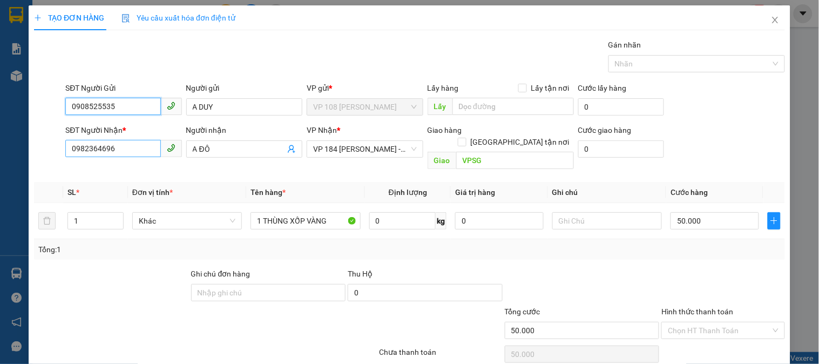
type input "0908525535"
click at [117, 154] on input "0982364696" at bounding box center [112, 148] width 95 height 17
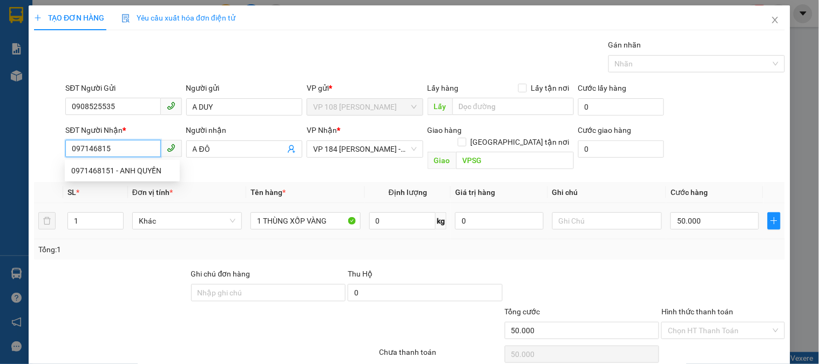
type input "0971468151"
click at [152, 167] on div "0971468151 - ANH QUYỀN" at bounding box center [122, 171] width 102 height 12
type input "ANH QUYỀN"
type input "40.000"
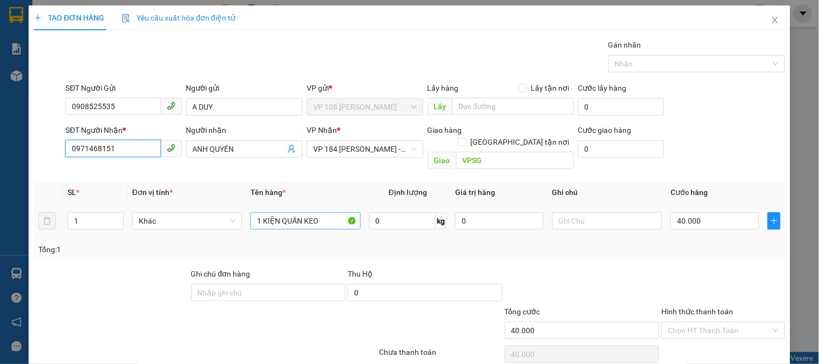
type input "0971468151"
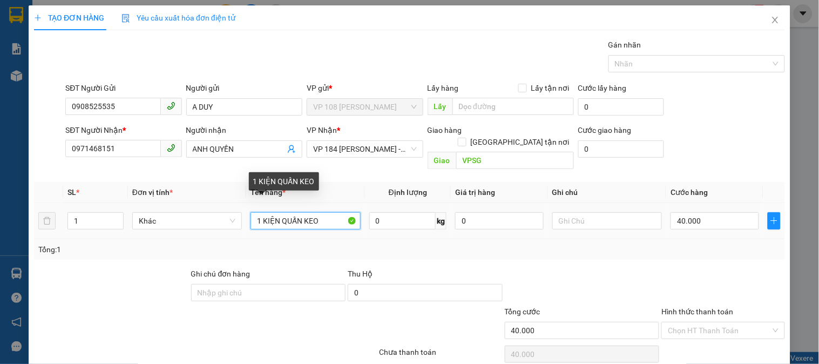
click at [300, 212] on input "1 KIỆN QUẤN KEO" at bounding box center [306, 220] width 110 height 17
click at [295, 214] on input "1 KIỆN QUẤN KEO" at bounding box center [306, 220] width 110 height 17
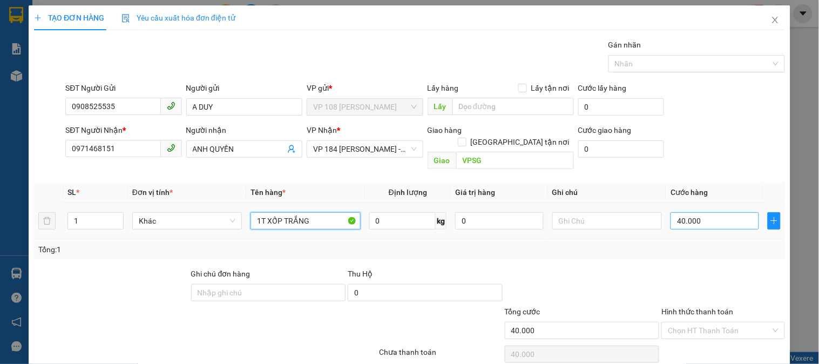
type input "1T XỐP TRẮNG"
click at [675, 212] on input "40.000" at bounding box center [715, 220] width 89 height 17
type input "3"
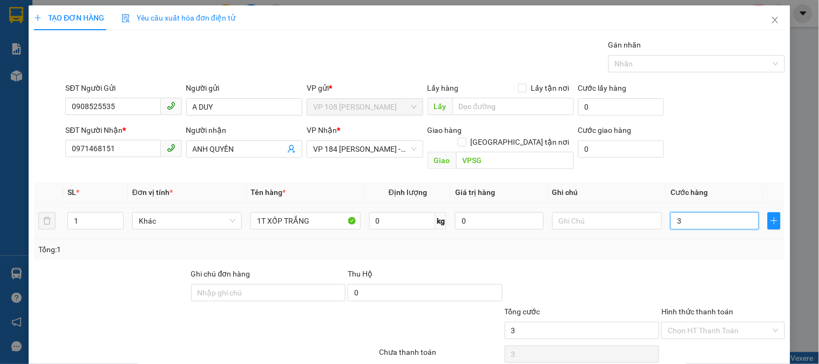
type input "30"
type input "300"
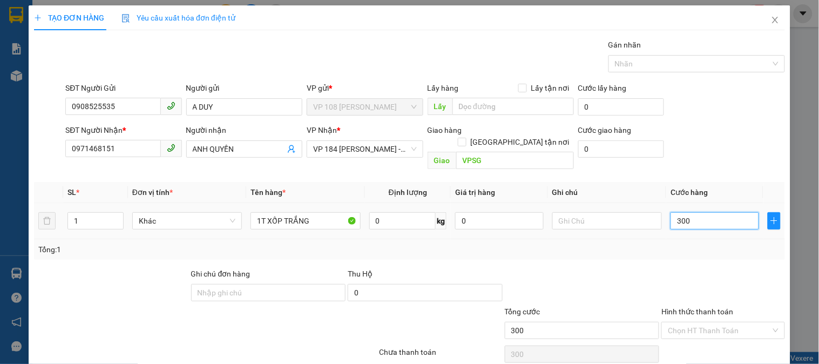
type input "3.000"
type input "30.000"
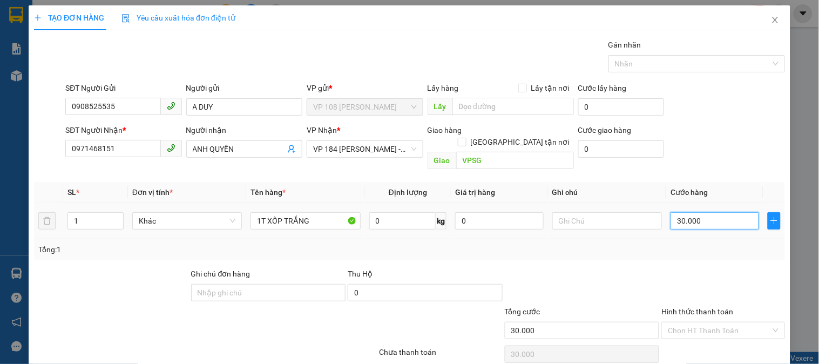
scroll to position [35, 0]
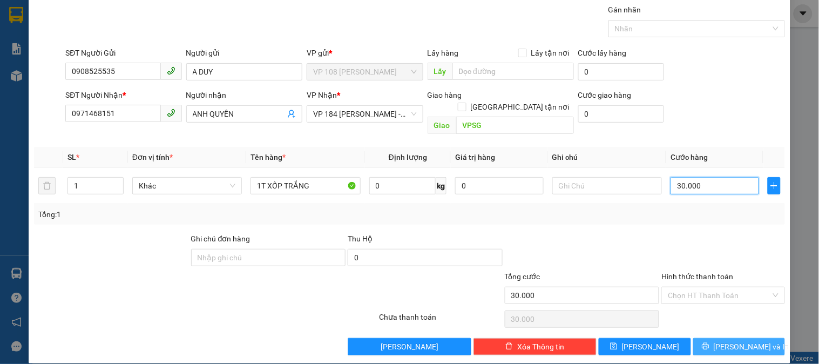
type input "30.000"
click at [728, 341] on span "[PERSON_NAME] và In" at bounding box center [752, 347] width 76 height 12
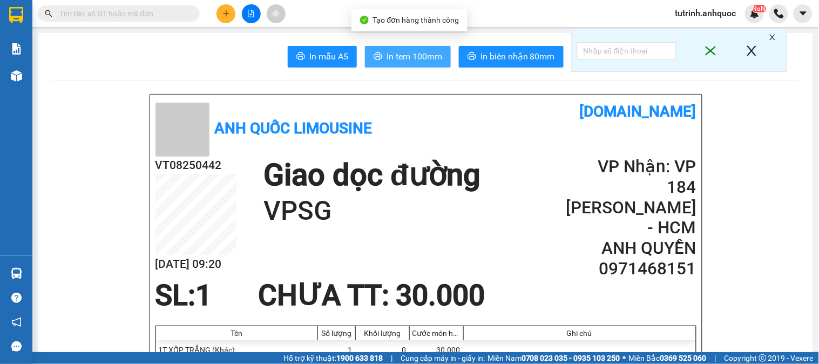
click at [411, 51] on span "In tem 100mm" at bounding box center [415, 57] width 56 height 14
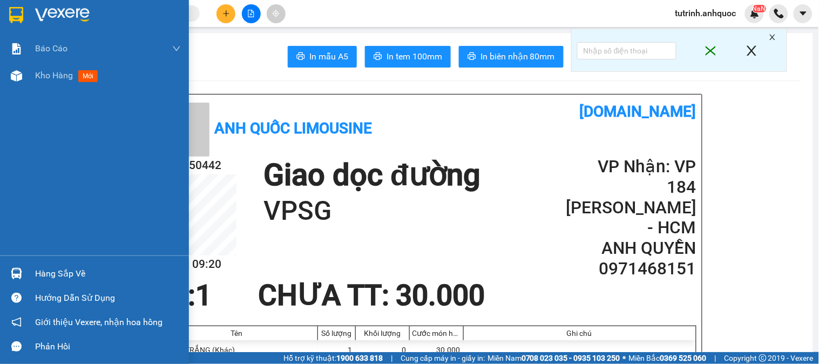
click at [6, 14] on div at bounding box center [94, 17] width 189 height 35
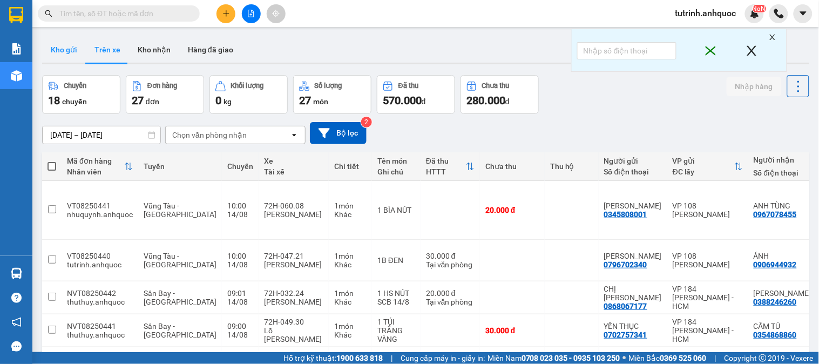
click at [68, 46] on button "Kho gửi" at bounding box center [64, 50] width 44 height 26
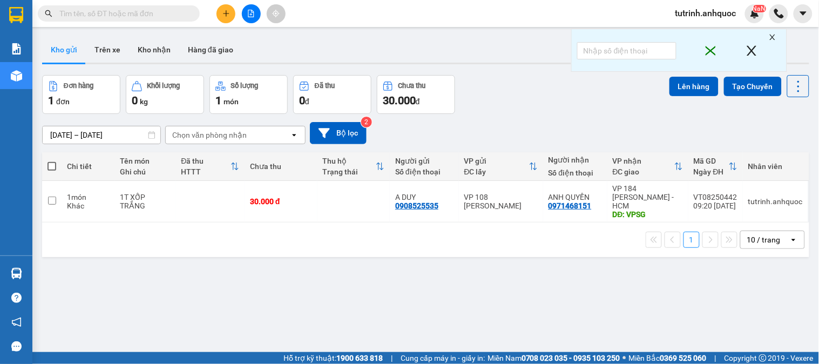
click at [52, 165] on span at bounding box center [52, 166] width 9 height 9
click at [52, 161] on input "checkbox" at bounding box center [52, 161] width 0 height 0
checkbox input "true"
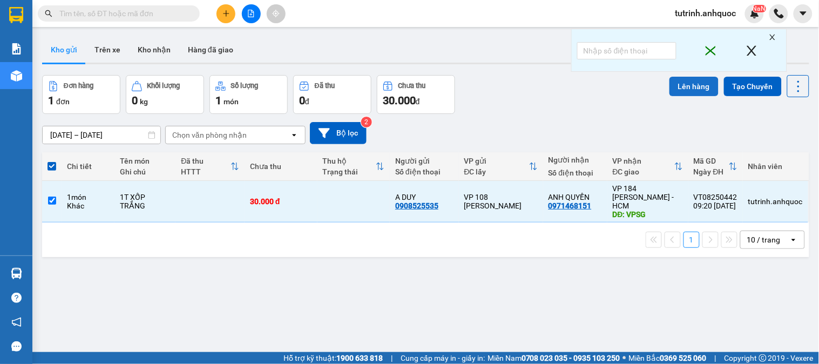
click at [670, 88] on button "Lên hàng" at bounding box center [694, 86] width 49 height 19
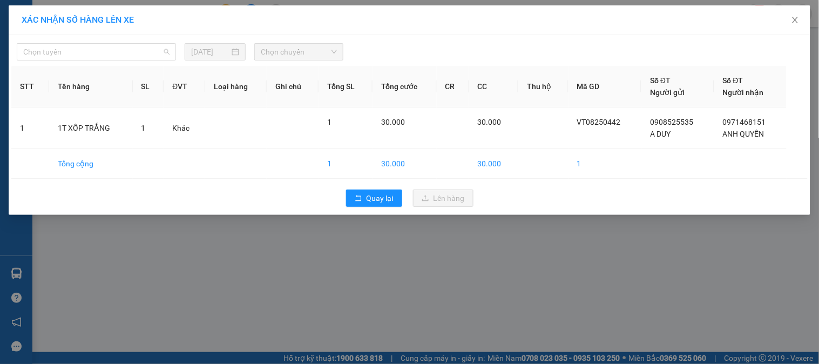
drag, startPoint x: 148, startPoint y: 54, endPoint x: 131, endPoint y: 97, distance: 46.3
click at [146, 56] on span "Chọn tuyến" at bounding box center [96, 52] width 146 height 16
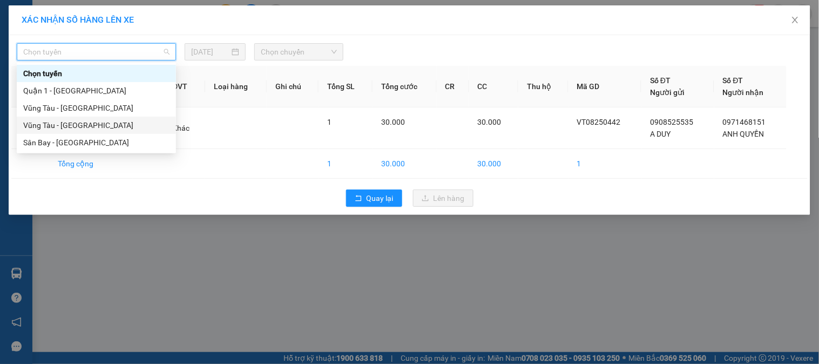
drag, startPoint x: 123, startPoint y: 120, endPoint x: 326, endPoint y: 56, distance: 212.7
click at [131, 119] on div "Vũng Tàu - [GEOGRAPHIC_DATA]" at bounding box center [96, 125] width 146 height 12
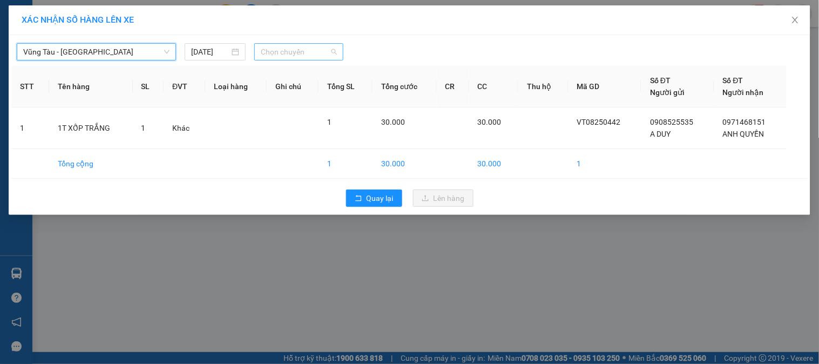
click at [322, 55] on span "Chọn chuyến" at bounding box center [299, 52] width 76 height 16
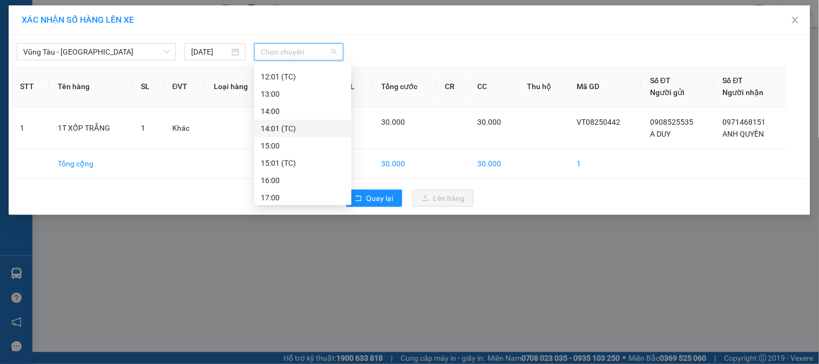
scroll to position [180, 0]
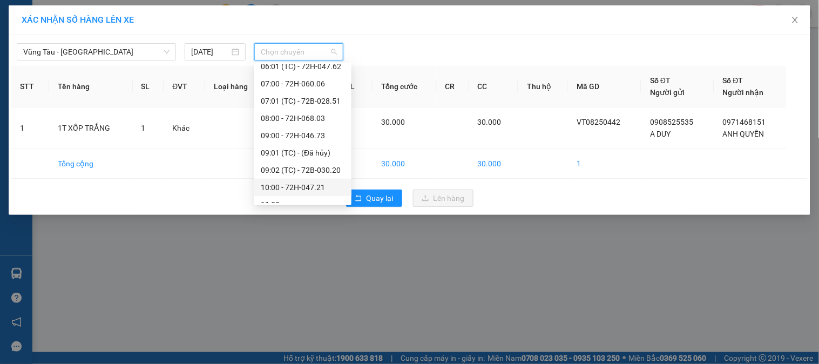
click at [303, 181] on div "10:00 - 72H-047.21" at bounding box center [303, 187] width 84 height 12
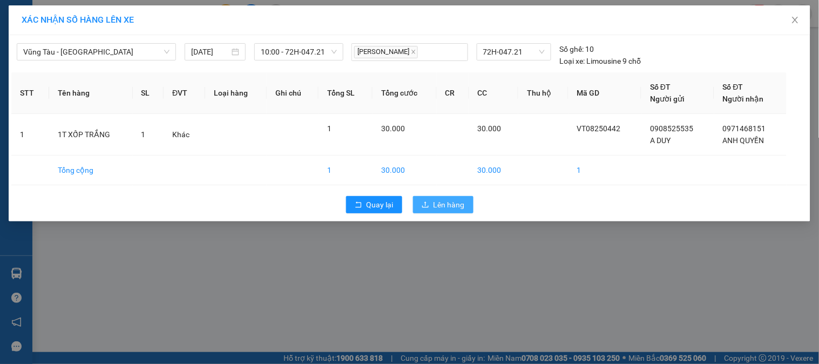
click at [425, 199] on button "Lên hàng" at bounding box center [443, 204] width 60 height 17
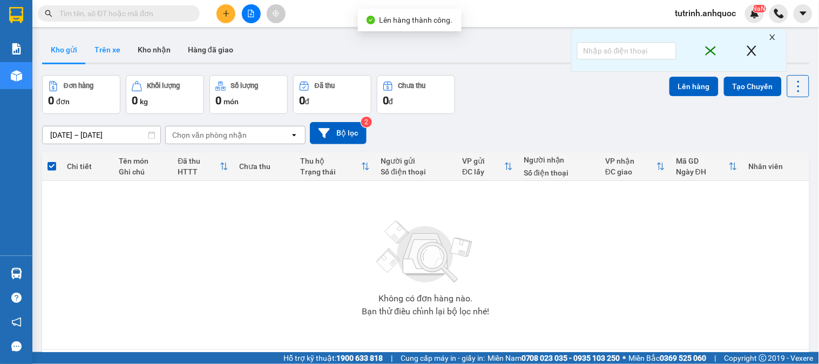
click at [112, 51] on button "Trên xe" at bounding box center [107, 50] width 43 height 26
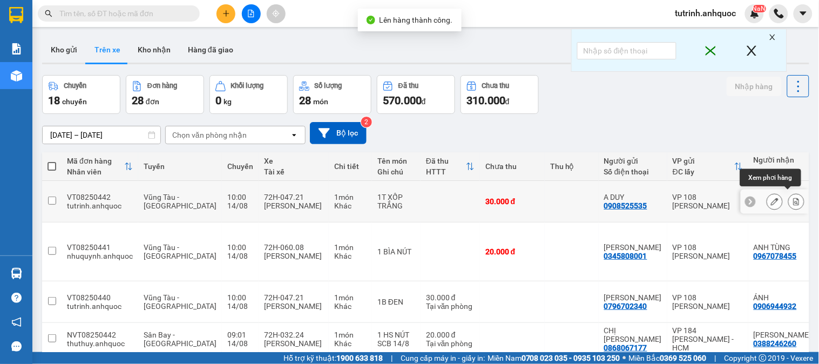
click at [789, 196] on button at bounding box center [796, 201] width 15 height 19
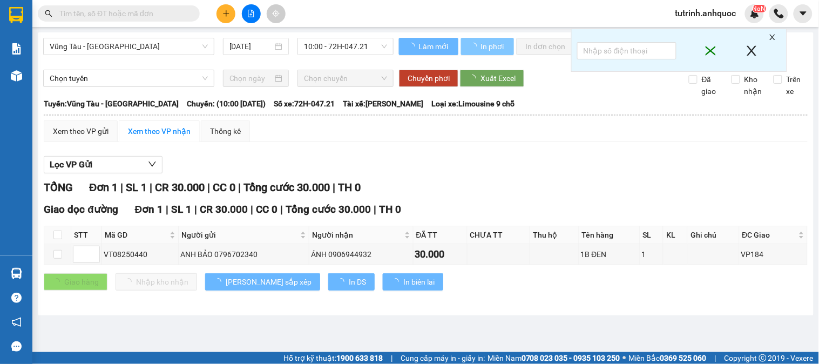
click at [503, 51] on span "In phơi" at bounding box center [493, 47] width 25 height 12
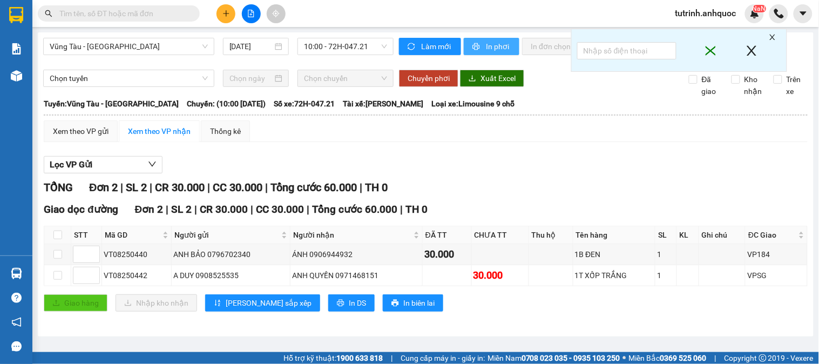
click at [477, 51] on button "In phơi" at bounding box center [492, 46] width 56 height 17
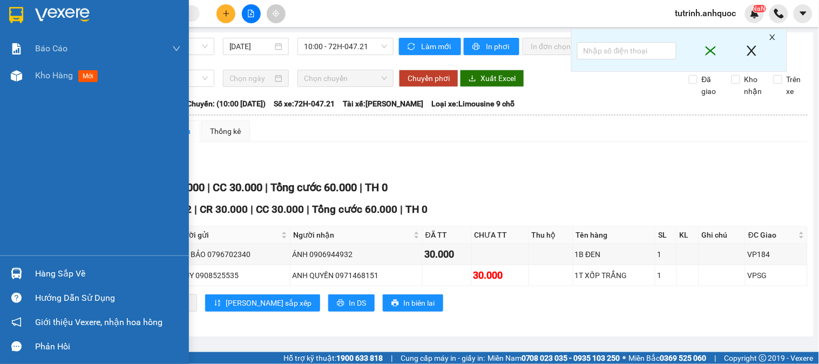
click at [11, 16] on img at bounding box center [16, 15] width 14 height 16
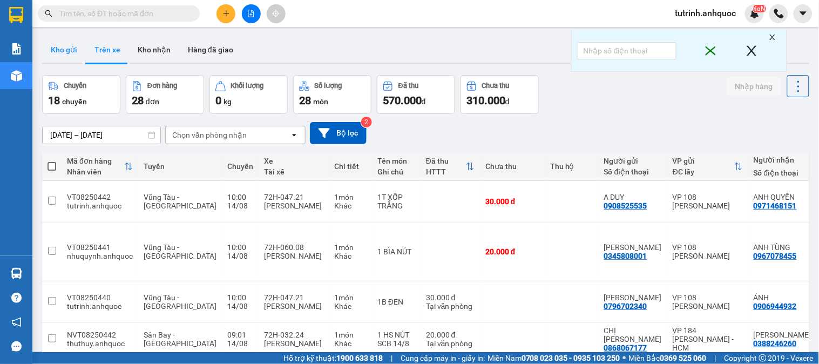
click at [80, 51] on button "Kho gửi" at bounding box center [64, 50] width 44 height 26
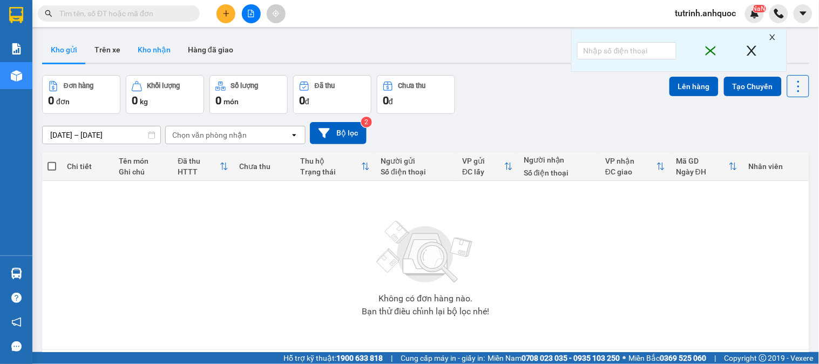
click at [137, 45] on button "Kho nhận" at bounding box center [154, 50] width 50 height 26
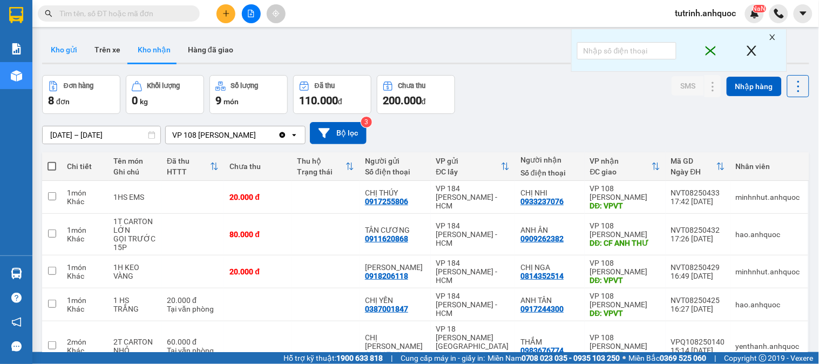
click at [69, 59] on button "Kho gửi" at bounding box center [64, 50] width 44 height 26
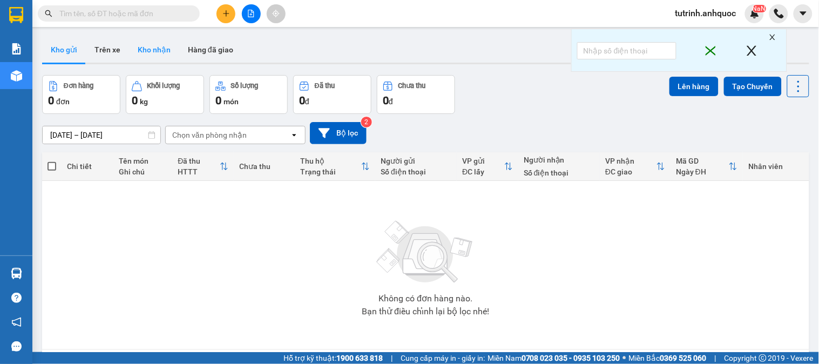
click at [161, 46] on button "Kho nhận" at bounding box center [154, 50] width 50 height 26
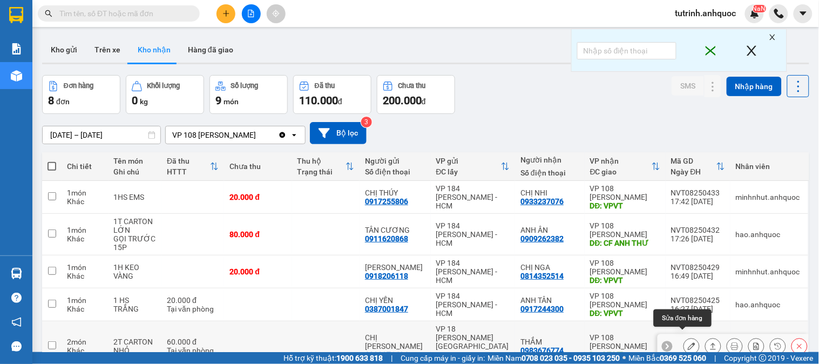
click at [688, 342] on icon at bounding box center [692, 346] width 8 height 8
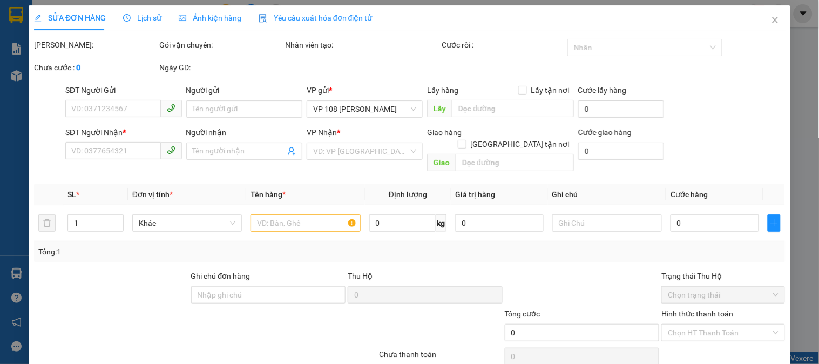
click at [416, 246] on div "SỬA ĐƠN HÀNG Lịch sử Ảnh kiện hàng Yêu cầu xuất hóa đơn điện tử Total Paid Fee …" at bounding box center [409, 182] width 819 height 364
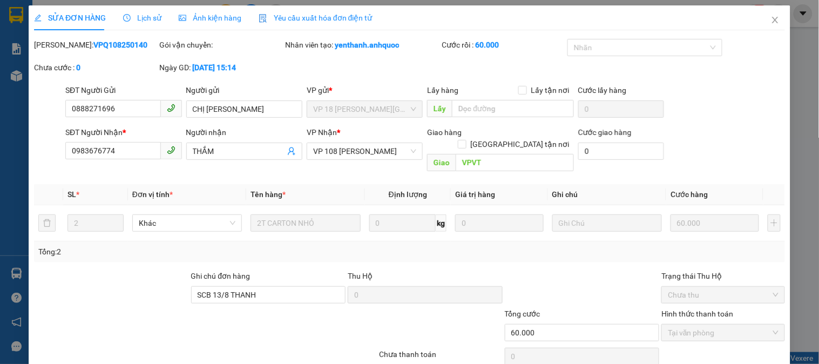
type input "0888271696"
type input "CHỊ [PERSON_NAME]"
type input "0983676774"
type input "THẮM"
type input "VPVT"
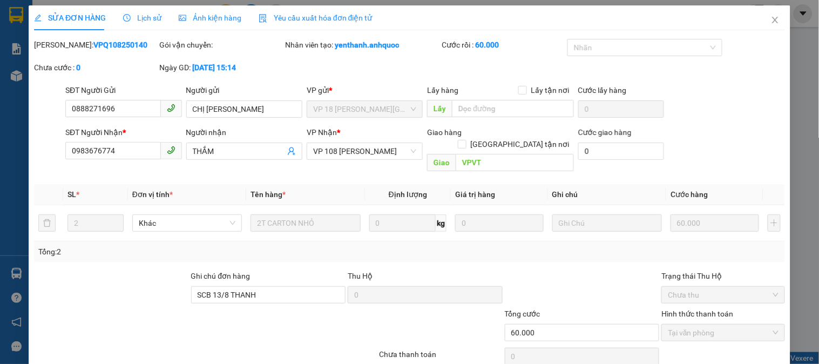
type input "SCB 13/8 THANH"
type input "60.000"
click at [771, 21] on icon "close" at bounding box center [775, 20] width 9 height 9
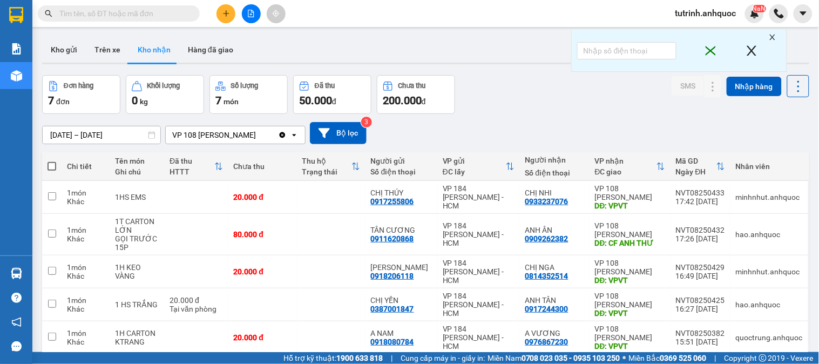
click at [145, 15] on input "text" at bounding box center [122, 14] width 127 height 12
paste input "VPQ108250147"
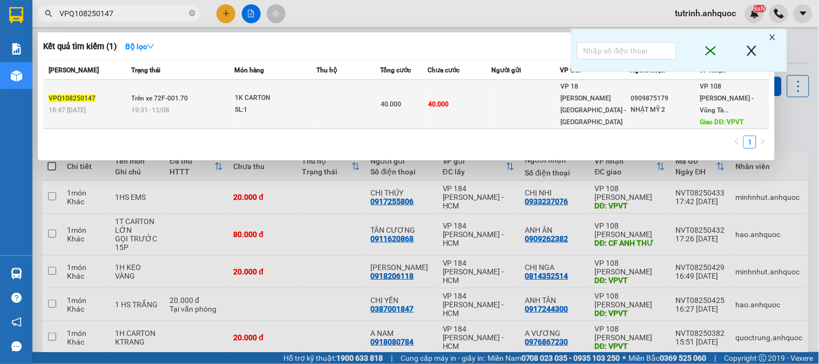
type input "VPQ108250147"
click at [230, 93] on td "Trên xe 72F-001.70 19:31 - 13/08" at bounding box center [182, 104] width 106 height 49
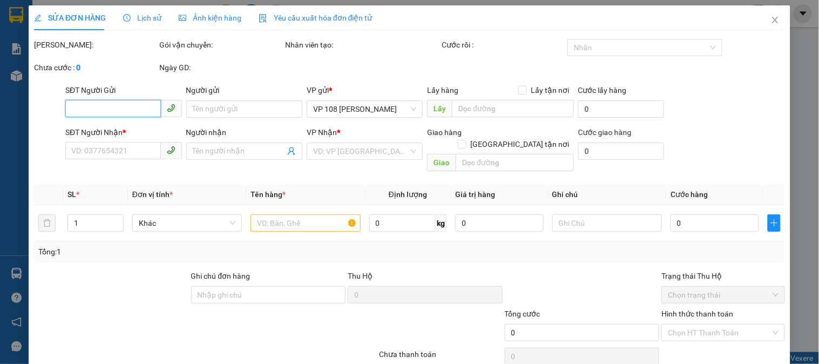
type input "0909875179"
type input "NHẬT MỸ 2"
type input "VPVT"
type input "40.000"
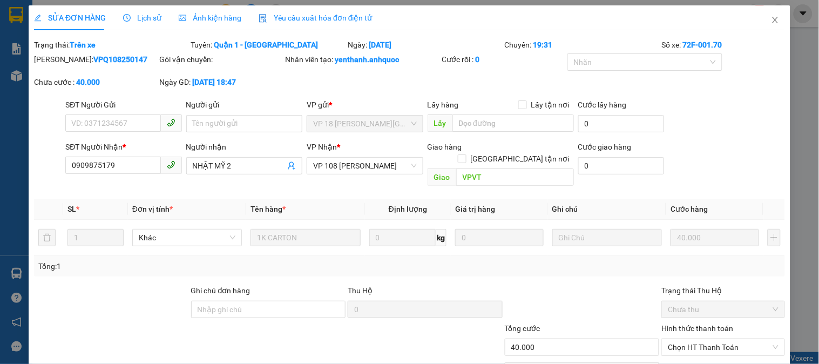
click at [154, 19] on span "Lịch sử" at bounding box center [142, 18] width 38 height 9
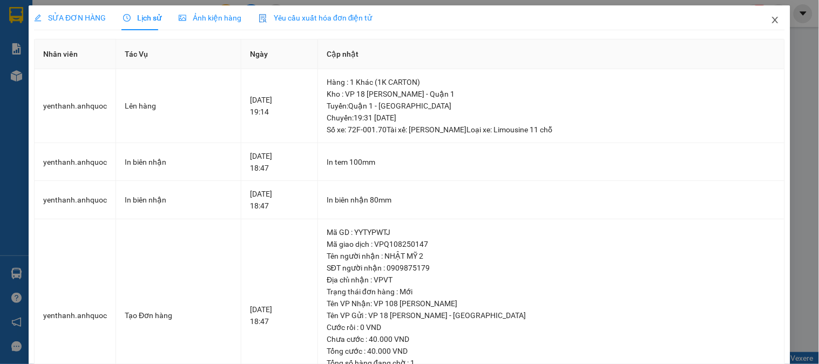
click at [771, 17] on icon "close" at bounding box center [775, 20] width 9 height 9
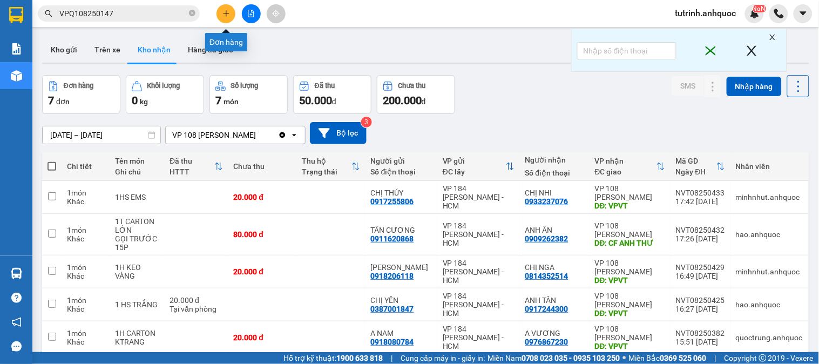
click at [227, 14] on icon "plus" at bounding box center [227, 14] width 8 height 8
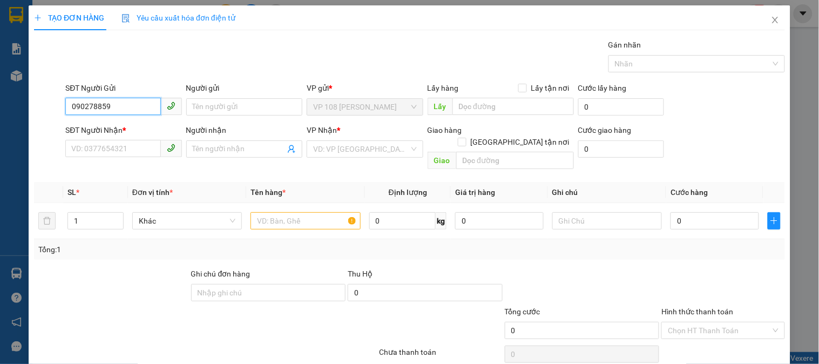
type input "0902788595"
click at [137, 128] on div "0902788595 - CHỊ NGUYÊN" at bounding box center [122, 129] width 102 height 12
type input "CHỊ NGUYÊN"
type input "0906040201"
type input "A ĐẠT"
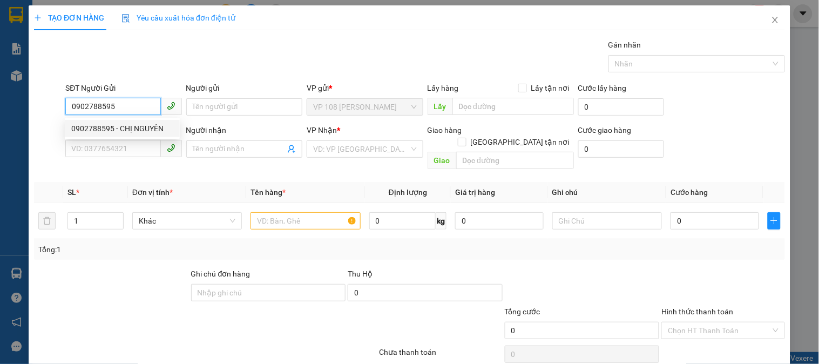
type input "VP184"
type input "40.000"
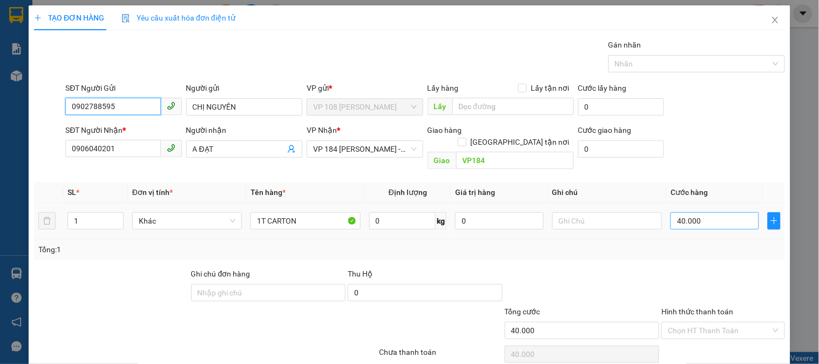
type input "0902788595"
click at [671, 212] on input "40.000" at bounding box center [715, 220] width 89 height 17
type input "3"
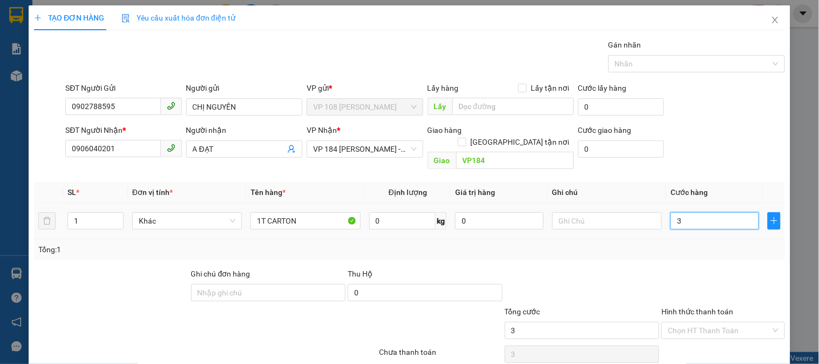
type input "30"
type input "300"
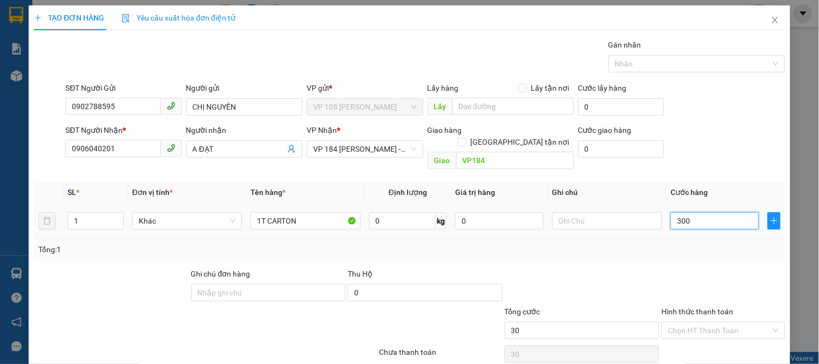
type input "300"
type input "3.000"
type input "30.000"
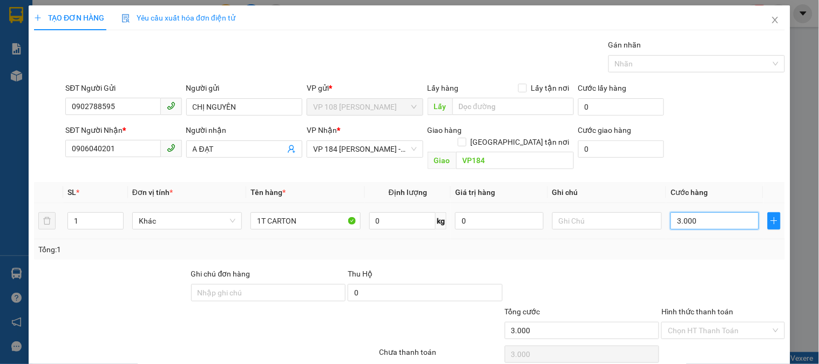
type input "30.000"
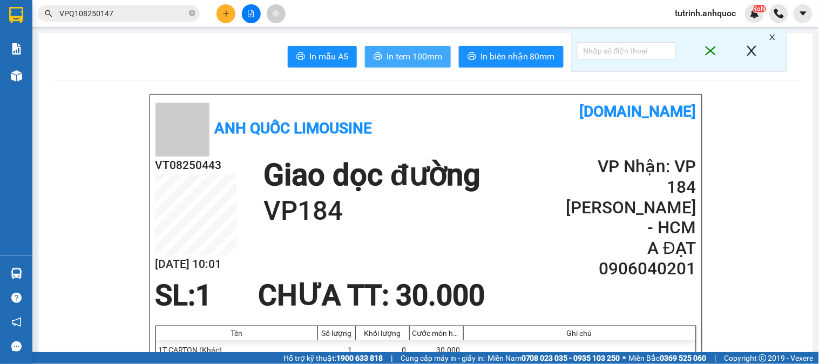
click at [398, 56] on span "In tem 100mm" at bounding box center [415, 57] width 56 height 14
click at [405, 62] on span "In tem 100mm" at bounding box center [415, 57] width 56 height 14
click at [399, 58] on span "In tem 100mm" at bounding box center [415, 57] width 56 height 14
click at [139, 12] on input "VPQ108250147" at bounding box center [122, 14] width 127 height 12
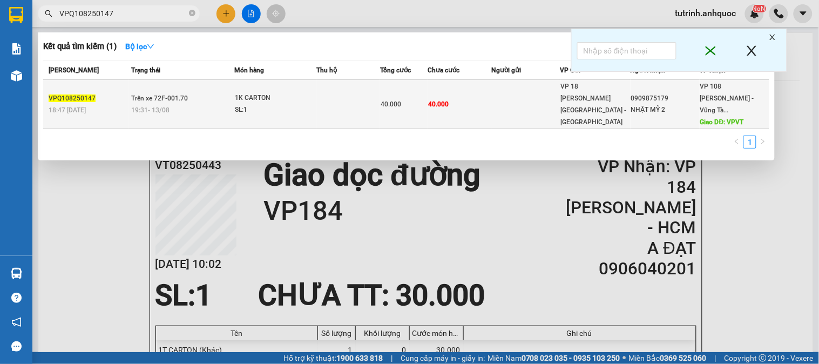
click at [166, 105] on span "19:31 - 13/08" at bounding box center [151, 109] width 38 height 9
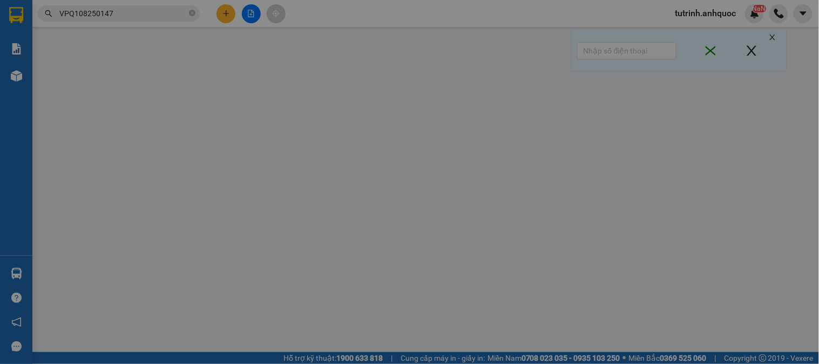
click at [192, 99] on div "Người gửi" at bounding box center [244, 92] width 116 height 16
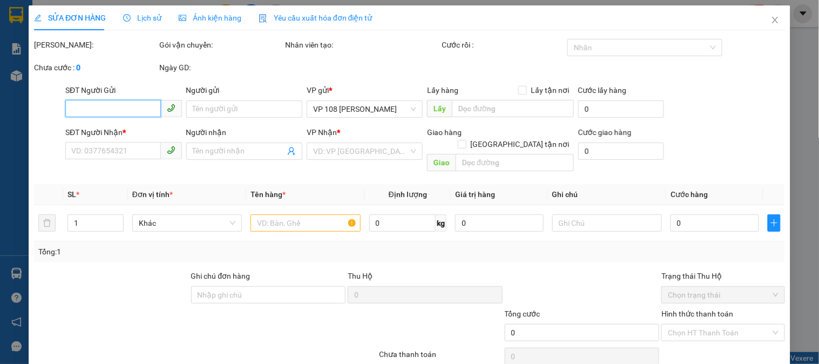
type input "0909875179"
type input "NHẬT MỸ 2"
type input "VPVT"
type input "40.000"
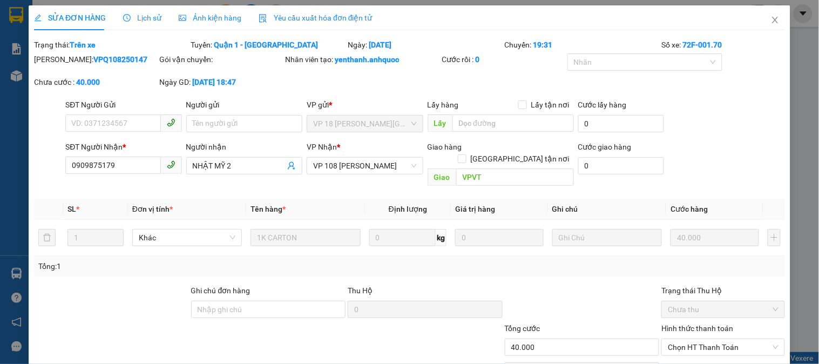
click at [766, 39] on form "Total Paid Fee 0 Total UnPaid Fee 40.000 Cash Collection Total Fee Trạng thái: …" at bounding box center [409, 69] width 751 height 60
click at [681, 339] on span "Chọn HT Thanh Toán" at bounding box center [723, 347] width 110 height 16
click at [677, 351] on div "Tại văn phòng" at bounding box center [716, 357] width 109 height 12
type input "0"
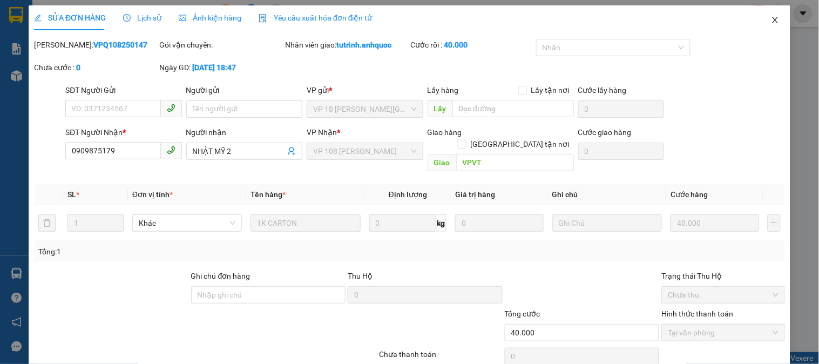
click at [771, 18] on icon "close" at bounding box center [775, 20] width 9 height 9
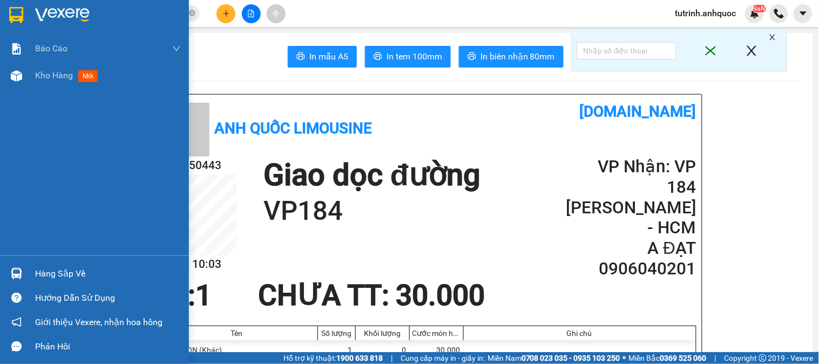
click at [33, 16] on div at bounding box center [94, 17] width 189 height 35
